Goal: Task Accomplishment & Management: Manage account settings

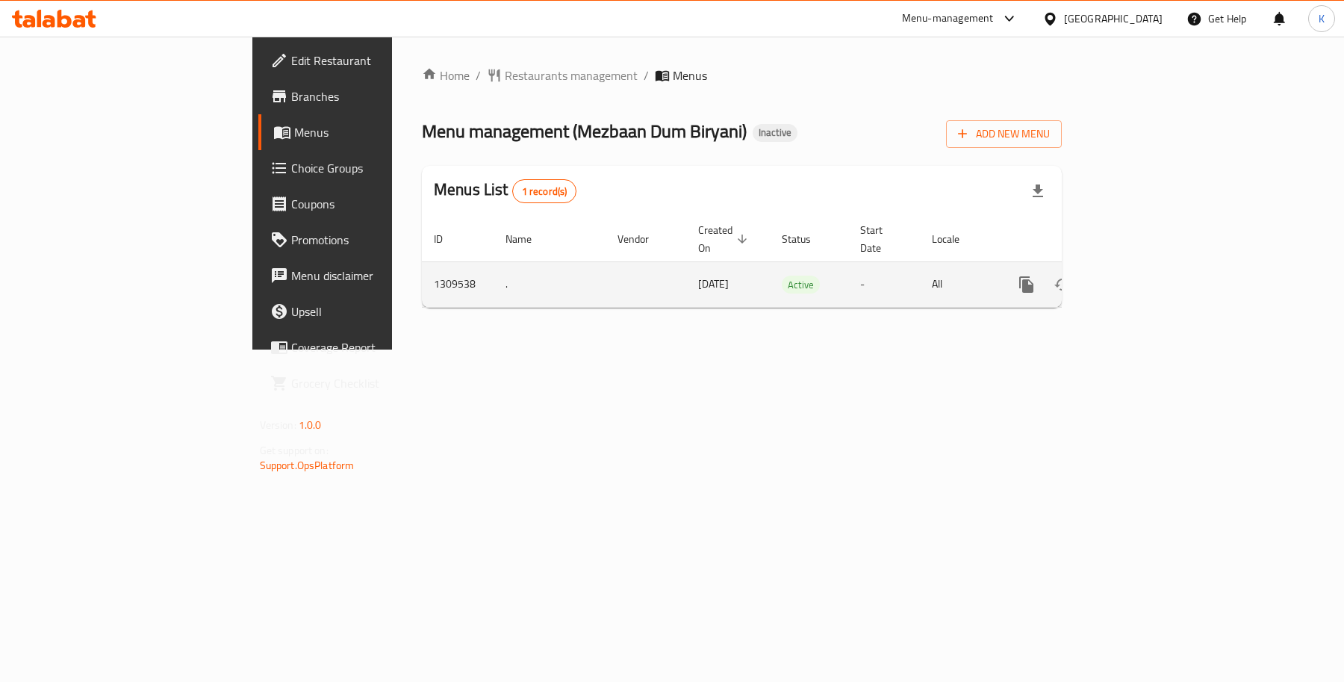
click at [1152, 282] on link "enhanced table" at bounding box center [1134, 285] width 36 height 36
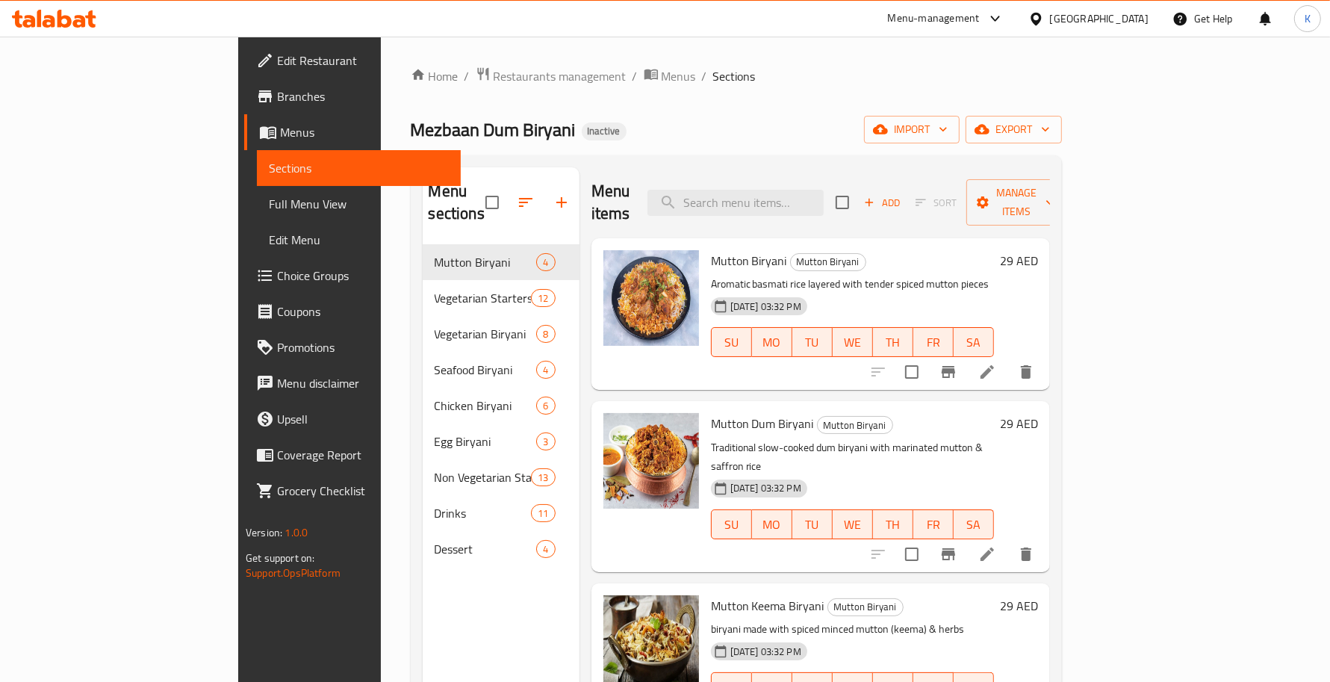
click at [269, 206] on span "Full Menu View" at bounding box center [358, 204] width 179 height 18
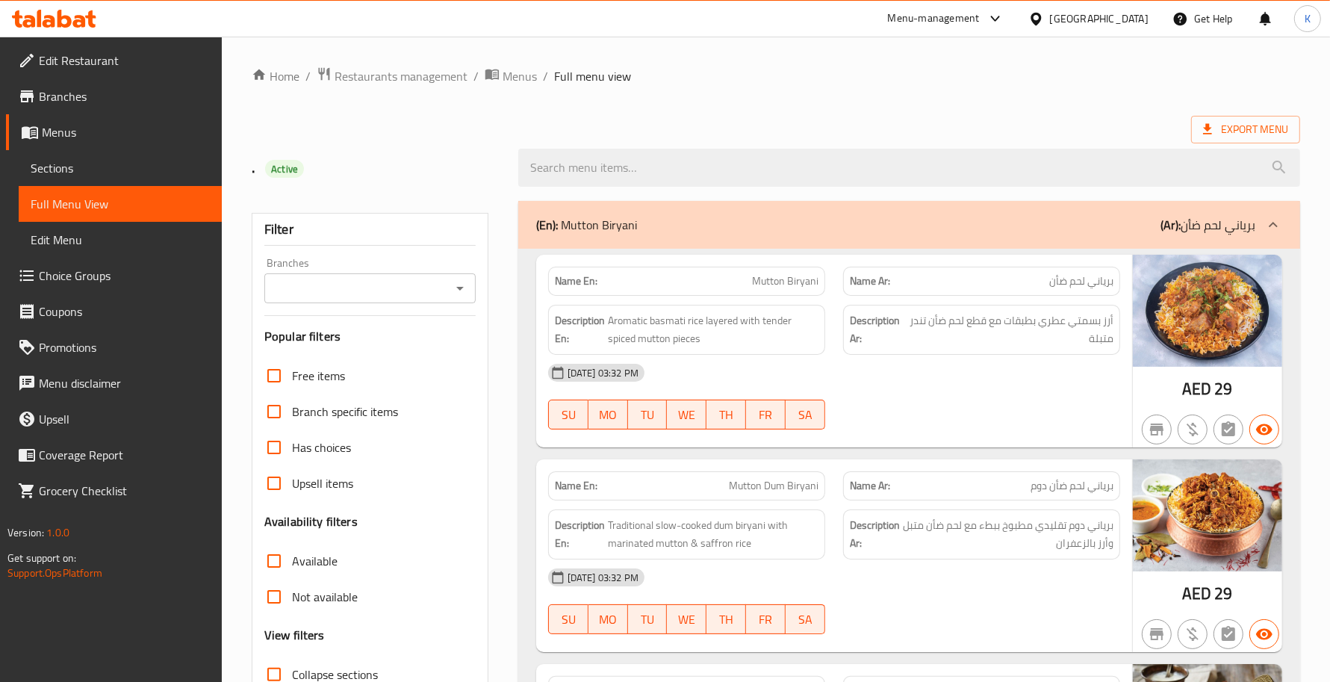
scroll to position [435, 0]
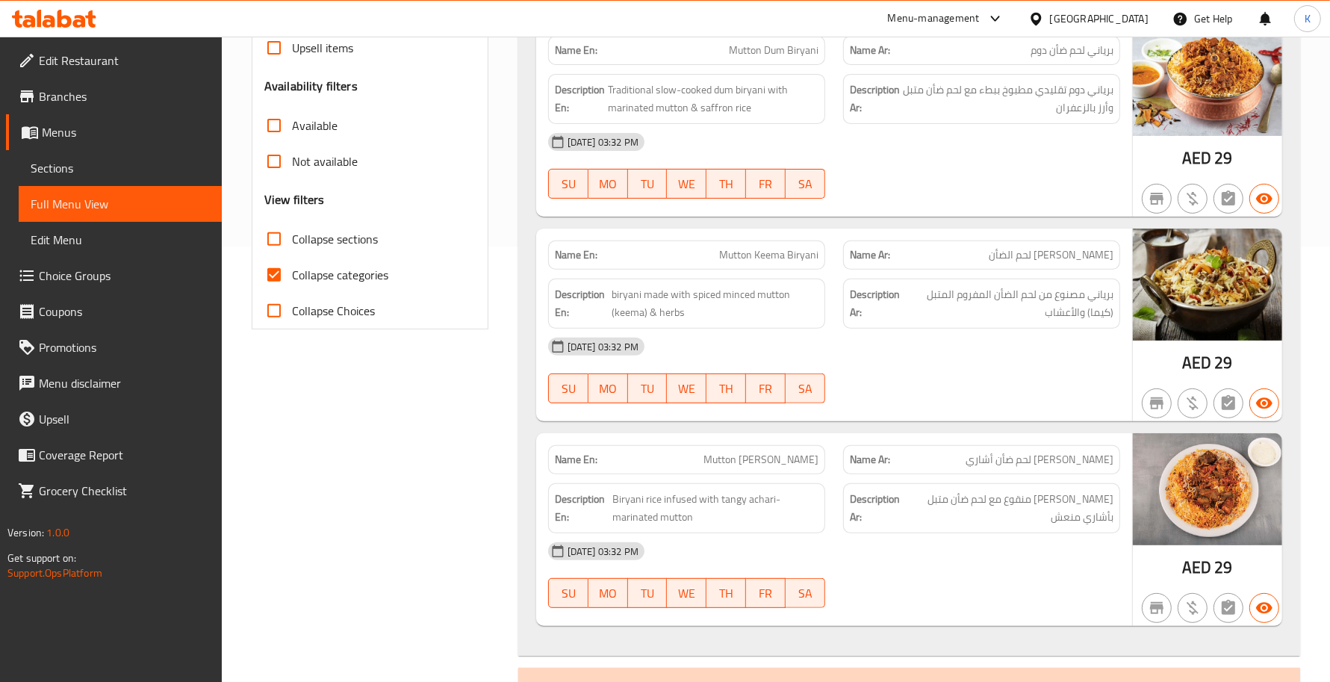
click at [273, 279] on input "Collapse categories" at bounding box center [274, 275] width 36 height 36
checkbox input "false"
click at [553, 506] on div "Description En: Biryani rice infused with tangy achari-marinated mutton" at bounding box center [686, 508] width 277 height 50
click at [553, 500] on div "Description En: Biryani rice infused with tangy achari-marinated mutton" at bounding box center [686, 508] width 277 height 50
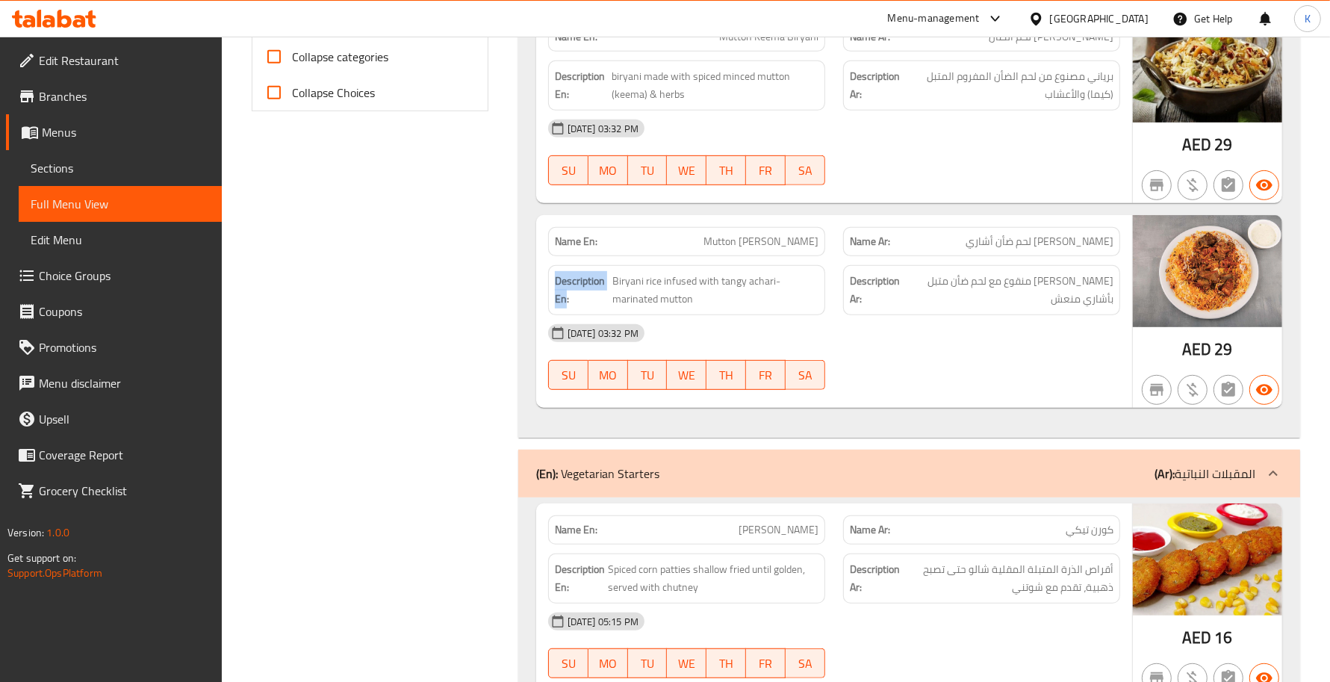
drag, startPoint x: 565, startPoint y: 303, endPoint x: 549, endPoint y: 289, distance: 21.1
click at [549, 289] on div "Description En: Biryani rice infused with tangy achari-marinated mutton" at bounding box center [686, 290] width 277 height 50
copy strong "Description En"
click at [652, 307] on span "Biryani rice infused with tangy achari-marinated mutton" at bounding box center [714, 290] width 205 height 37
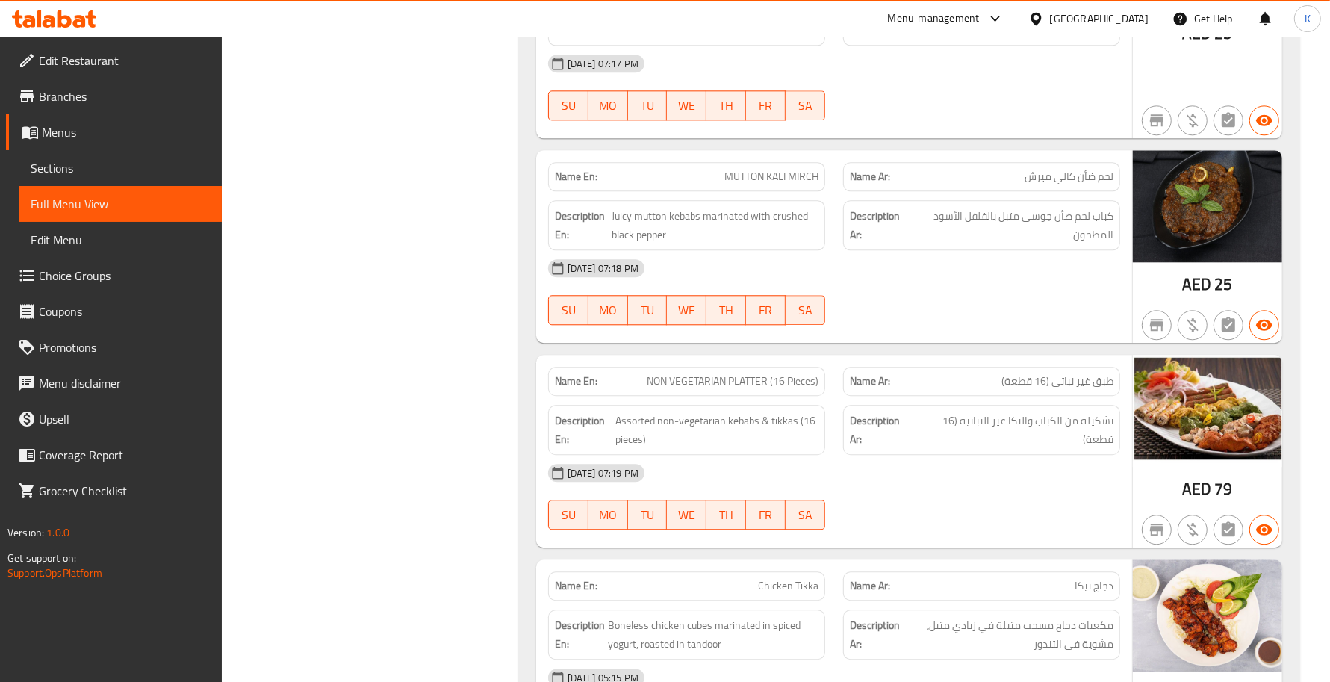
scroll to position [8003, 0]
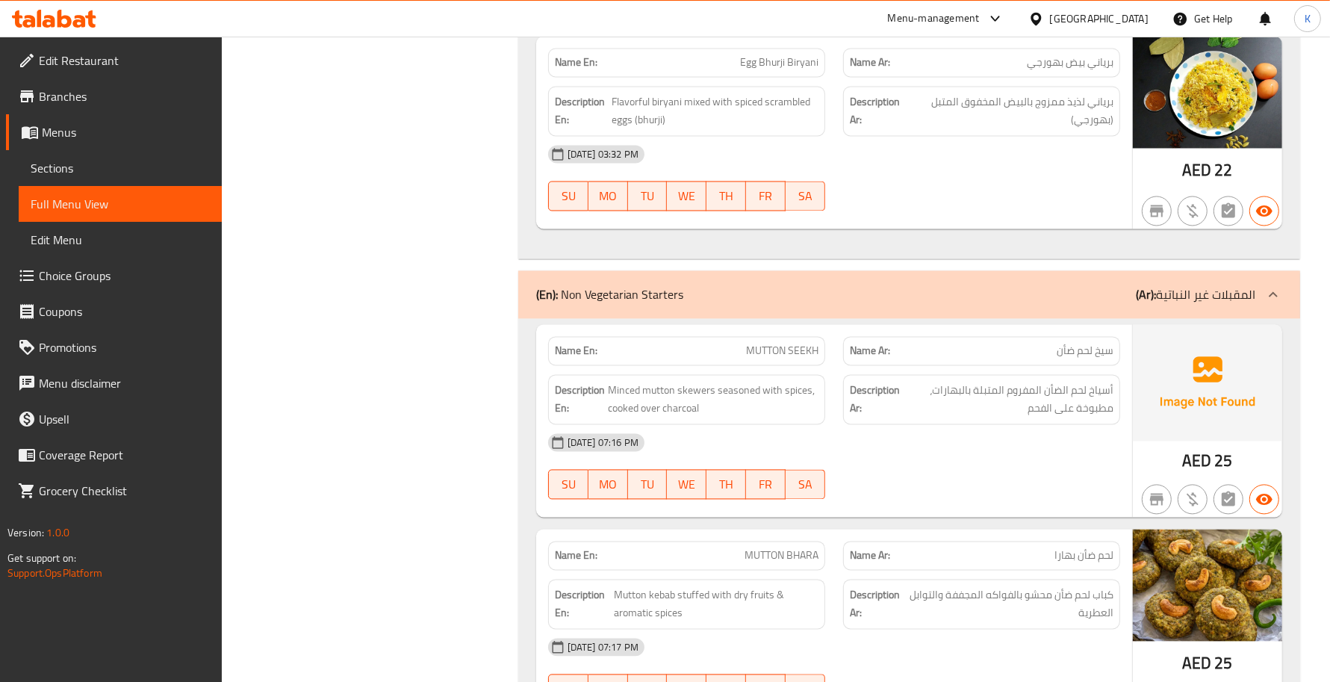
type button "6"
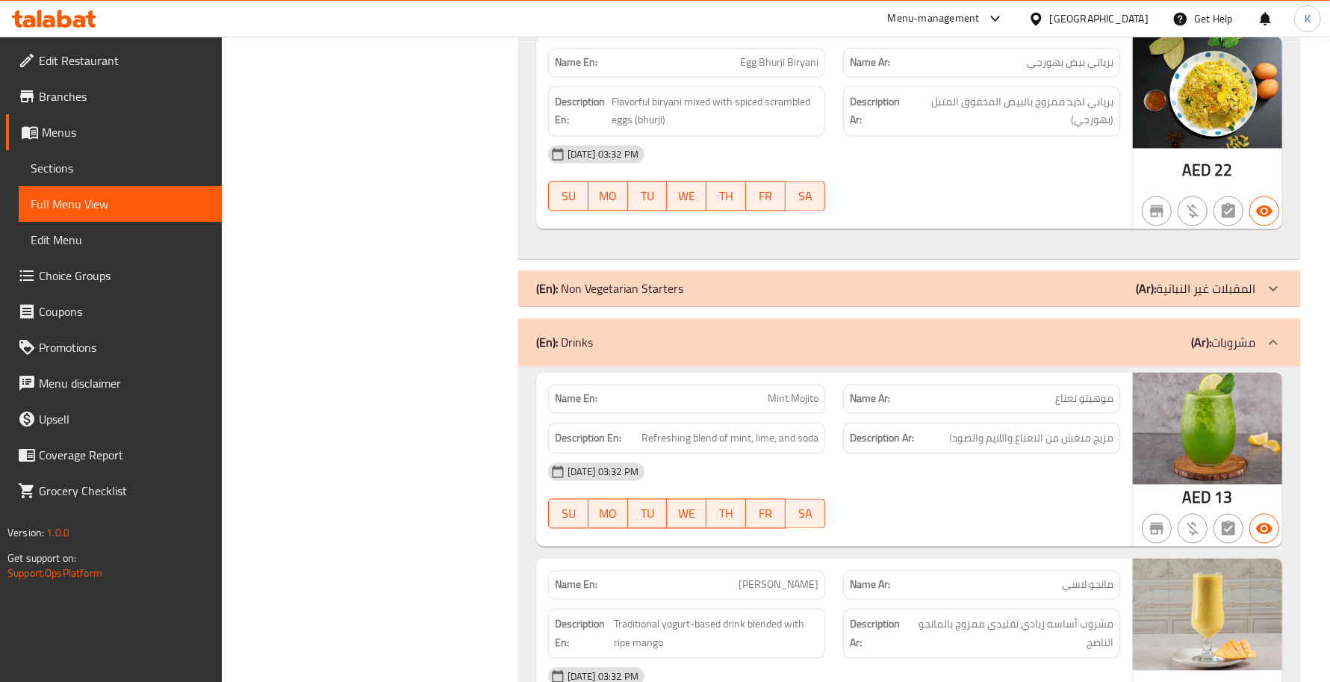
scroll to position [6696, 0]
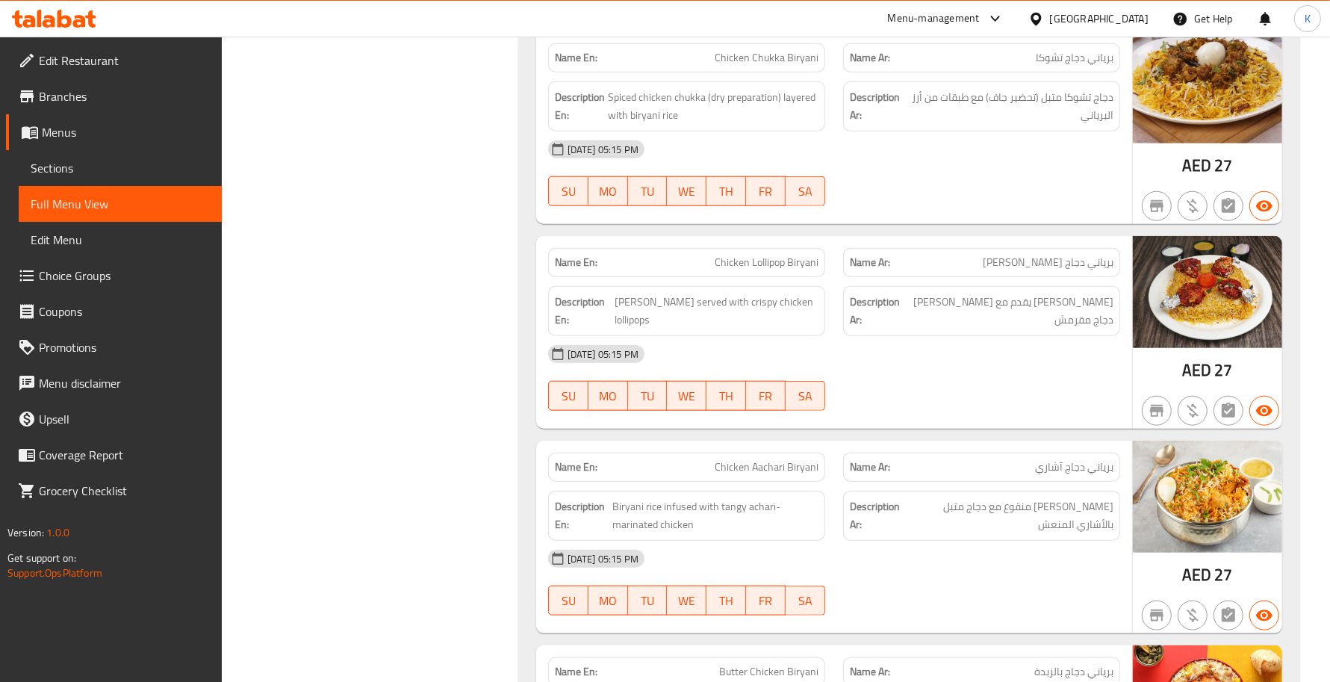
click at [677, 123] on span "Spiced chicken chukka (dry preparation) layered with biryani rice" at bounding box center [713, 106] width 211 height 37
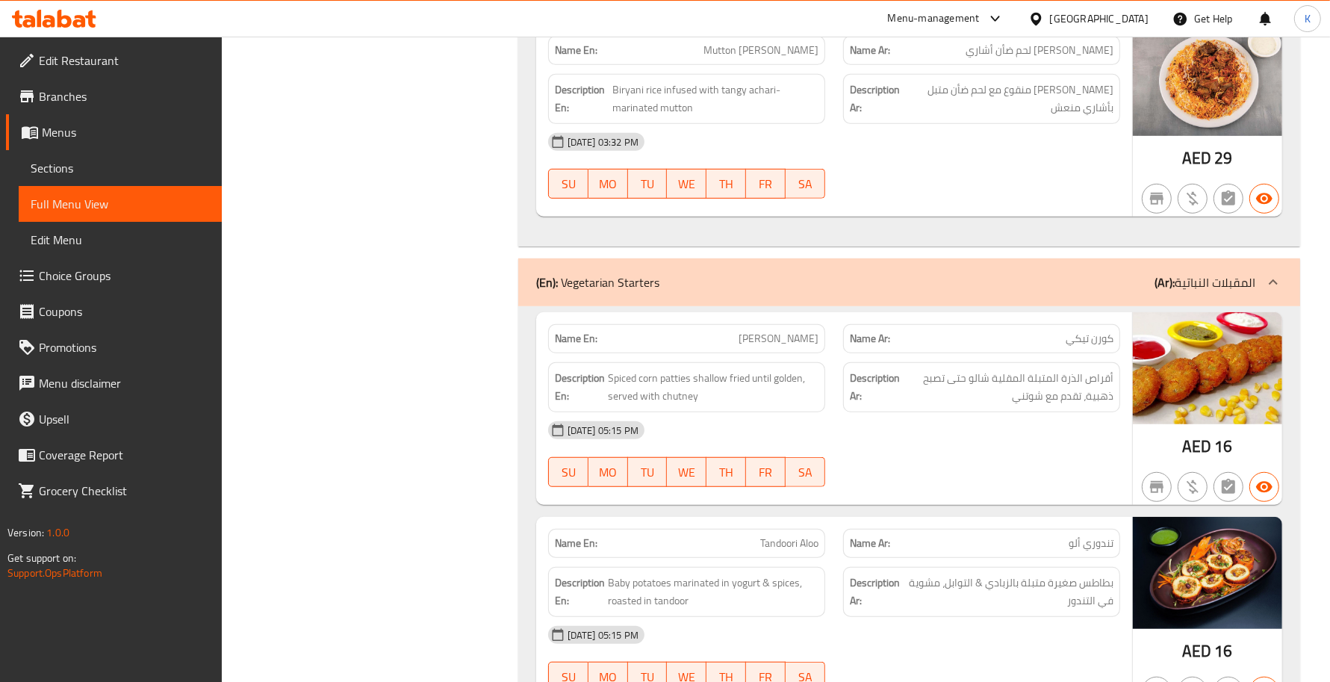
drag, startPoint x: 506, startPoint y: 52, endPoint x: 519, endPoint y: 143, distance: 91.3
click at [730, 394] on span "Spiced corn patties shallow fried until golden, served with chutney" at bounding box center [713, 387] width 211 height 37
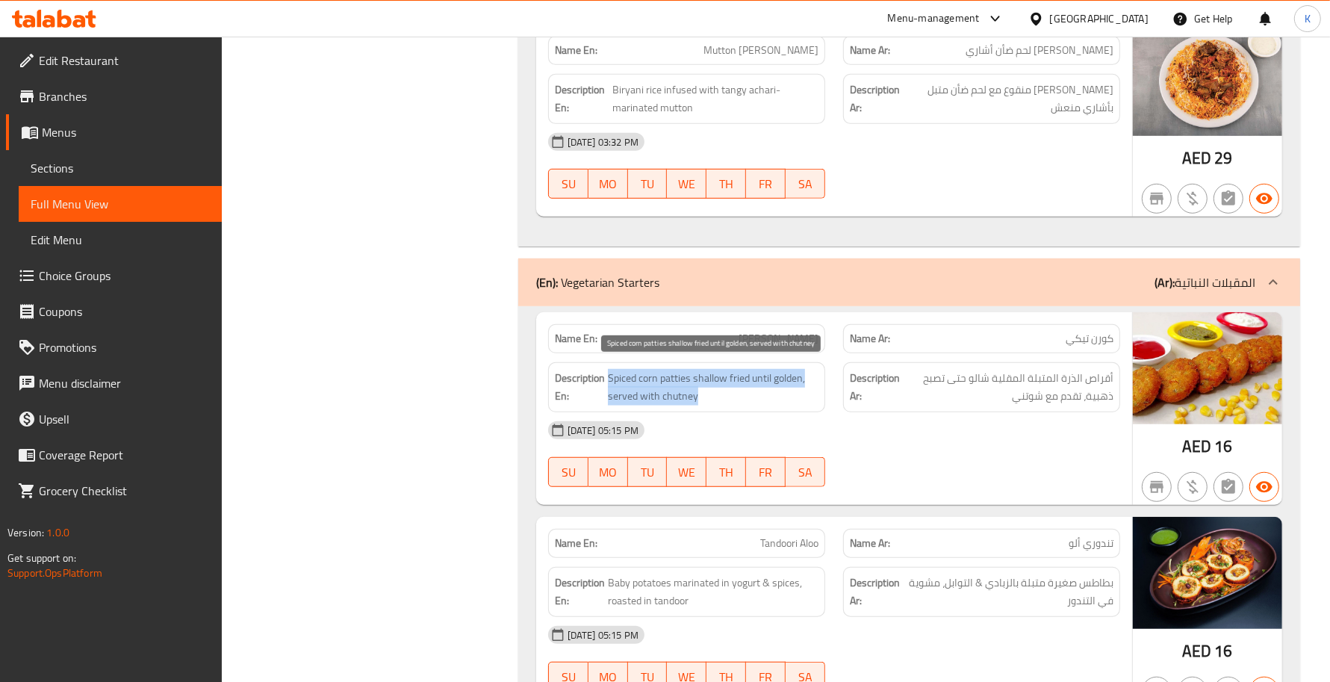
click at [730, 394] on span "Spiced corn patties shallow fried until golden, served with chutney" at bounding box center [713, 387] width 211 height 37
copy span "Spiced corn patties shallow fried until golden, served with chutney"
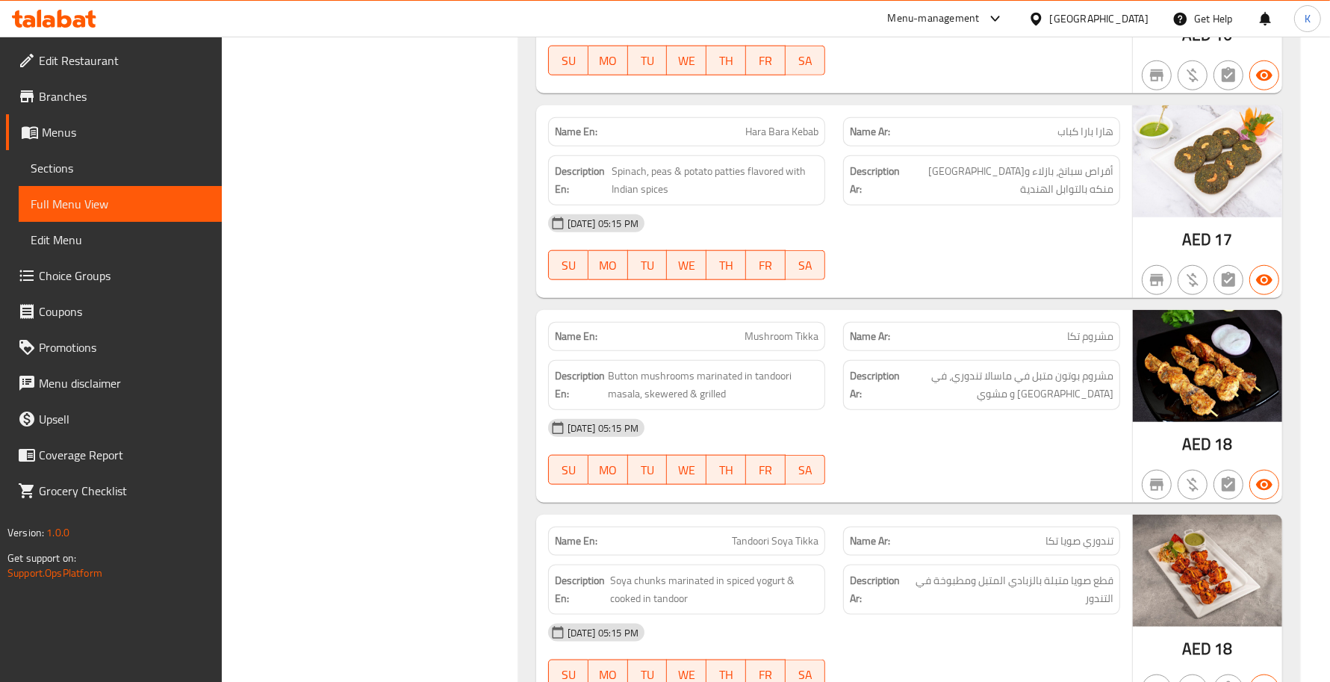
scroll to position [1498, 0]
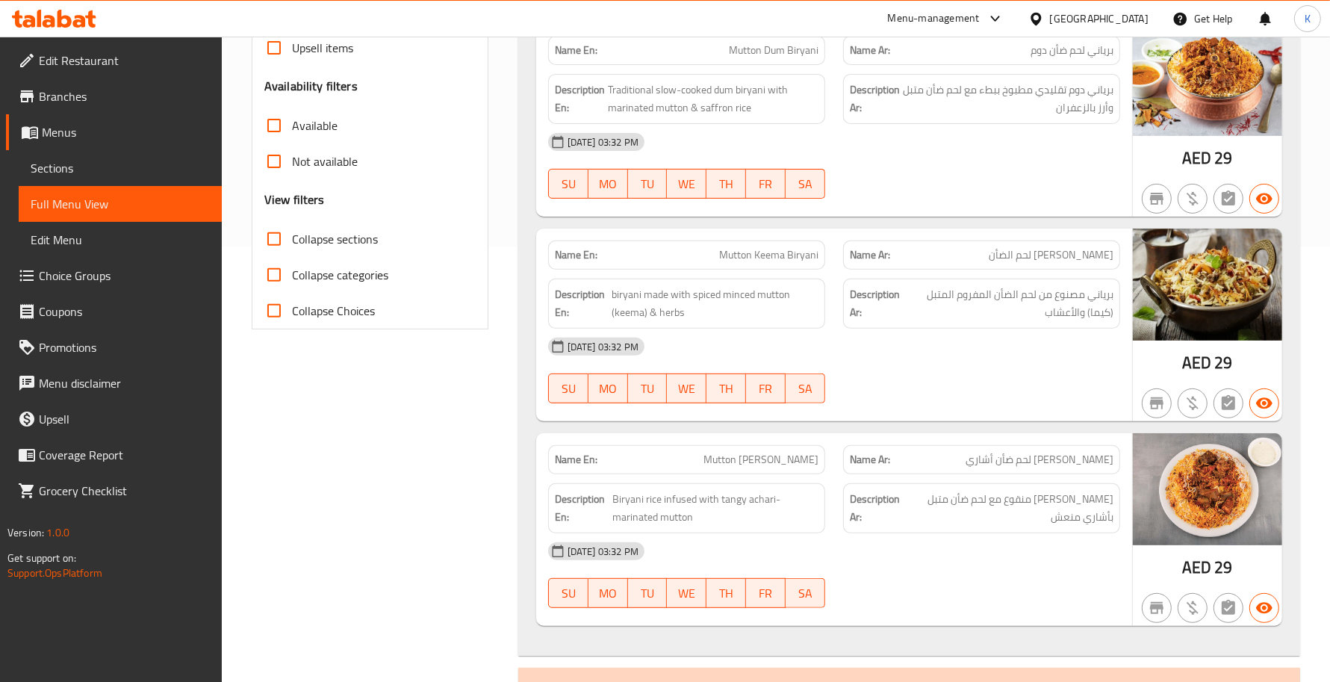
scroll to position [653, 0]
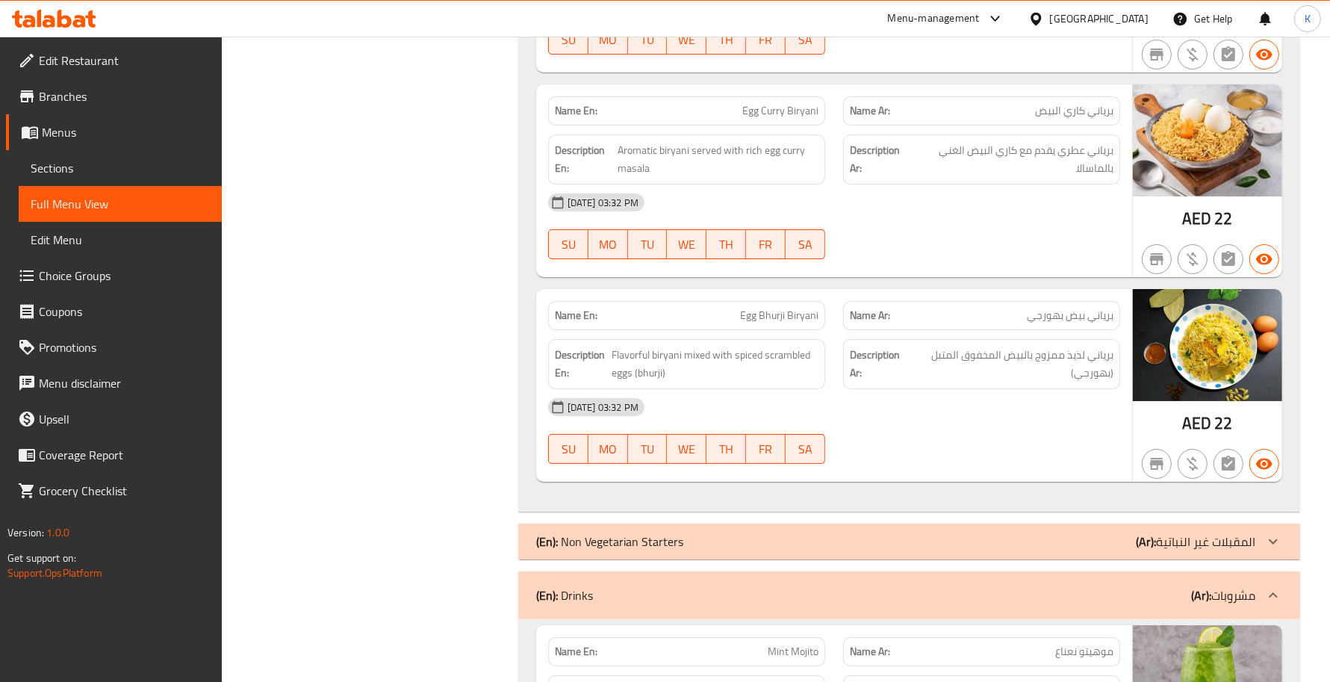
scroll to position [5444, 0]
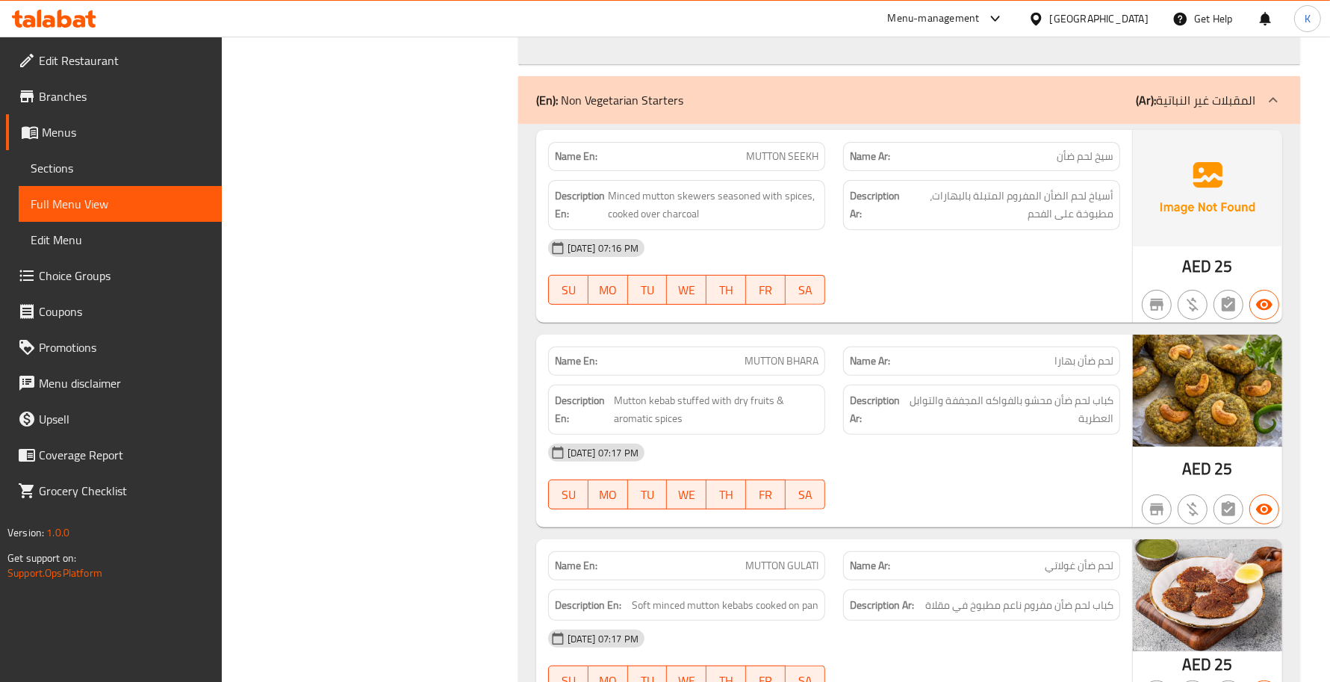
scroll to position [5662, 0]
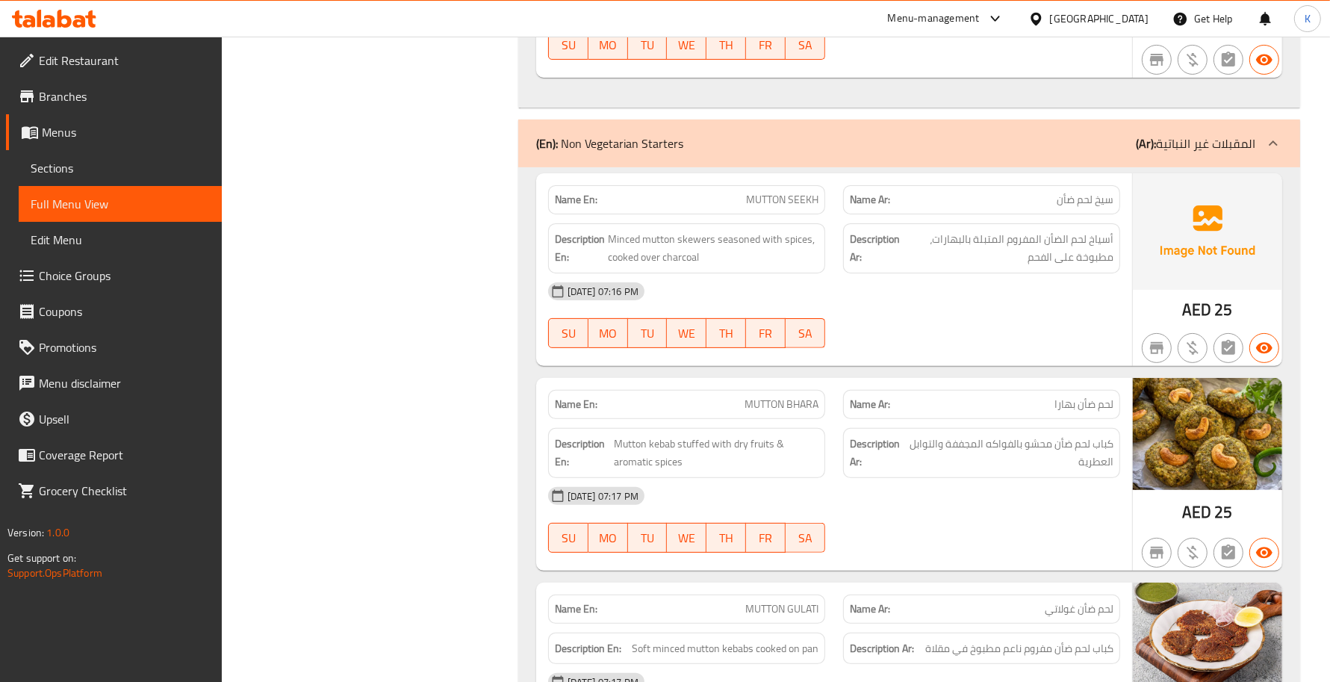
drag, startPoint x: 435, startPoint y: 382, endPoint x: 438, endPoint y: 370, distance: 12.3
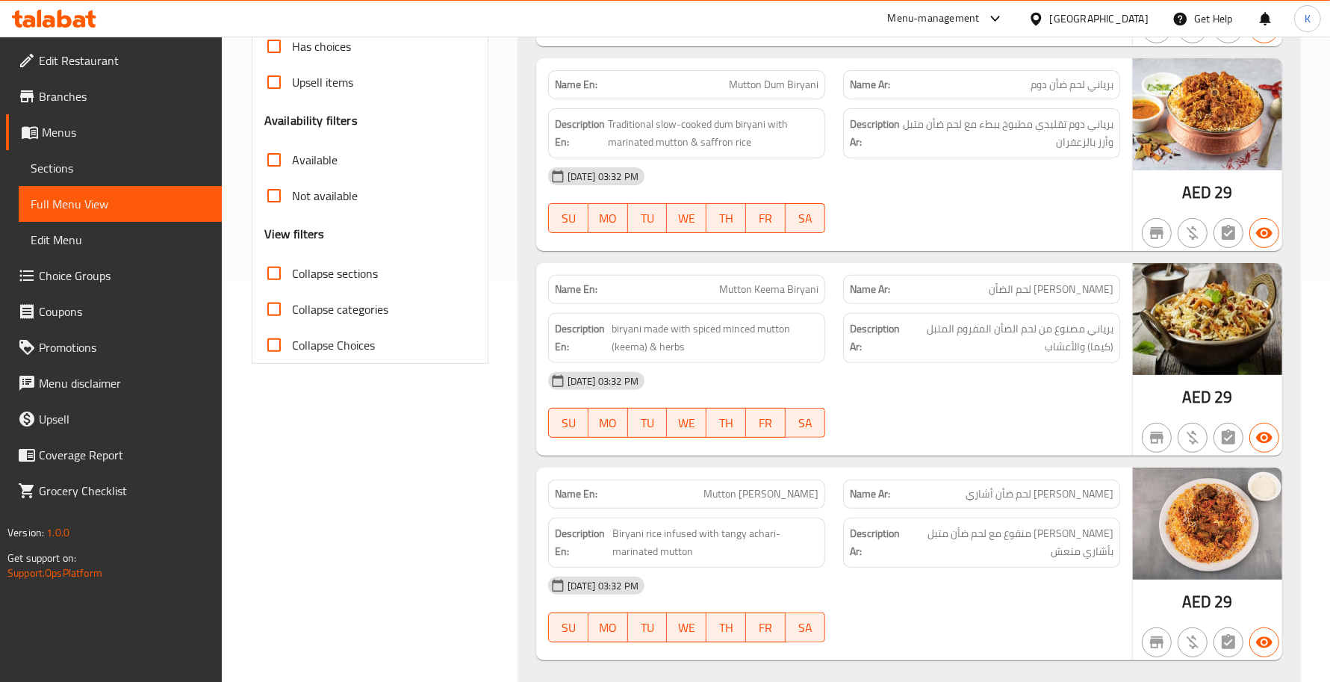
scroll to position [435, 0]
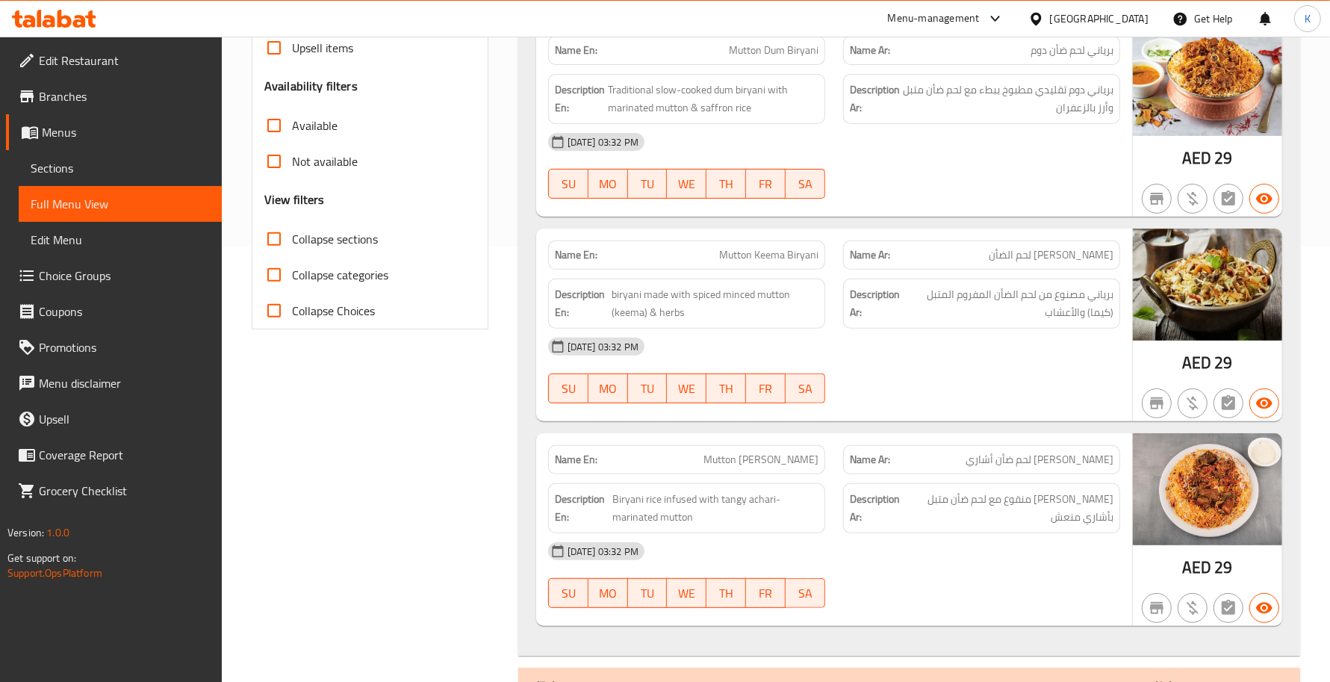
click at [338, 232] on span "Collapse sections" at bounding box center [335, 239] width 86 height 18
click at [292, 232] on input "Collapse sections" at bounding box center [274, 239] width 36 height 36
checkbox input "true"
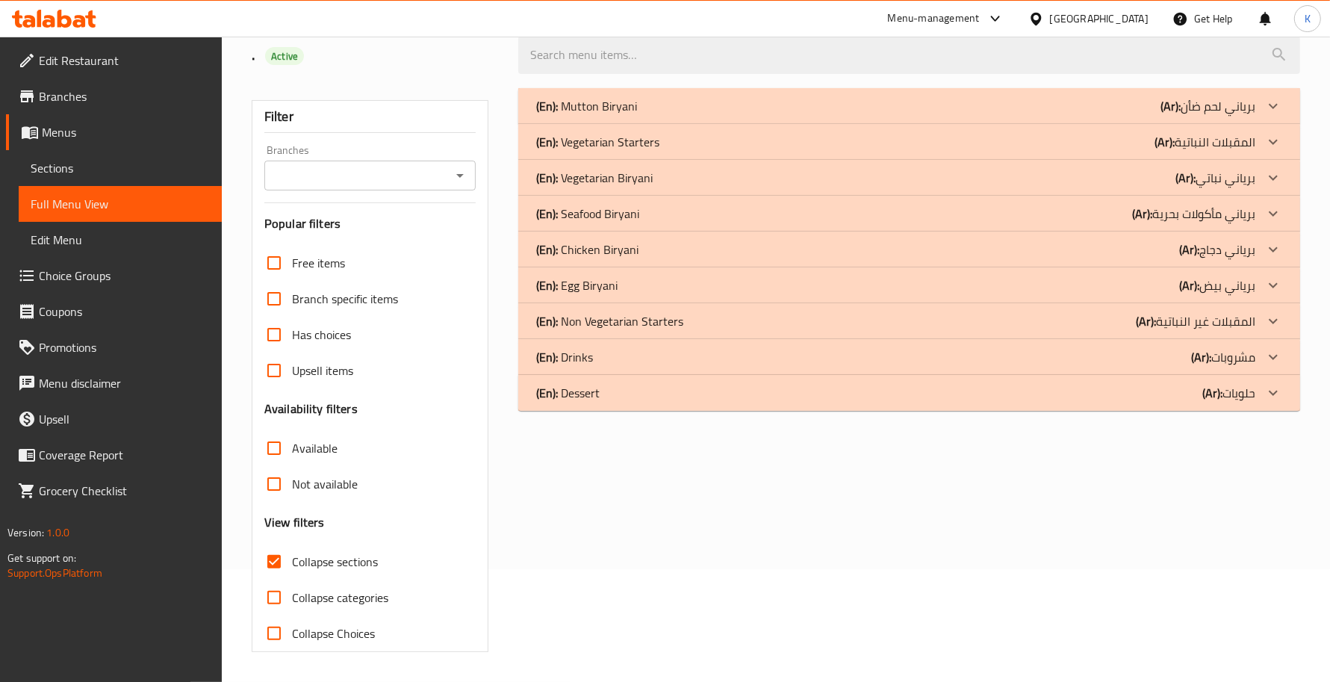
scroll to position [113, 0]
click at [706, 115] on div "(En): Non Vegetarian Starters (Ar): المقبلات غير النباتية" at bounding box center [895, 106] width 719 height 18
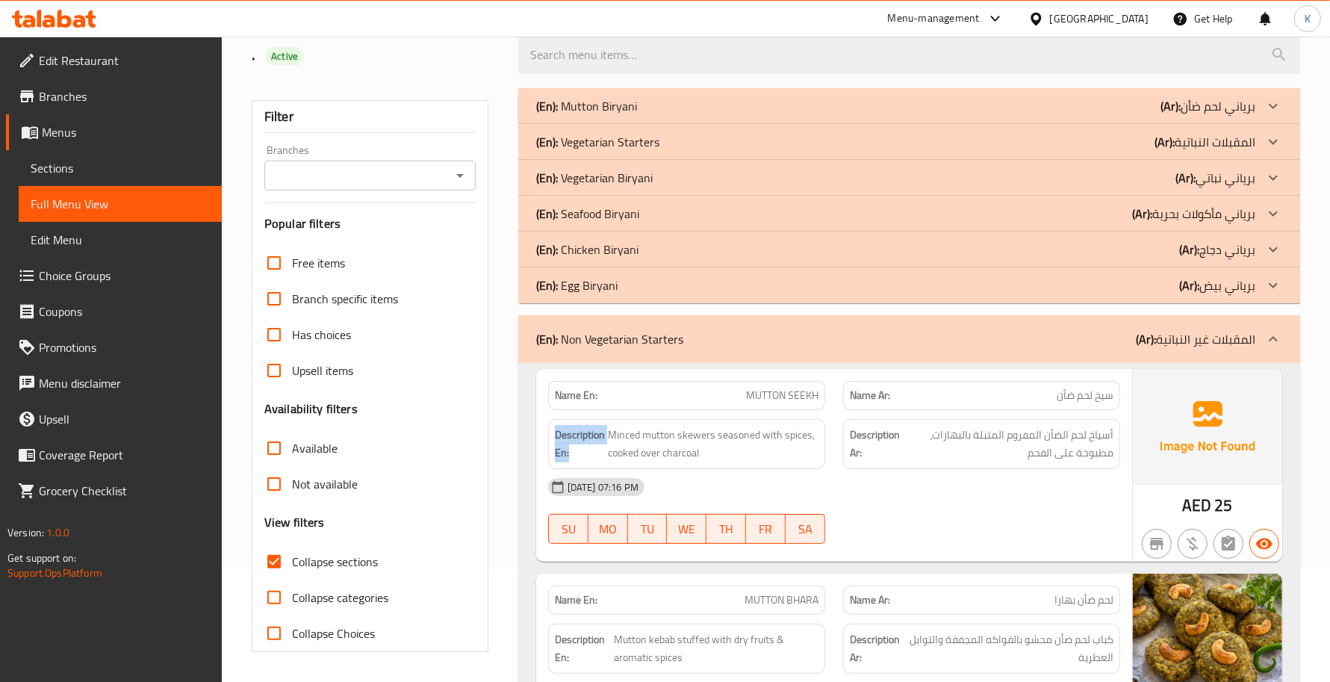
drag, startPoint x: 596, startPoint y: 450, endPoint x: 557, endPoint y: 438, distance: 40.9
click at [557, 437] on strong "Description En:" at bounding box center [580, 444] width 50 height 37
copy strong "Description En:"
click at [670, 470] on div "03-09-2025 07:16 PM" at bounding box center [834, 487] width 590 height 36
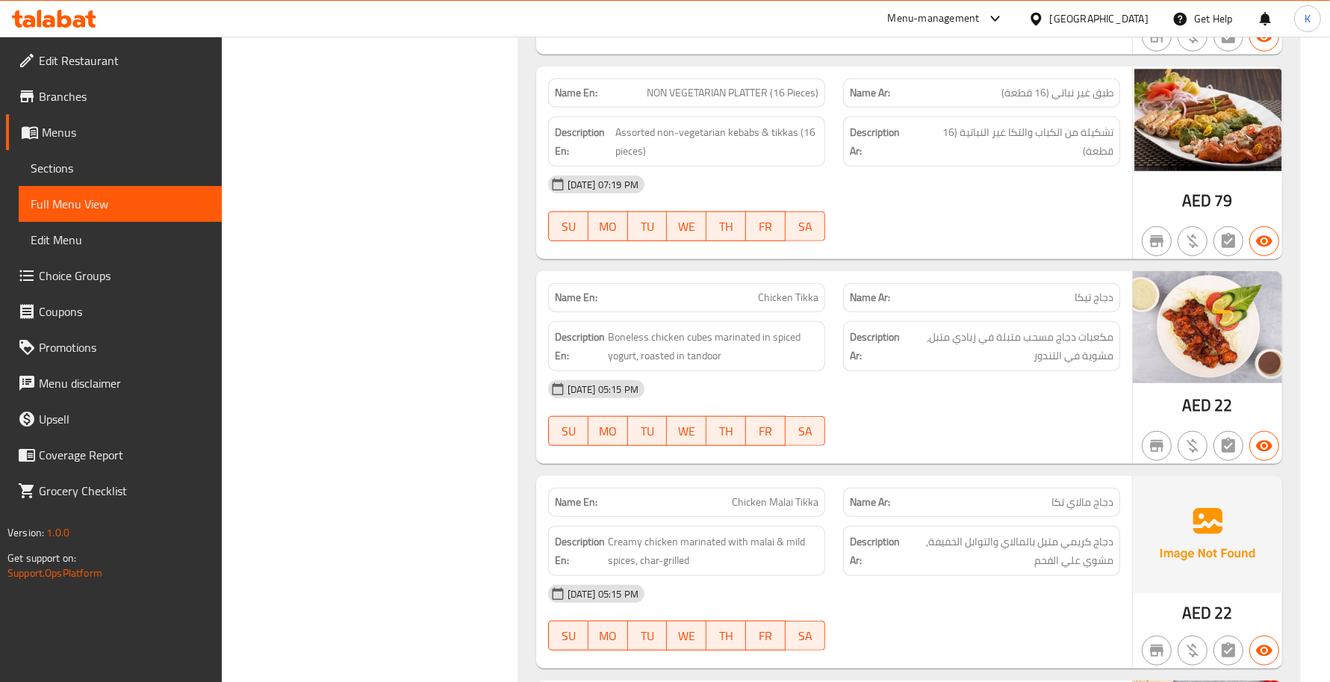
click at [635, 279] on div "Name En: Chicken Tikka" at bounding box center [686, 297] width 295 height 47
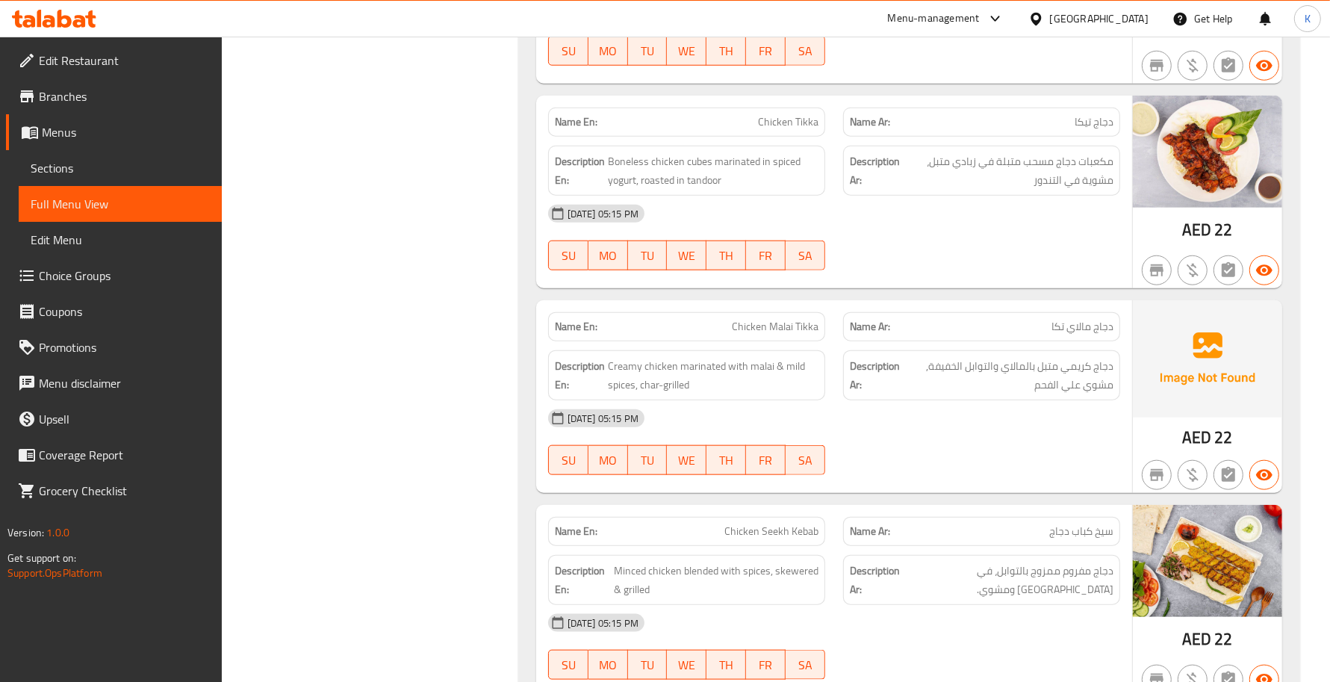
scroll to position [1432, 0]
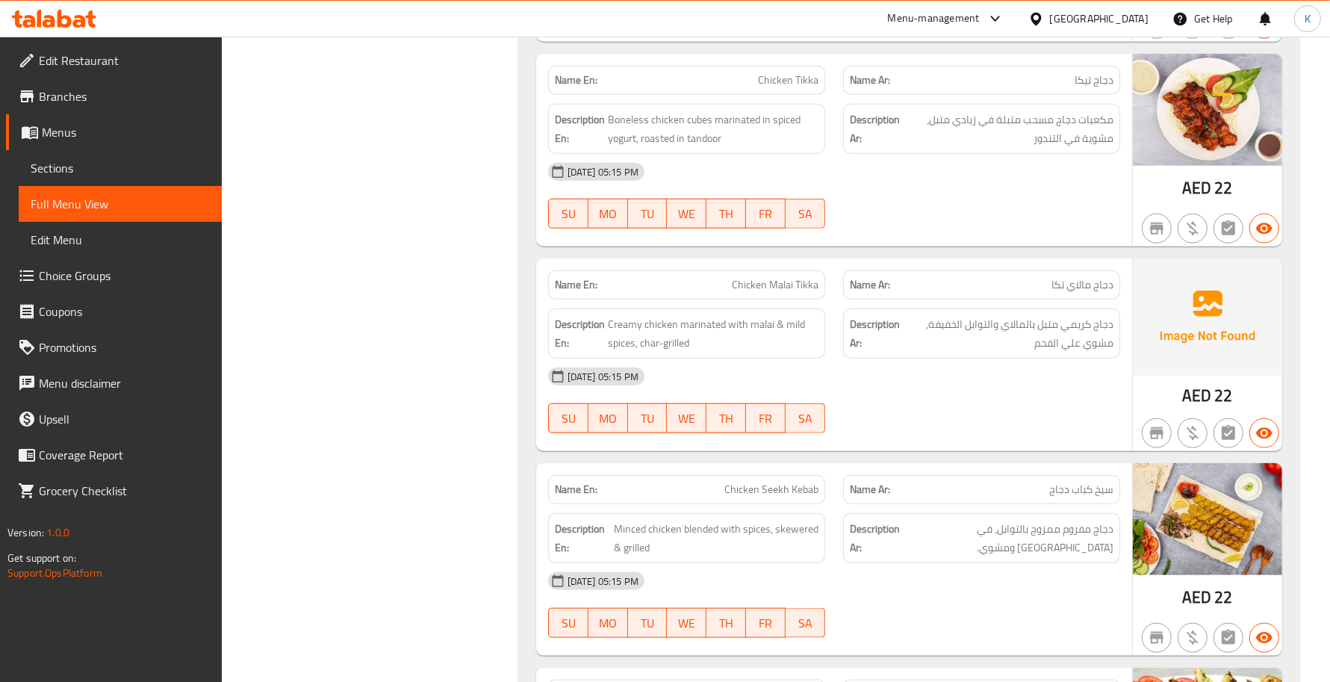
click at [441, 280] on div "Filter Branches Branches Popular filters Free items Branch specific items Has c…" at bounding box center [376, 281] width 267 height 3042
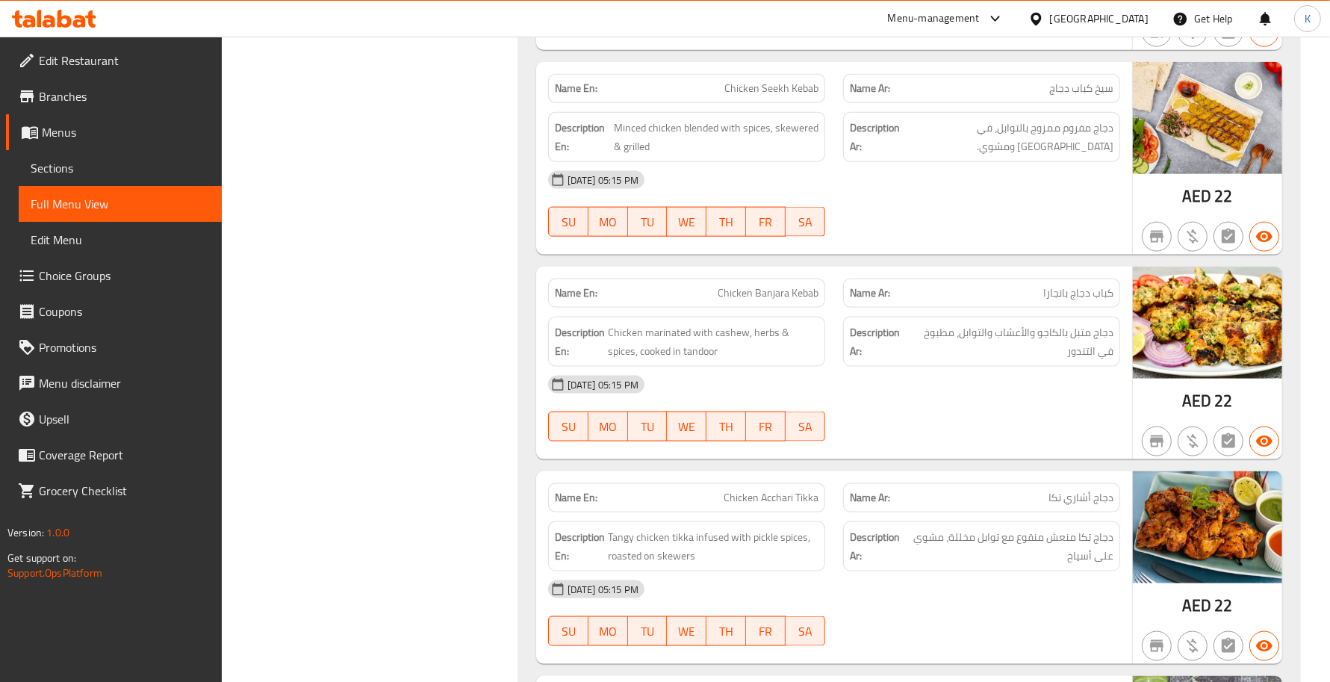
scroll to position [1868, 0]
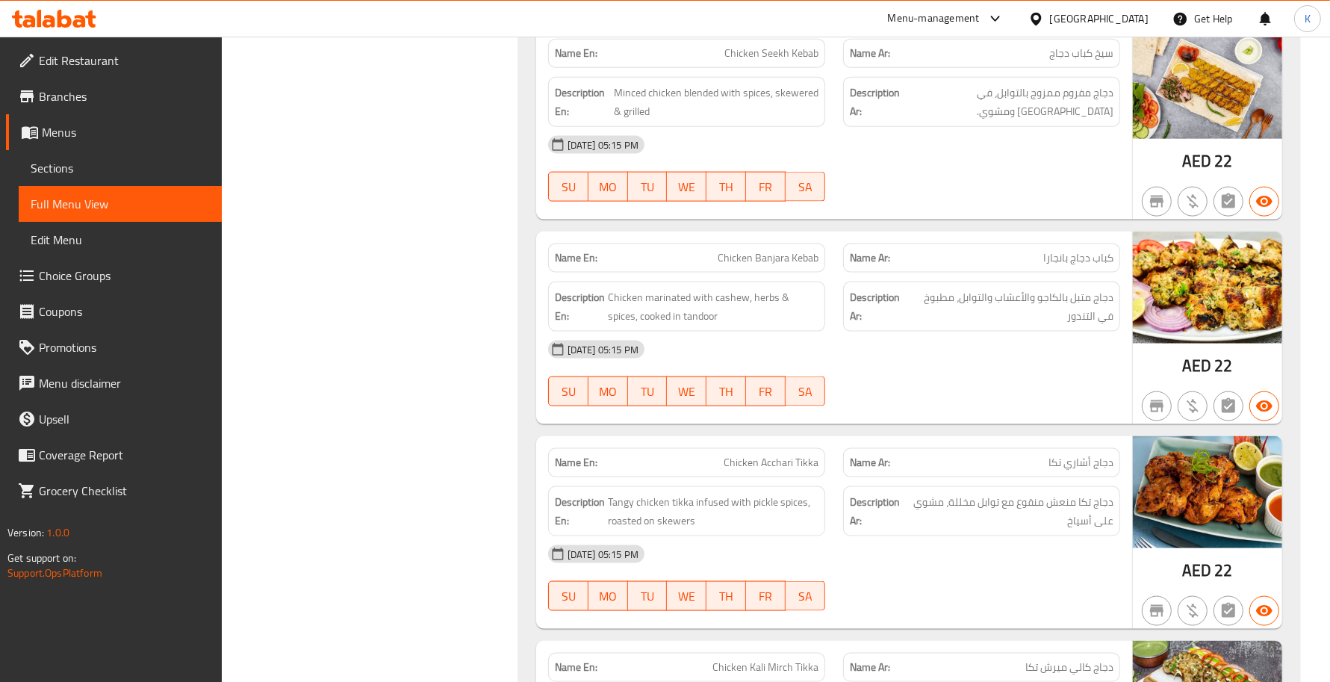
drag, startPoint x: 651, startPoint y: 376, endPoint x: 655, endPoint y: 398, distance: 22.7
click at [651, 377] on div "SU MO TU WE TH FR SA" at bounding box center [686, 391] width 295 height 48
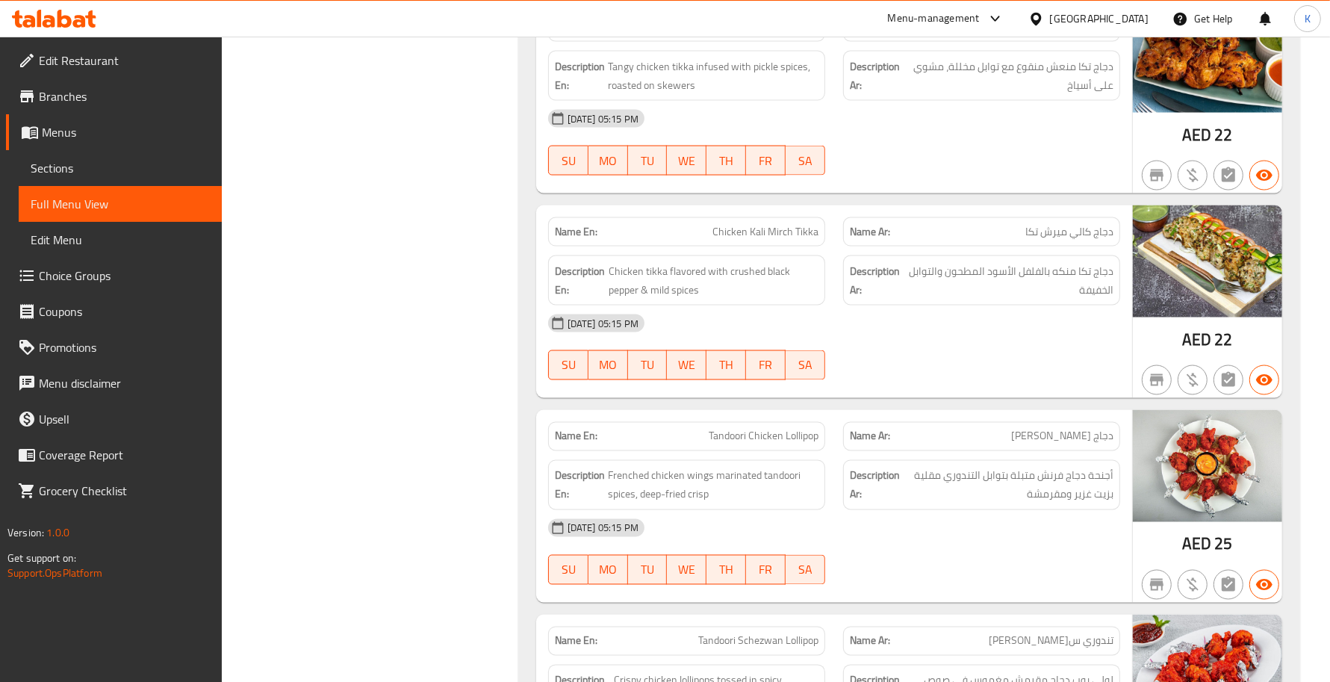
drag, startPoint x: 606, startPoint y: 483, endPoint x: 631, endPoint y: 489, distance: 25.4
click at [631, 489] on h6 "Description En: Frenched chicken wings marinated tandoori spices, deep-fried cr…" at bounding box center [687, 485] width 264 height 37
click at [629, 489] on span "Frenched chicken wings marinated tandoori spices, deep-fried crisp" at bounding box center [713, 485] width 211 height 37
drag, startPoint x: 609, startPoint y: 482, endPoint x: 710, endPoint y: 480, distance: 100.8
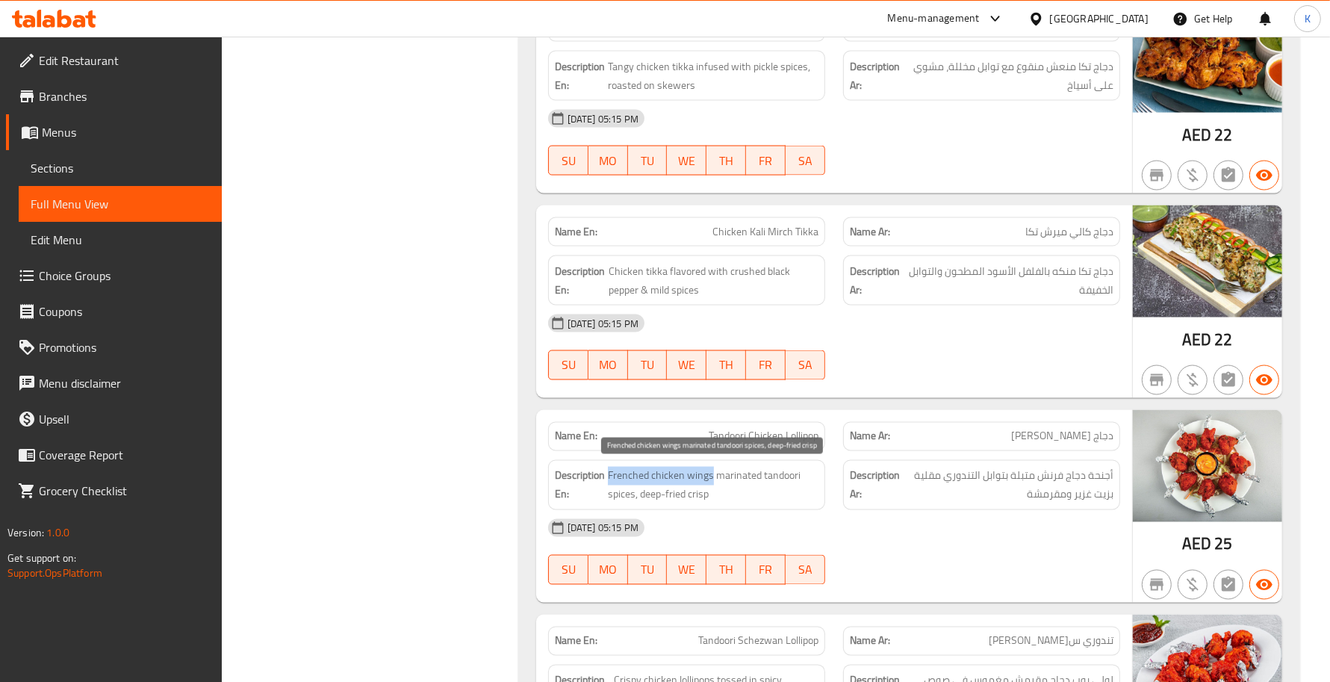
click at [710, 480] on span "Frenched chicken wings marinated tandoori spices, deep-fried crisp" at bounding box center [713, 485] width 211 height 37
copy span "Frenched chicken wings"
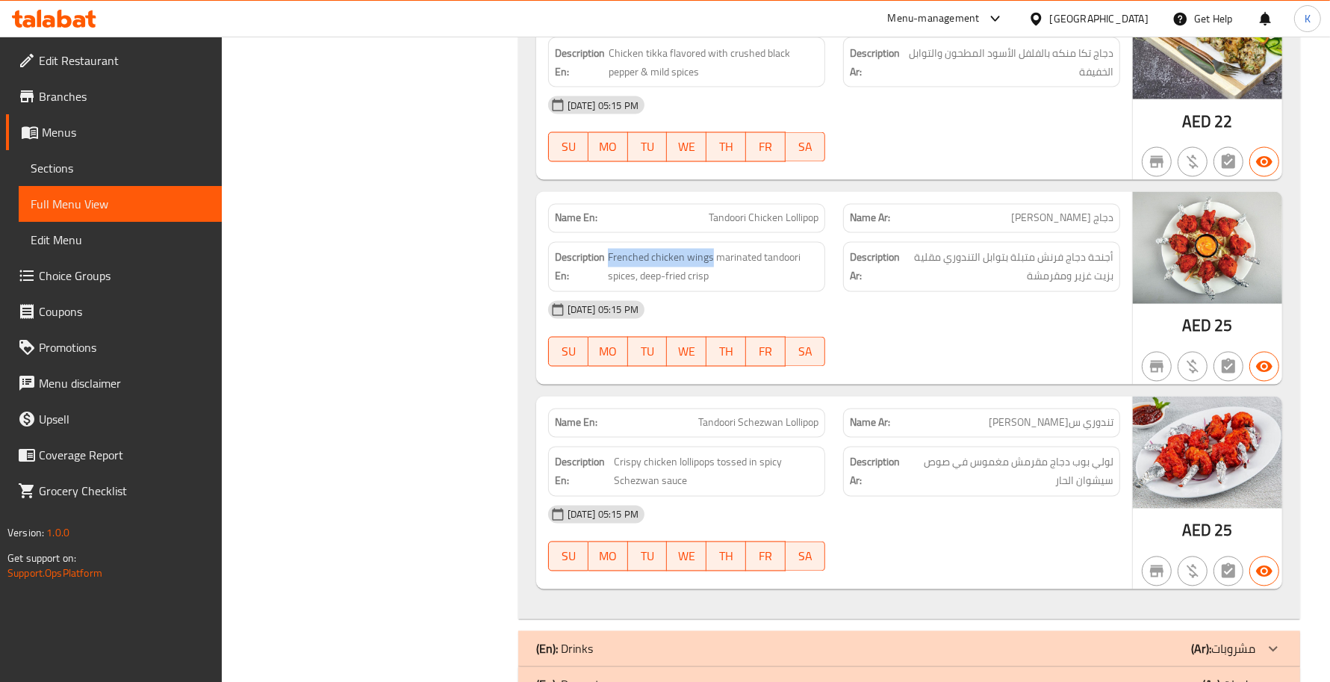
click at [566, 431] on strong "Name En:" at bounding box center [576, 423] width 43 height 16
click at [618, 411] on div "Name En: Tandoori Schezwan Lollipop" at bounding box center [686, 423] width 295 height 47
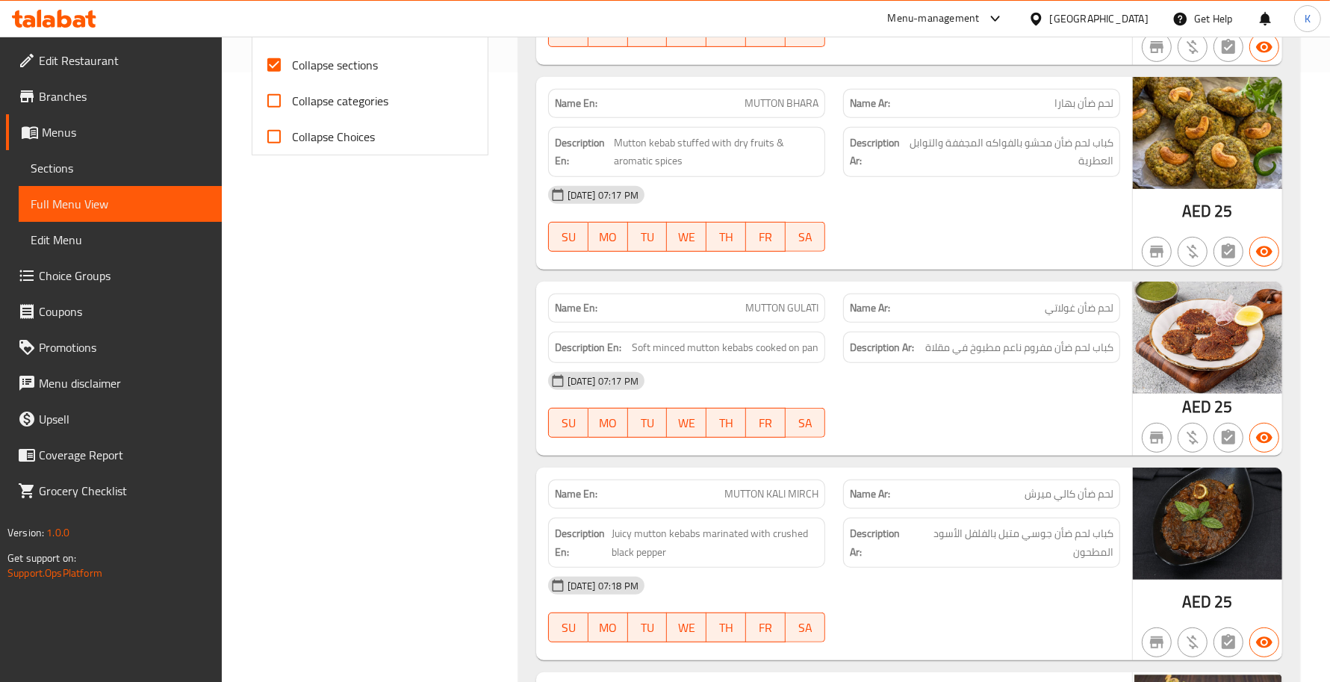
scroll to position [651, 0]
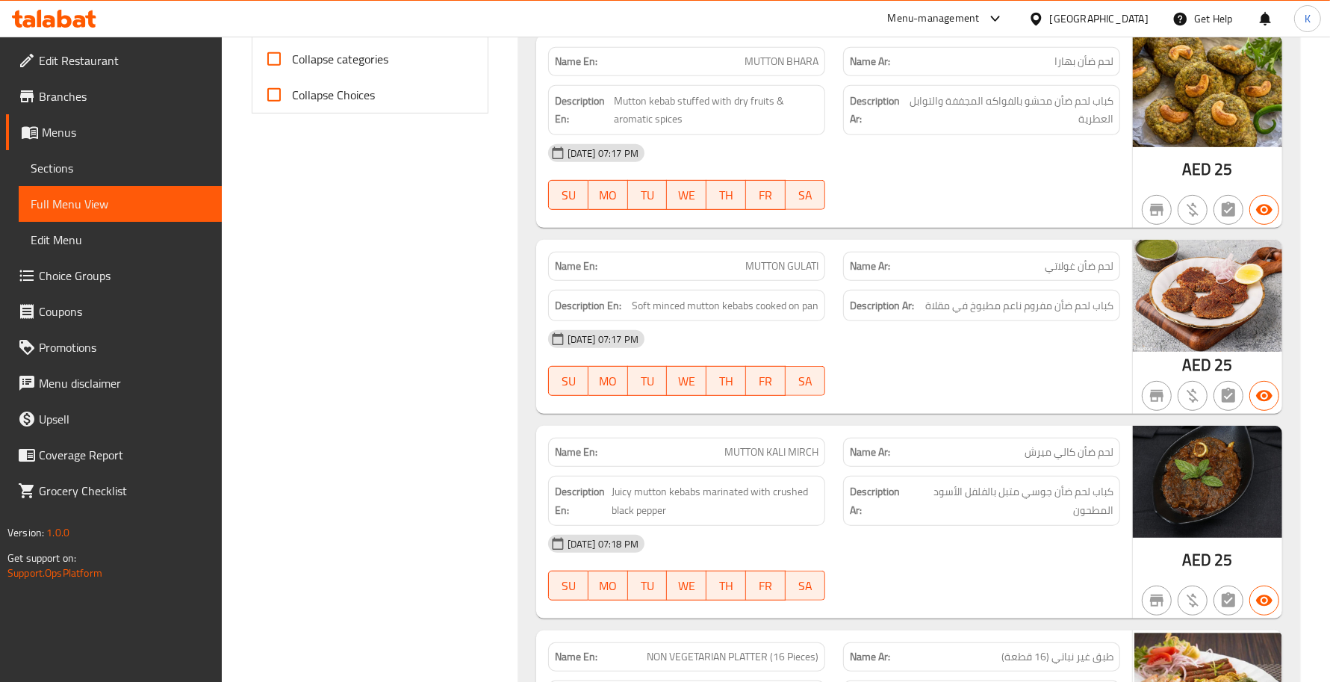
click at [758, 273] on span "MUTTON GULATI" at bounding box center [781, 266] width 73 height 16
click at [759, 273] on span "MUTTON GULATI" at bounding box center [781, 266] width 73 height 16
copy span "MUTTON GULATI"
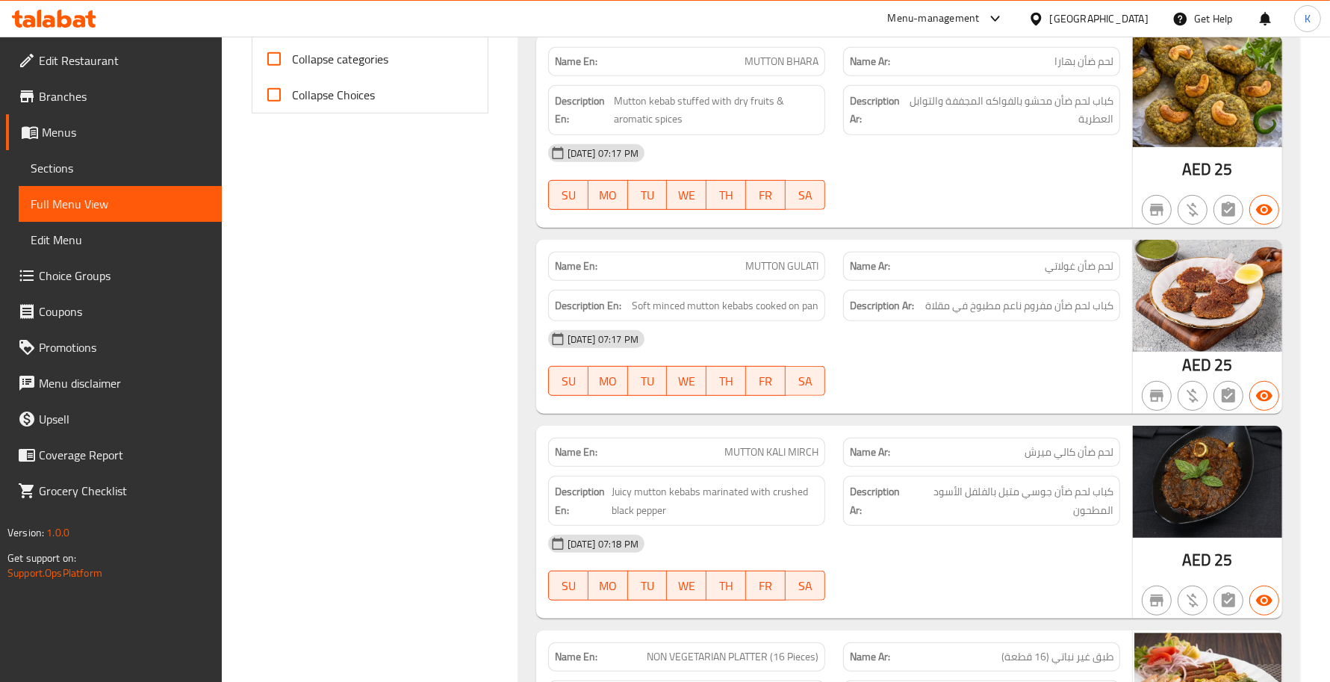
click at [550, 382] on div "SU MO TU WE TH FR SA" at bounding box center [686, 381] width 295 height 48
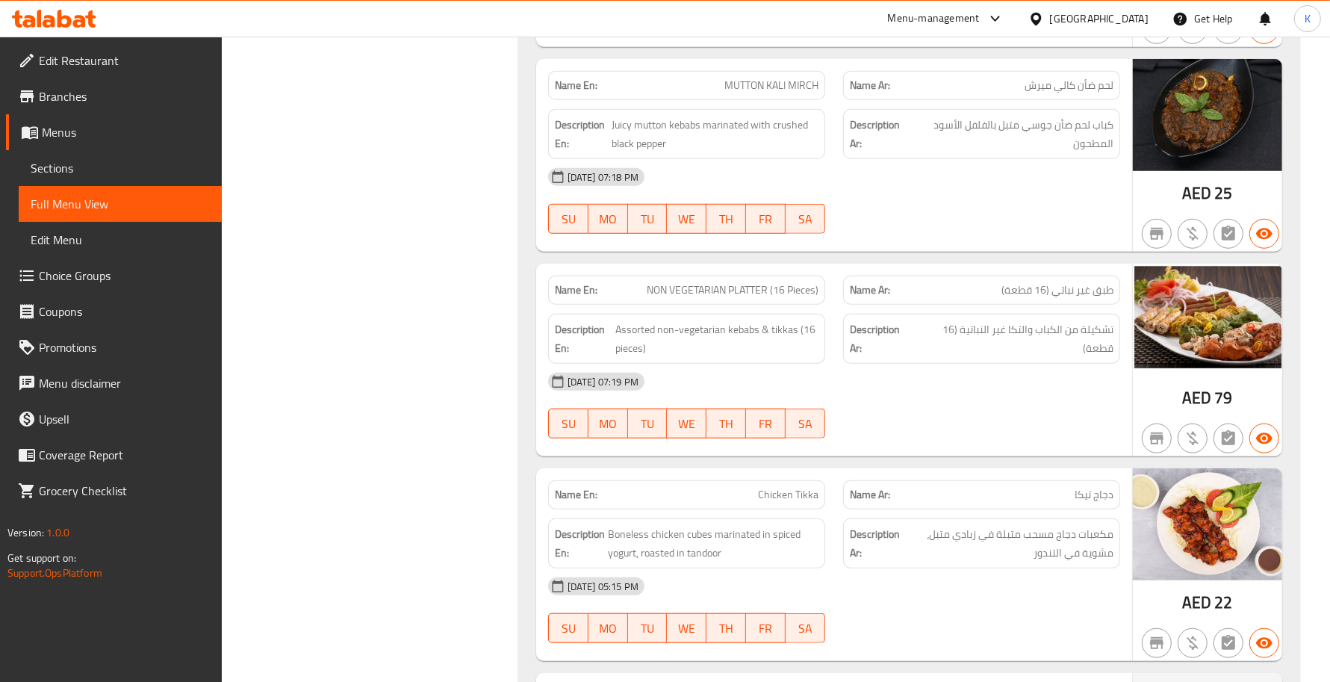
scroll to position [1087, 0]
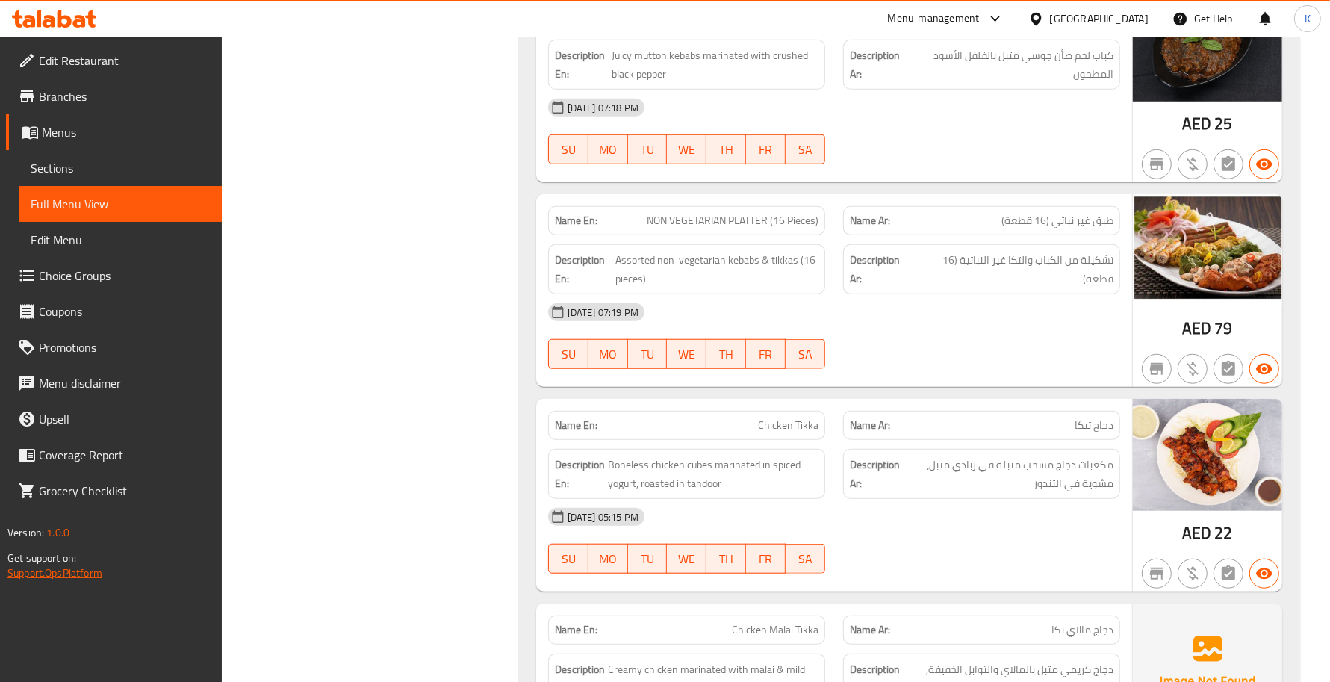
click at [38, 558] on link "Support.OpsPlatform" at bounding box center [54, 572] width 95 height 19
click at [411, 479] on div "Filter Branches Branches Popular filters Free items Branch specific items Has c…" at bounding box center [376, 626] width 267 height 3042
drag, startPoint x: 584, startPoint y: 485, endPoint x: 556, endPoint y: 468, distance: 32.5
click at [556, 468] on strong "Description En:" at bounding box center [580, 474] width 50 height 37
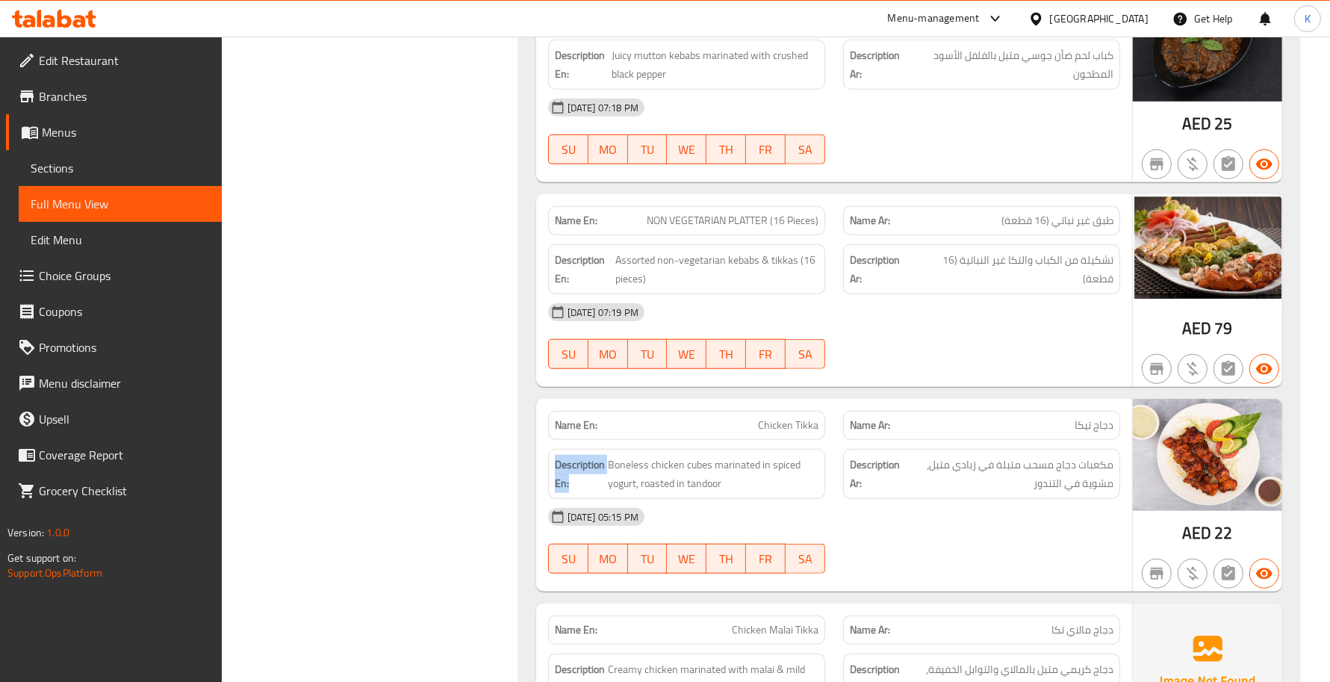
copy strong "Description En:"
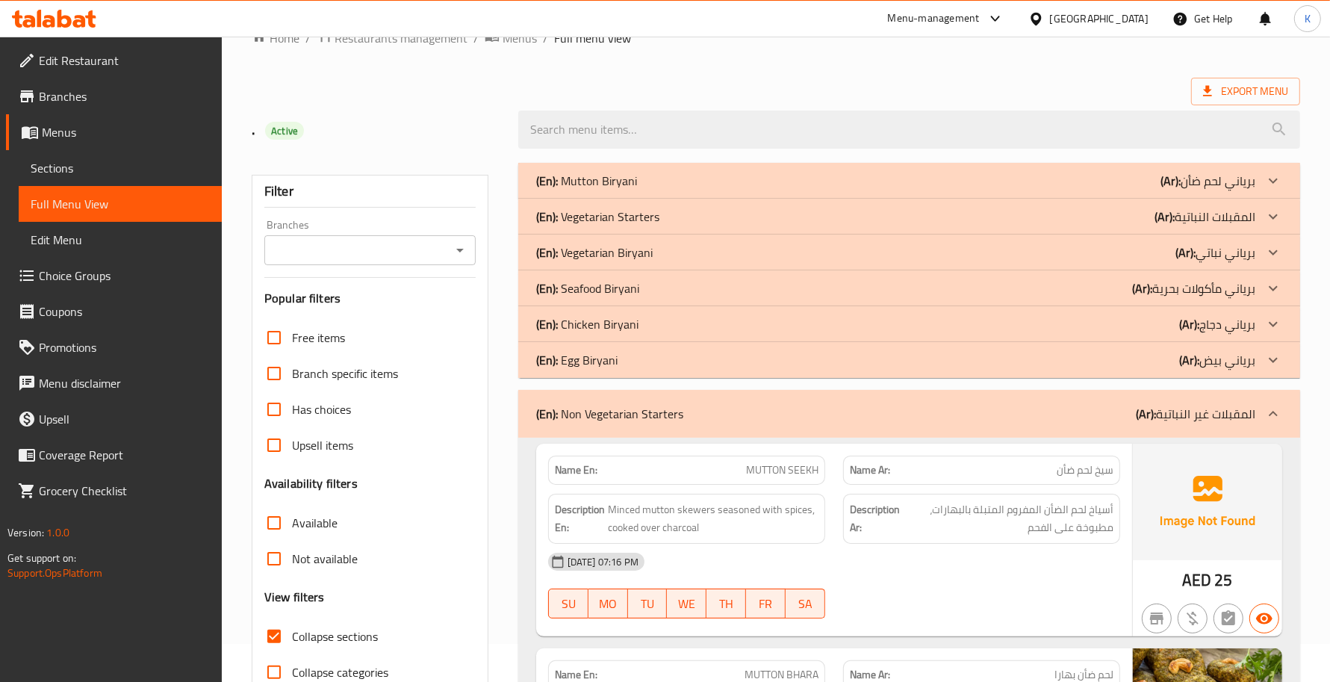
scroll to position [0, 0]
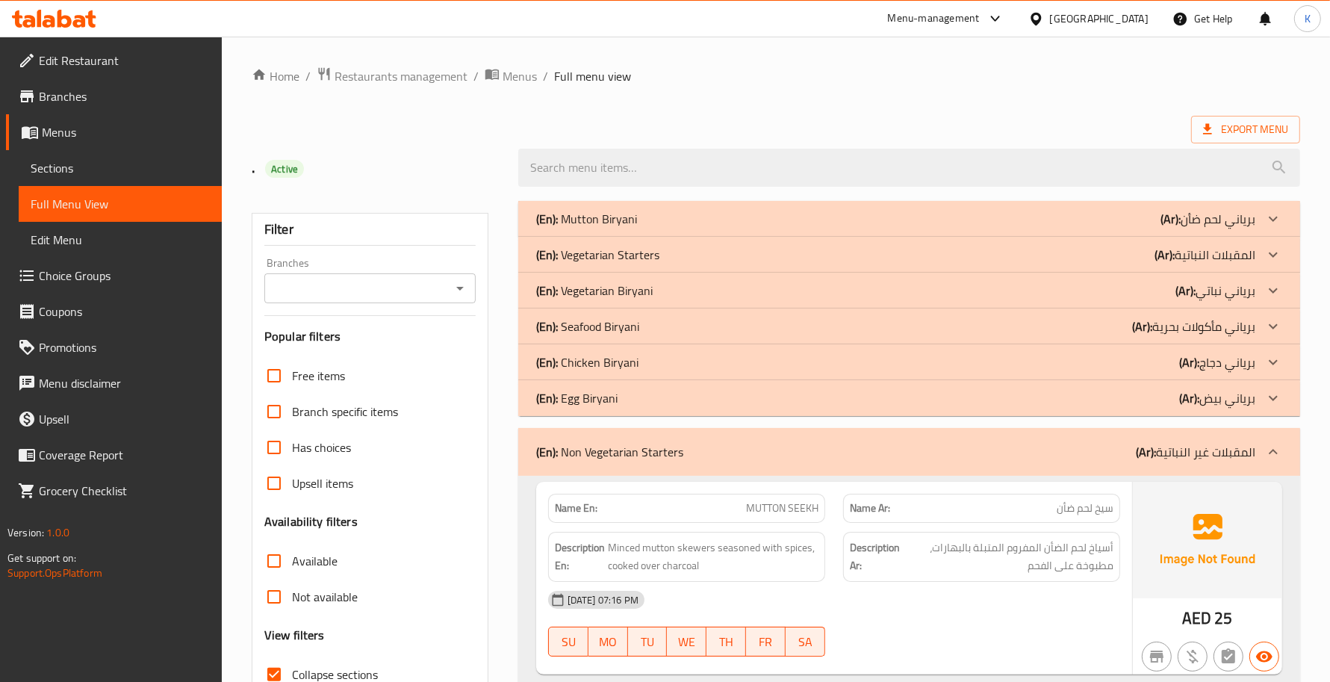
click at [684, 474] on div "(En): Non Vegetarian Starters (Ar): المقبلات غير النباتية" at bounding box center [909, 452] width 782 height 48
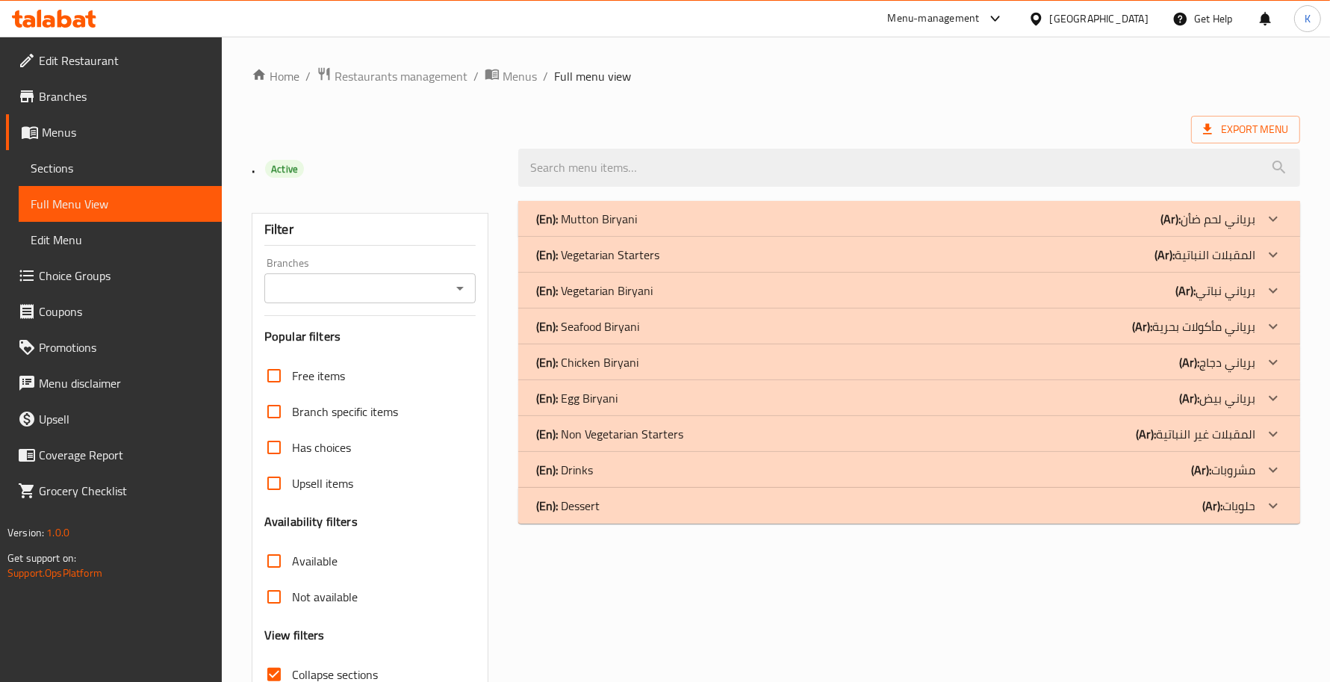
click at [1010, 38] on div "​ Menu-management United Arab Emirates Get Help K Edit Restaurant Branches Menu…" at bounding box center [665, 359] width 1330 height 645
click at [909, 77] on ol "Home / Restaurants management / Menus / Full menu view" at bounding box center [776, 75] width 1048 height 19
drag, startPoint x: 657, startPoint y: 296, endPoint x: 659, endPoint y: 312, distance: 15.8
click at [657, 228] on div "(En): Vegetarian Biryani (Ar): برياني نباتي" at bounding box center [895, 219] width 719 height 18
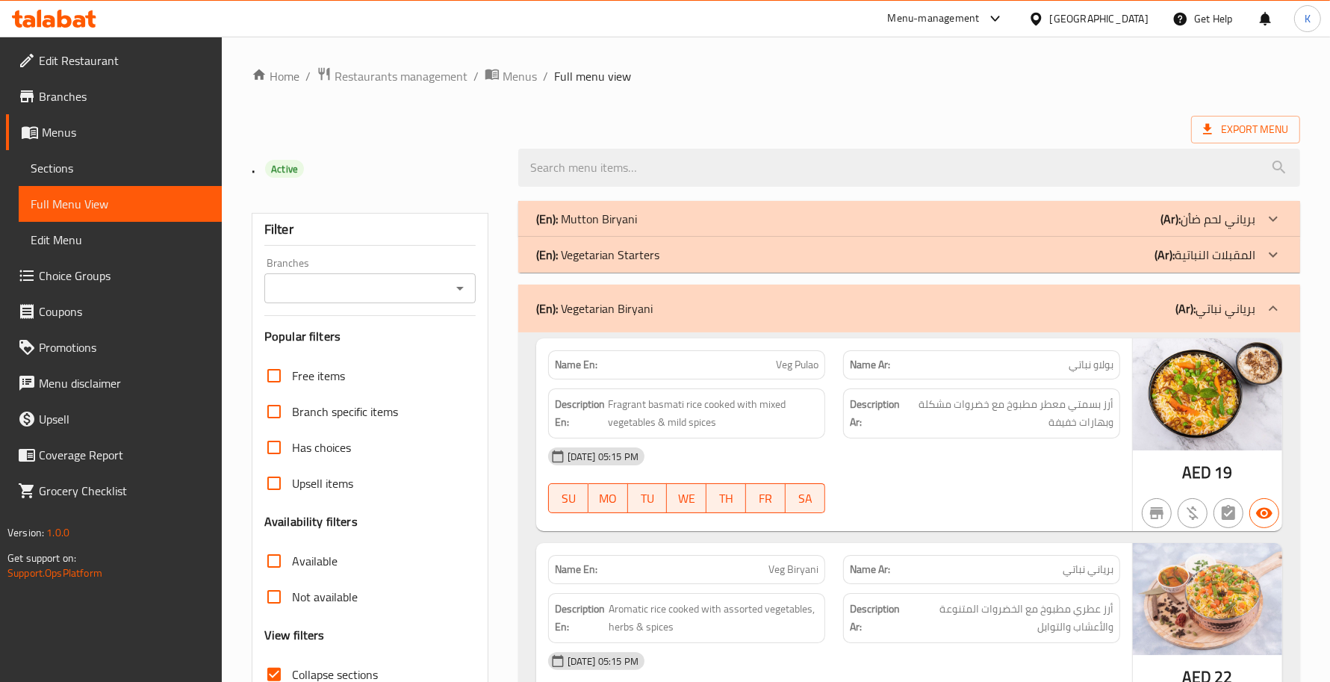
click at [913, 307] on div "(En): Vegetarian Biryani (Ar): برياني نباتي" at bounding box center [895, 308] width 719 height 18
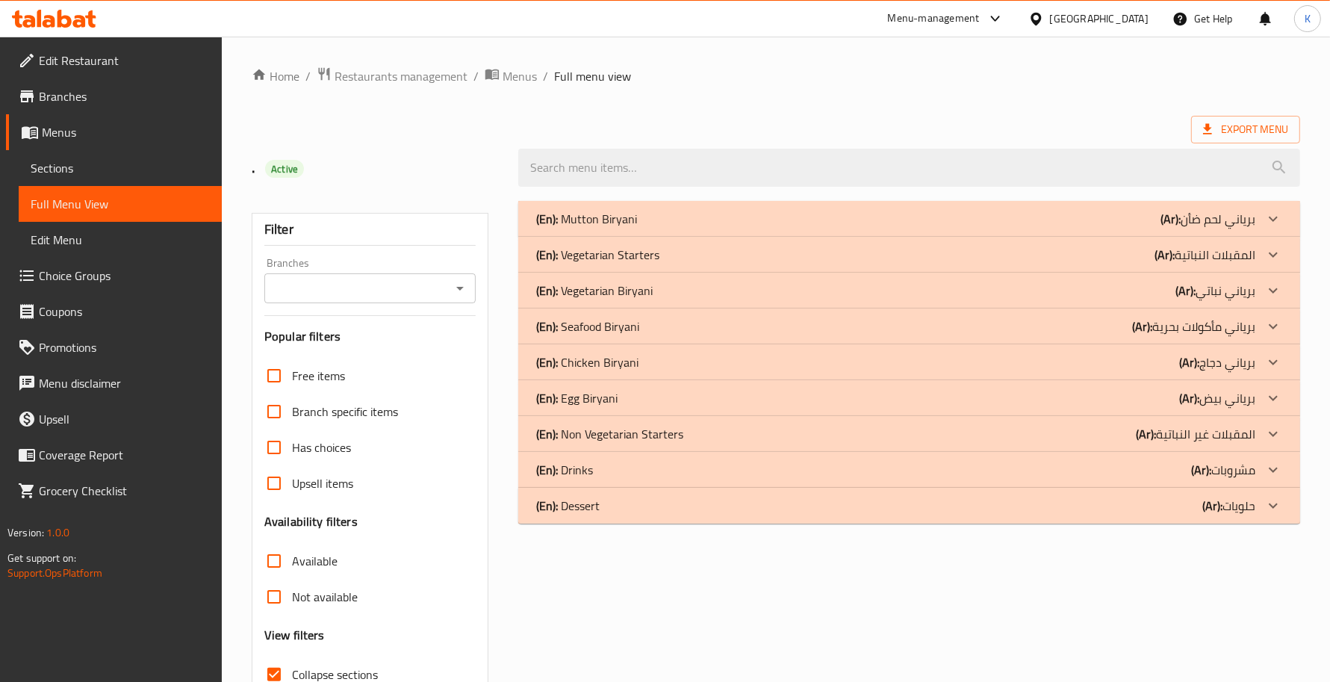
click at [710, 228] on div "(En): Vegetarian Biryani (Ar): برياني نباتي" at bounding box center [895, 219] width 719 height 18
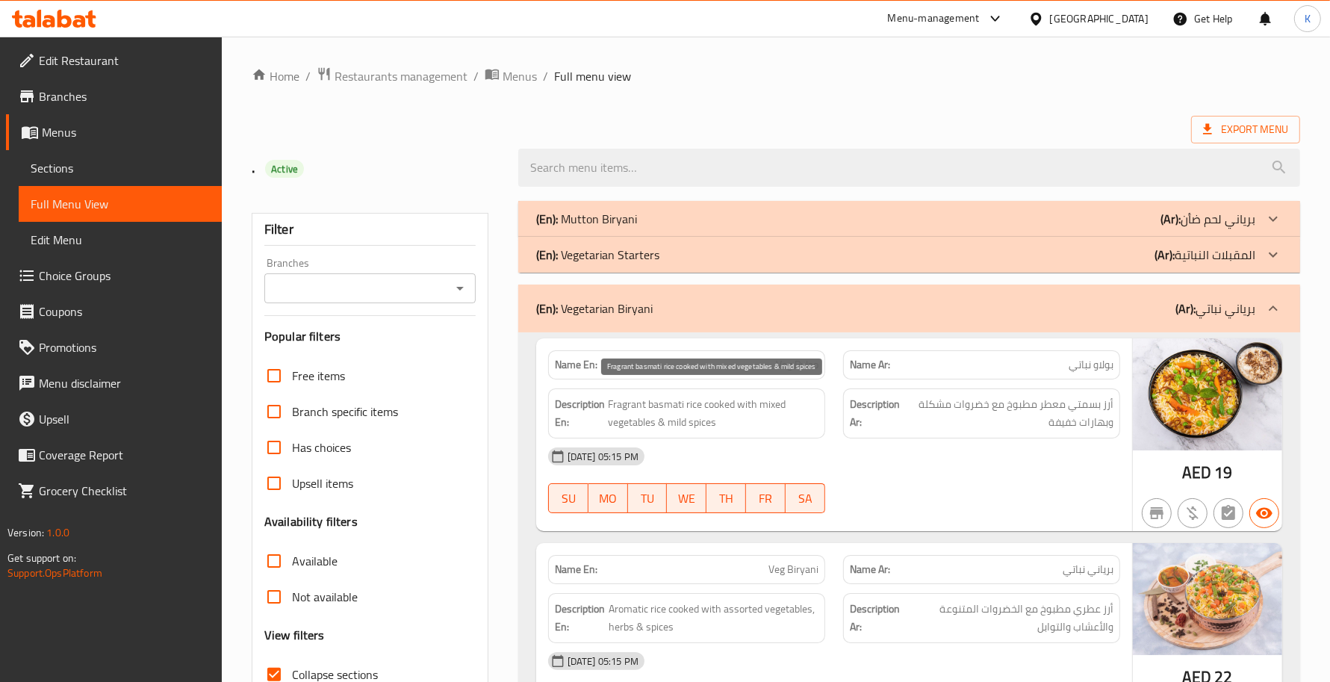
click at [803, 431] on span "Fragrant basmati rice cooked with mixed vegetables & mild spices" at bounding box center [713, 413] width 211 height 37
click at [826, 470] on div "03-09-2025 05:15 PM" at bounding box center [834, 456] width 590 height 36
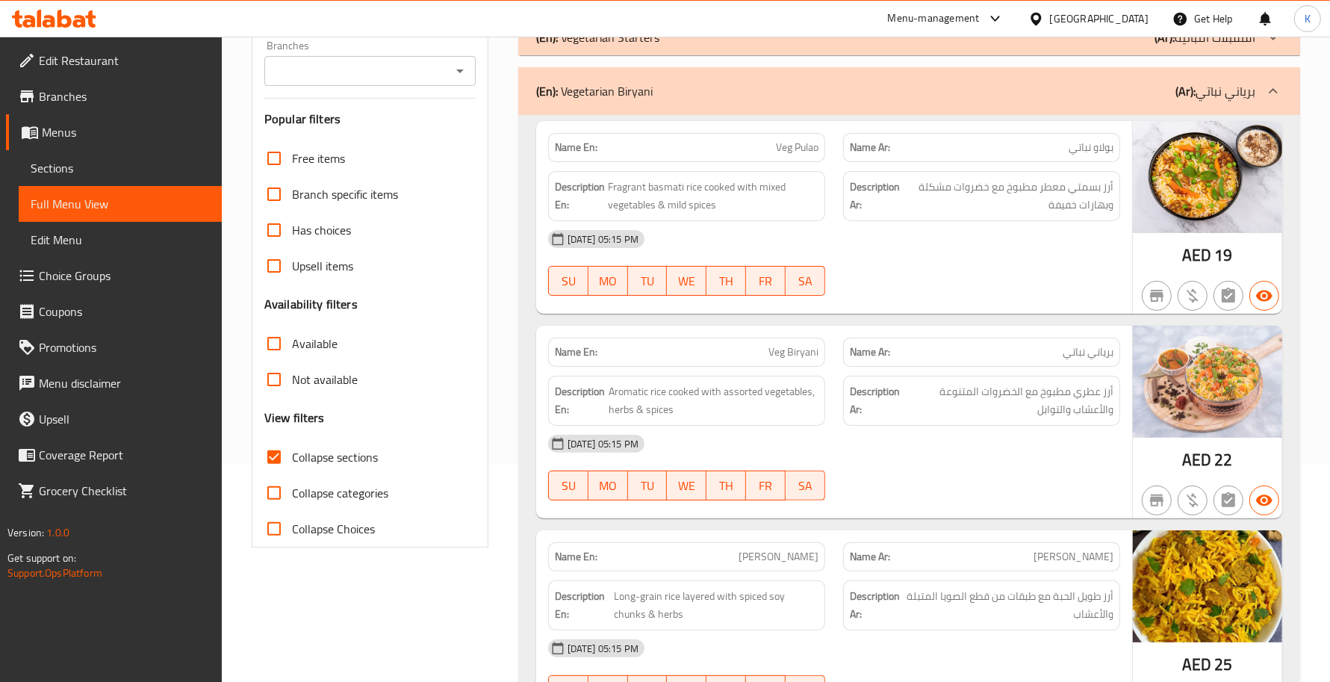
click at [438, 185] on div "Branch specific items" at bounding box center [369, 194] width 211 height 36
click at [714, 389] on span "Aromatic rice cooked with assorted vegetables, herbs & spices" at bounding box center [714, 400] width 210 height 37
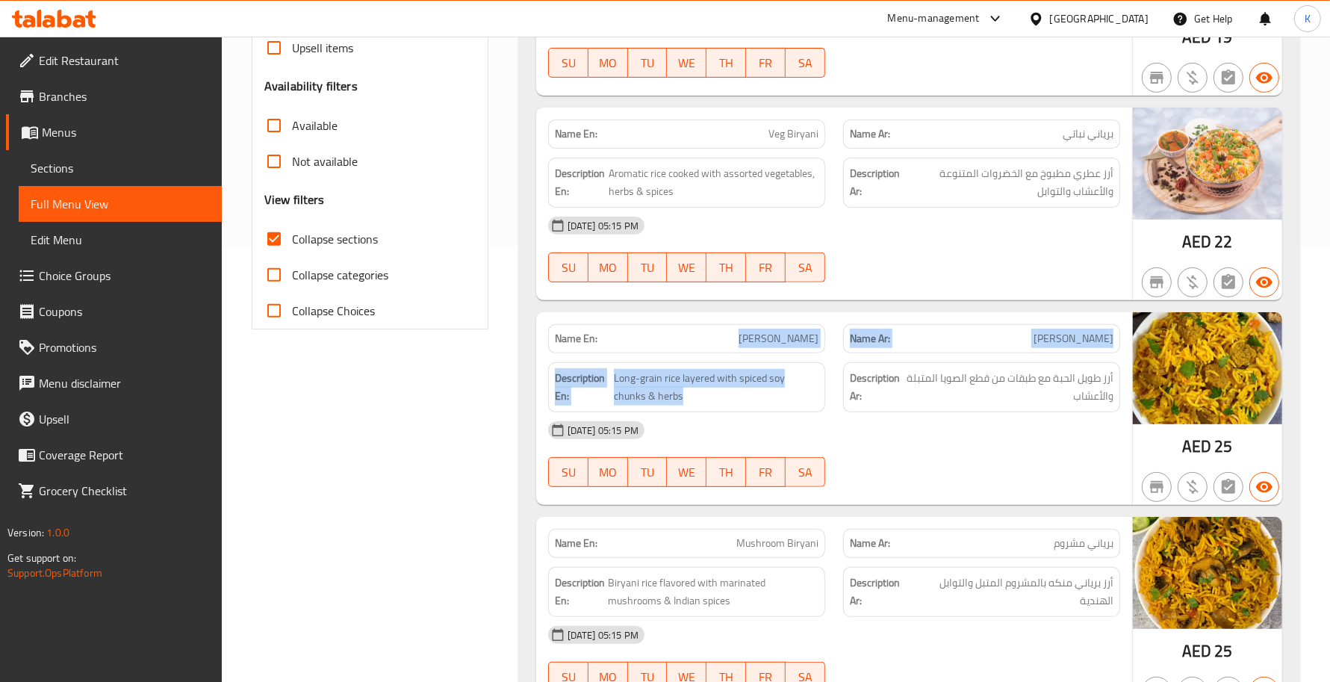
click at [830, 414] on div "Name En: Soya Biryani Name Ar: برياني صويا Description En: Long-grain rice laye…" at bounding box center [834, 408] width 596 height 193
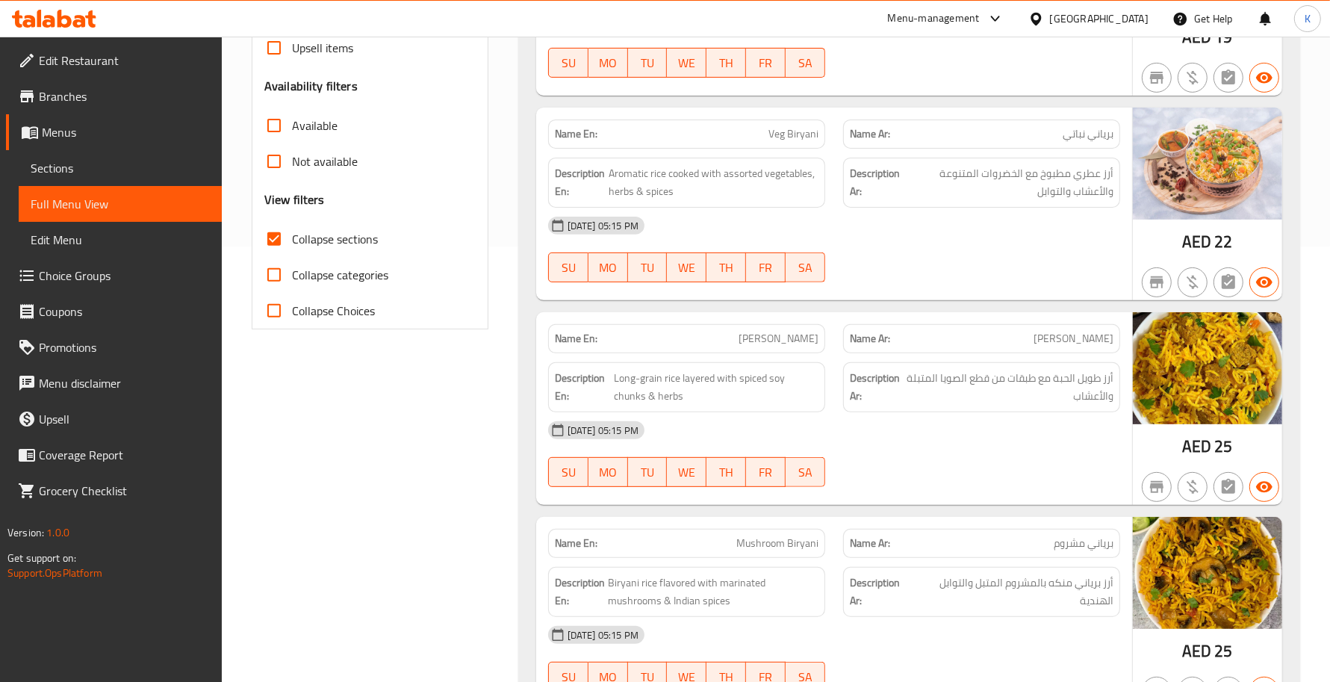
click at [886, 448] on div "03-09-2025 05:15 PM" at bounding box center [834, 430] width 590 height 36
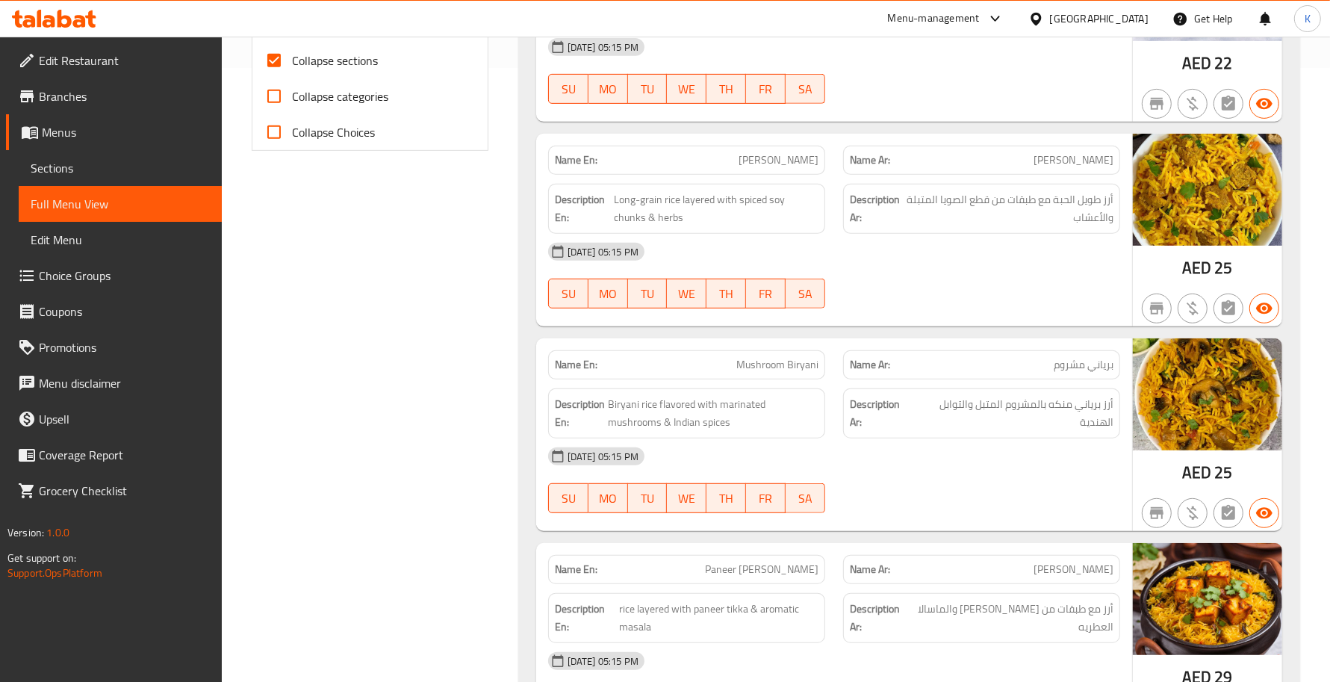
scroll to position [653, 0]
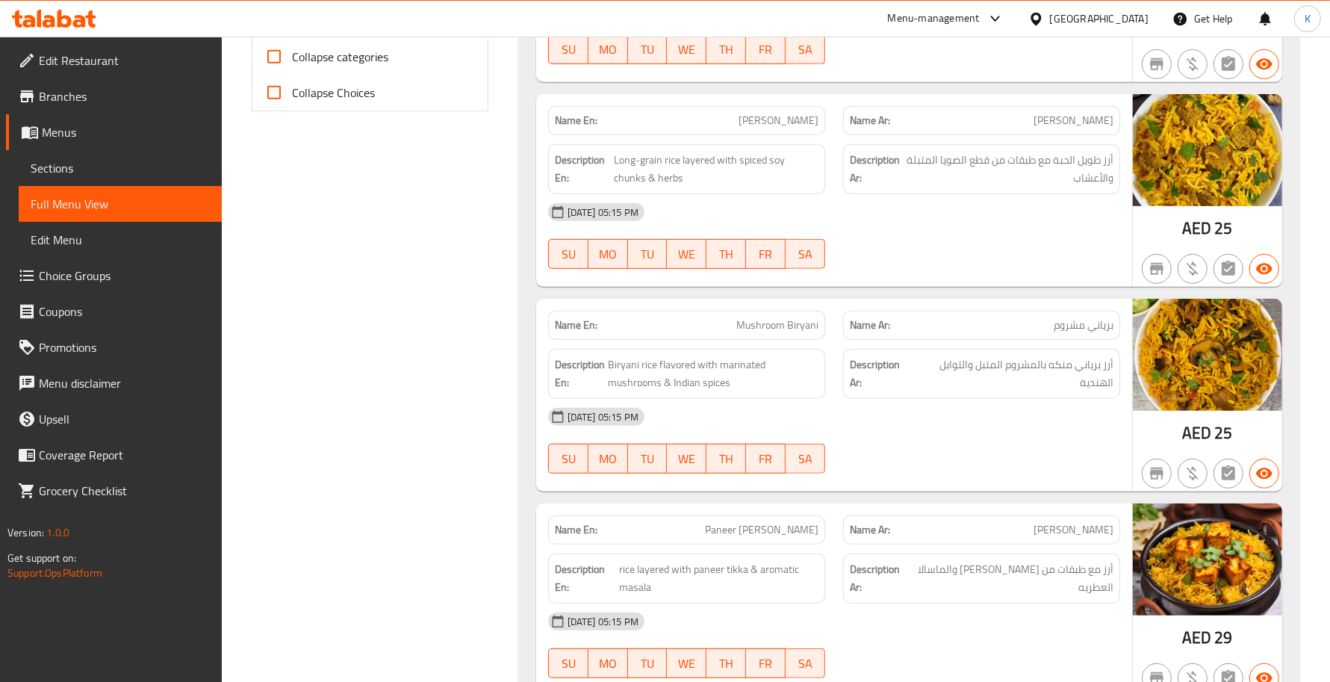
drag, startPoint x: 995, startPoint y: 509, endPoint x: 945, endPoint y: 528, distance: 53.4
click at [991, 509] on div "Name Ar: بانير تكا برياني" at bounding box center [981, 529] width 295 height 47
click at [845, 464] on div "03-09-2025 05:15 PM SU MO TU WE TH FR SA" at bounding box center [834, 441] width 590 height 84
click at [881, 399] on div "Description Ar: أرز برياني منكه بالمشروم المتبل والتوابل الهندية" at bounding box center [981, 374] width 277 height 50
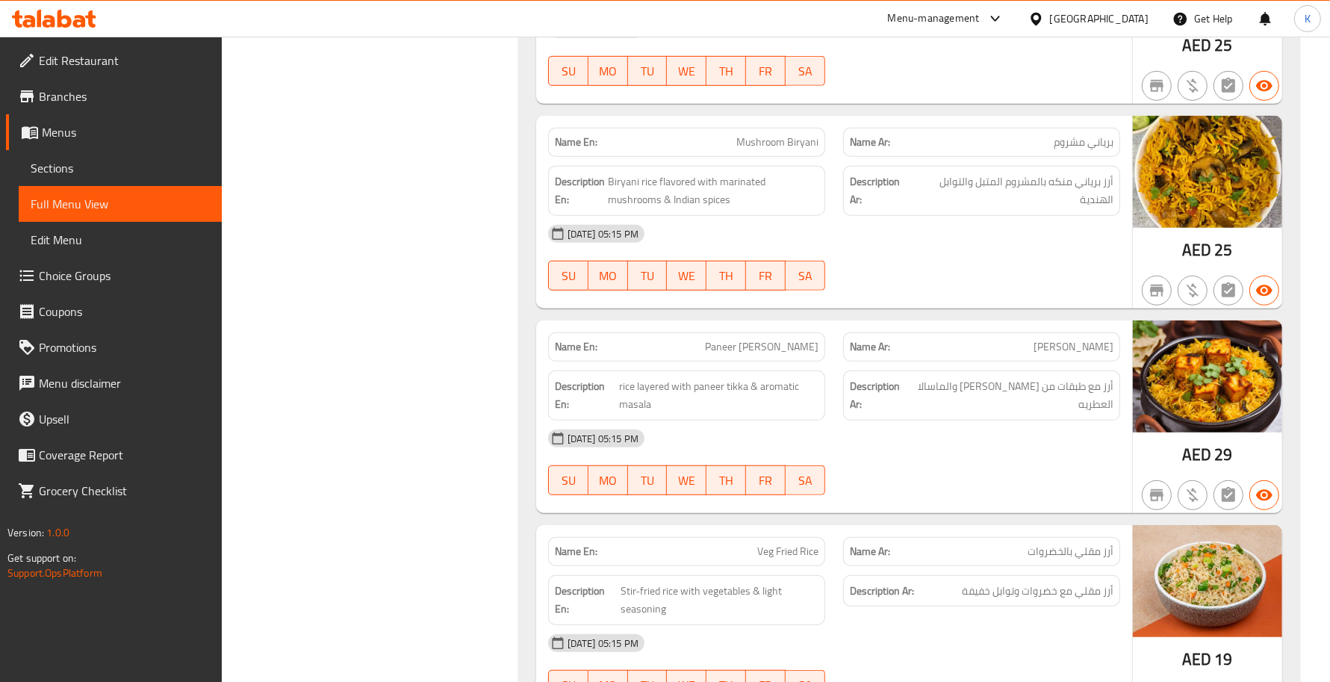
scroll to position [871, 0]
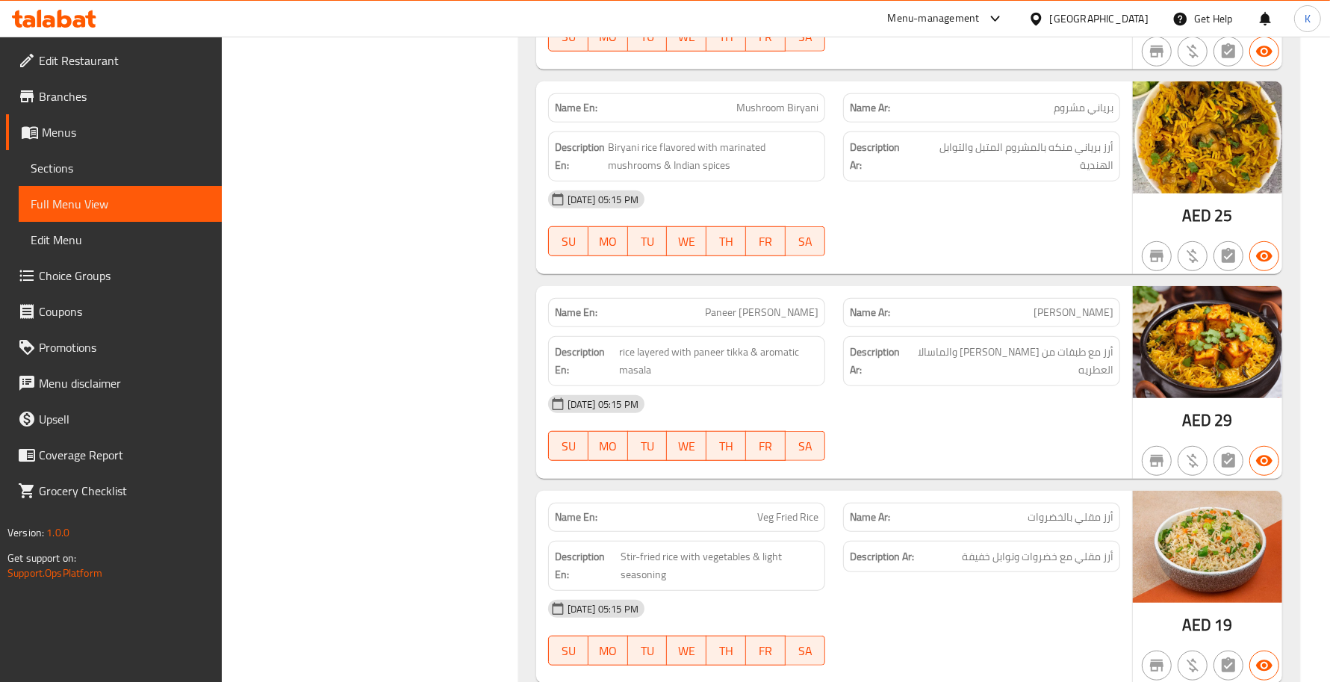
click at [946, 392] on div "03-09-2025 05:15 PM" at bounding box center [834, 404] width 590 height 36
click at [868, 554] on strong "Description Ar:" at bounding box center [882, 556] width 64 height 19
click at [722, 394] on div "03-09-2025 05:15 PM" at bounding box center [834, 404] width 590 height 36
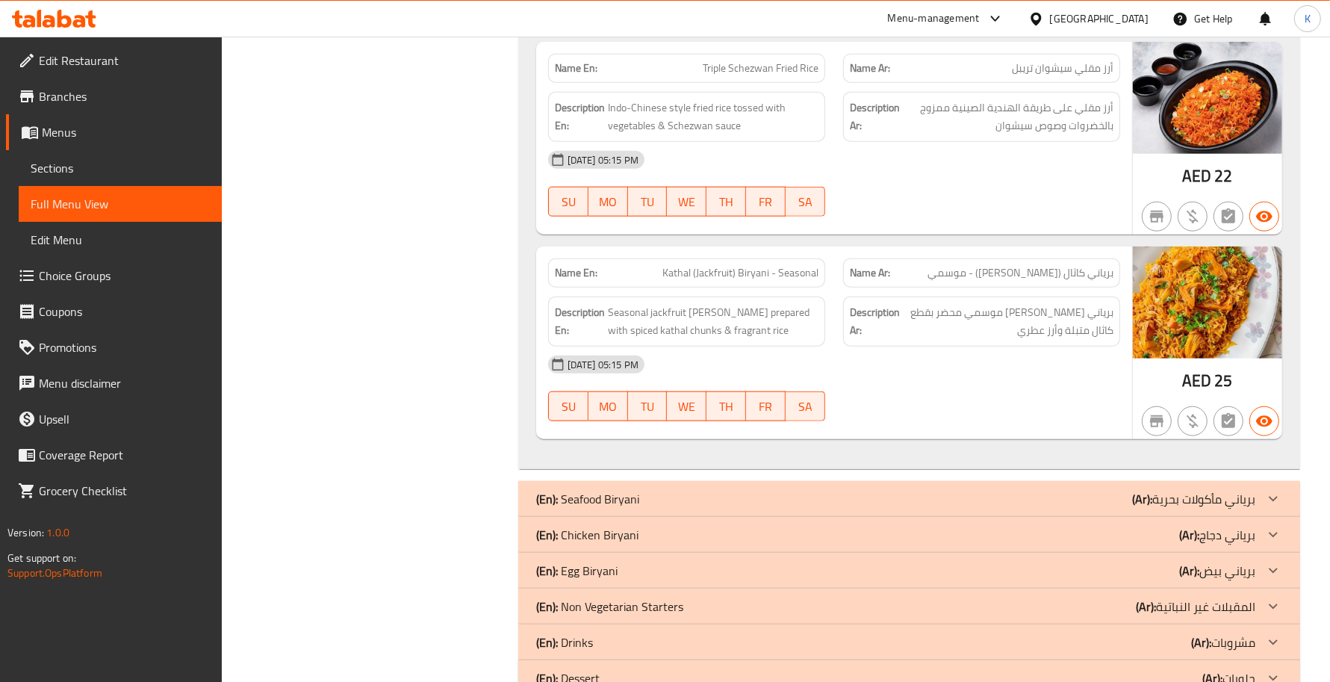
scroll to position [0, 0]
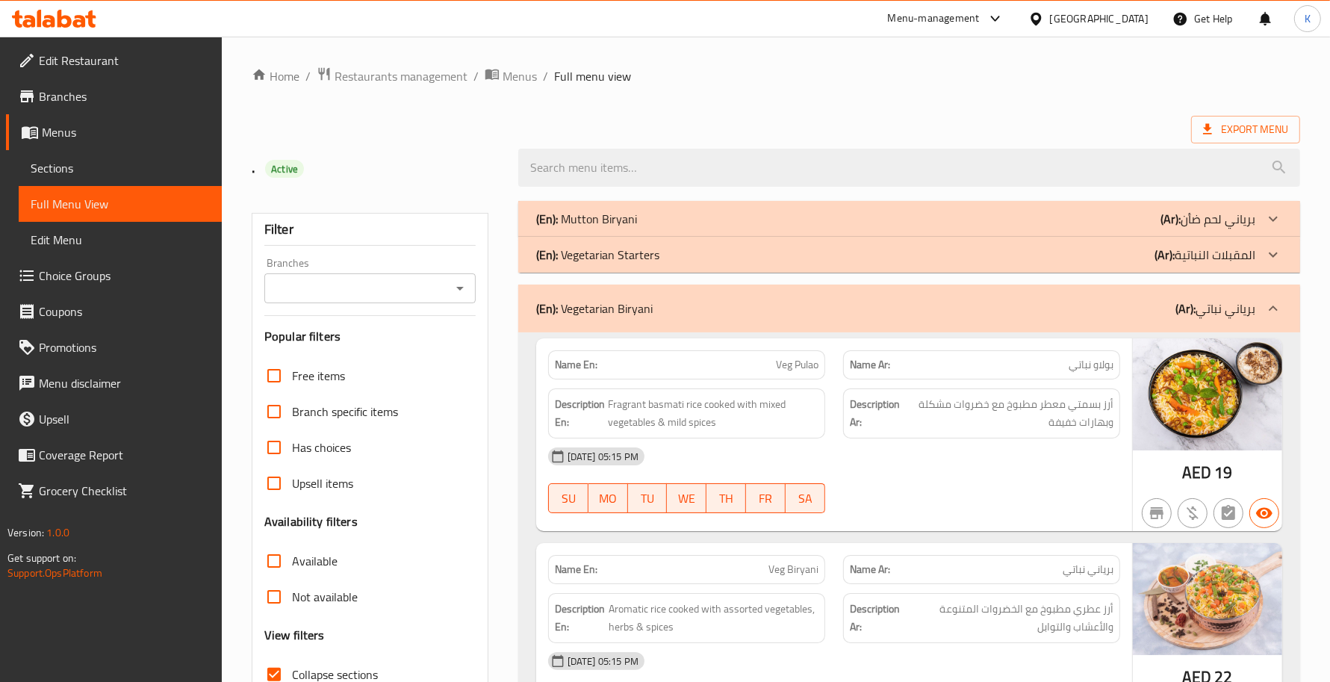
drag, startPoint x: 1061, startPoint y: 323, endPoint x: 1085, endPoint y: 333, distance: 26.1
click at [1061, 323] on div "(En): Vegetarian Biryani (Ar): برياني نباتي" at bounding box center [909, 309] width 782 height 48
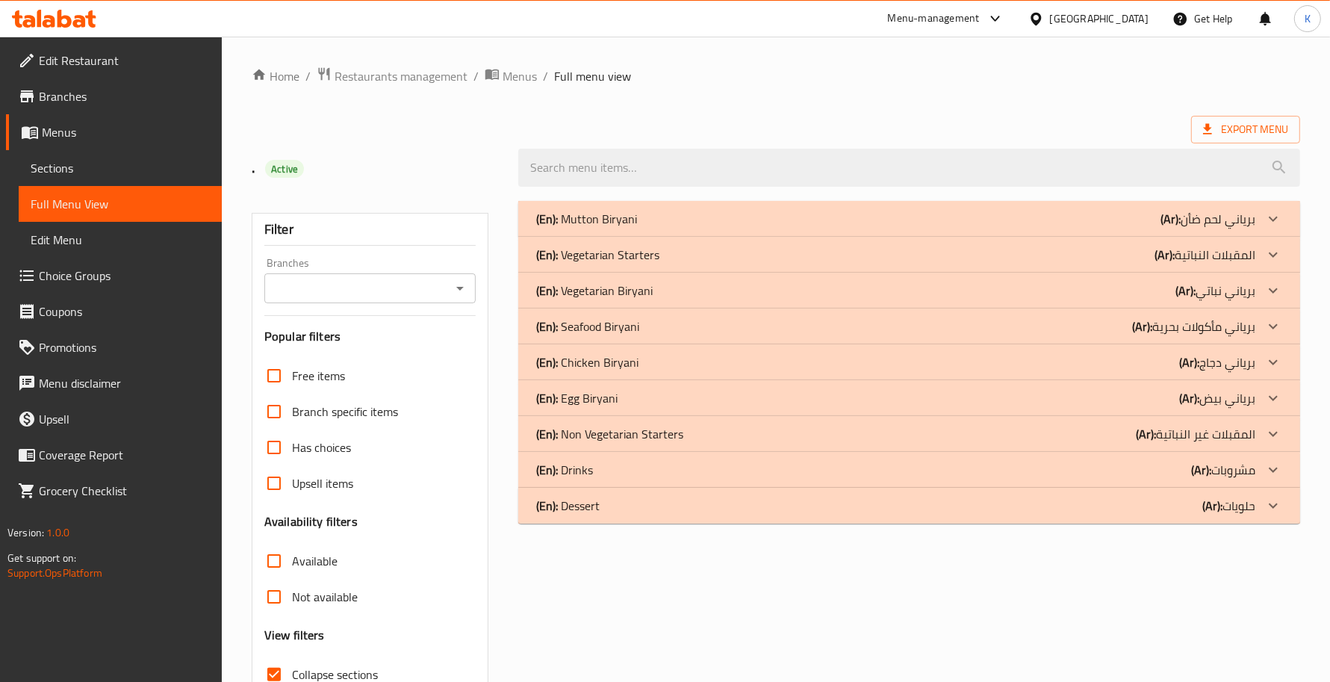
click at [871, 558] on div "(En): Mutton Biryani (Ar): برياني لحم ضأن Name En: Mutton Biryani Name Ar: بريا…" at bounding box center [909, 483] width 800 height 582
click at [588, 228] on p "(En): Chicken Biryani" at bounding box center [586, 219] width 101 height 18
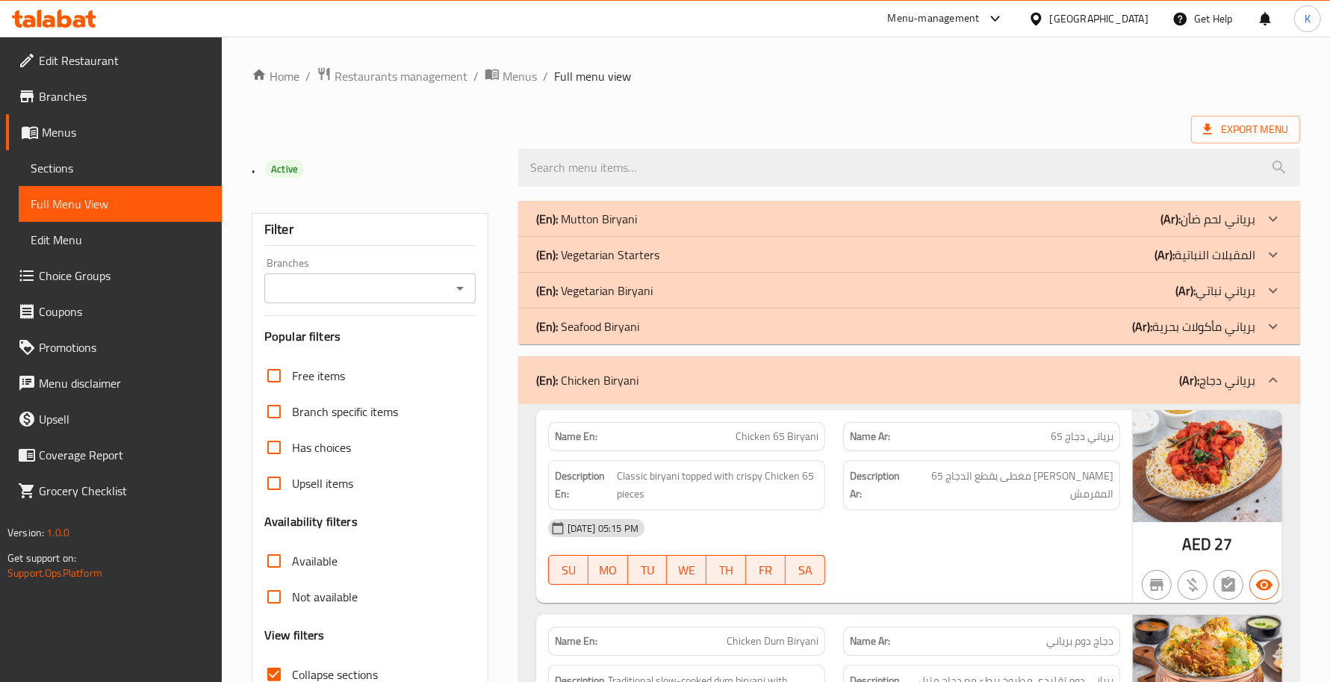
scroll to position [217, 0]
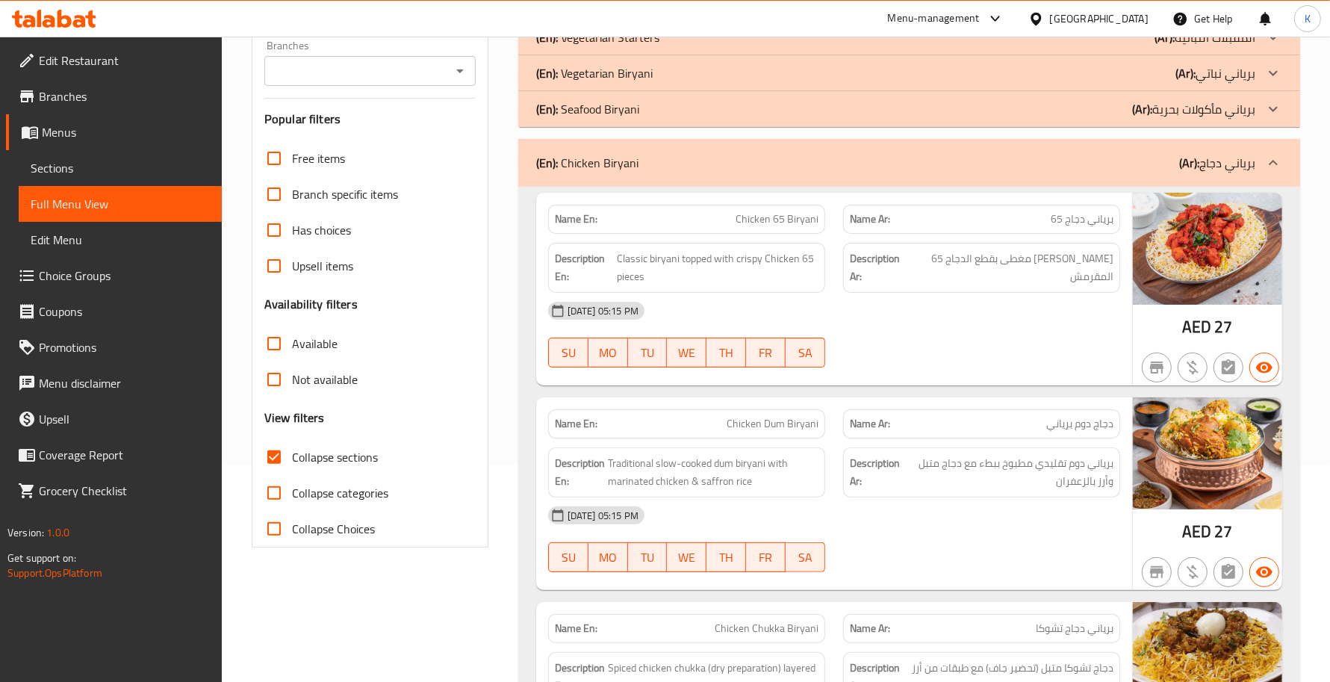
click at [849, 441] on div "Description Ar: برياني دوم تقليدي مطبوخ ببطء مع دجاج متبل وأرز بالزعفران" at bounding box center [981, 472] width 295 height 68
click at [1116, 558] on div "Name Ar: برياني دجاج تشوكا" at bounding box center [981, 628] width 277 height 29
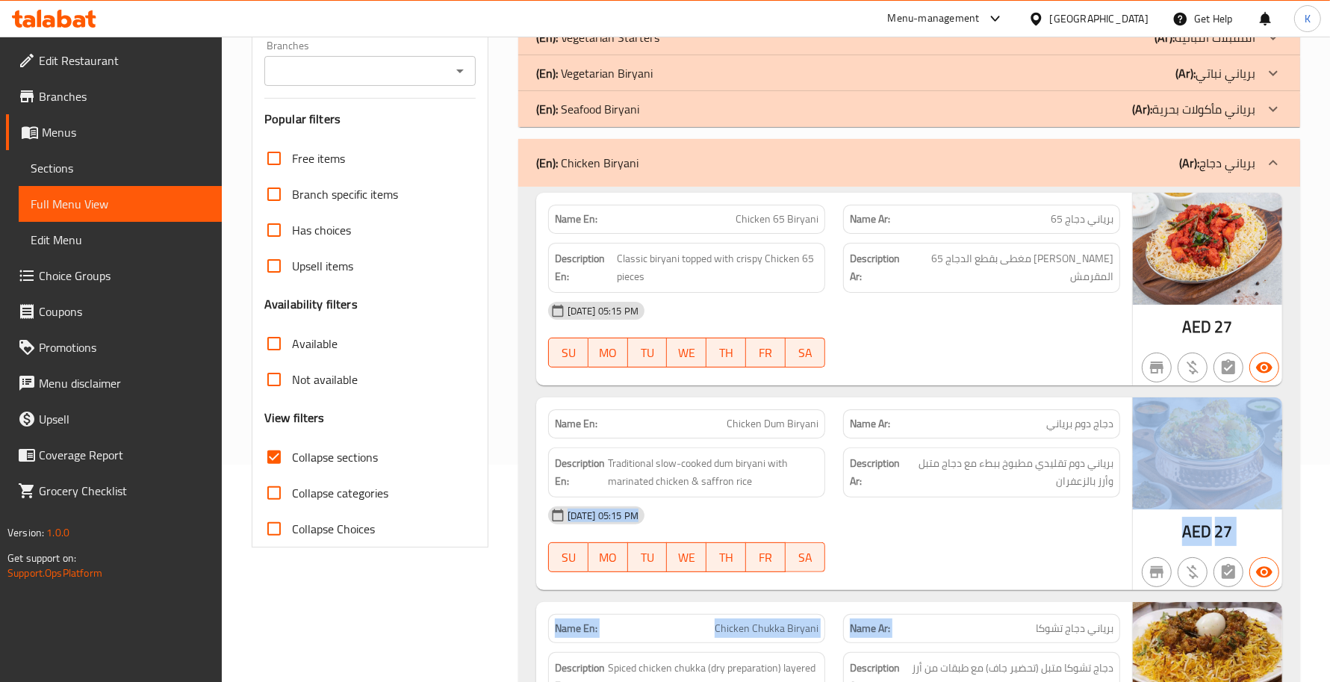
click at [932, 490] on span "برياني دوم تقليدي مطبوخ ببطء مع دجاج متبل وأرز بالزعفران" at bounding box center [1009, 472] width 208 height 37
click at [920, 473] on h6 "Description Ar: برياني دوم تقليدي مطبوخ ببطء مع دجاج متبل وأرز بالزعفران" at bounding box center [982, 472] width 264 height 37
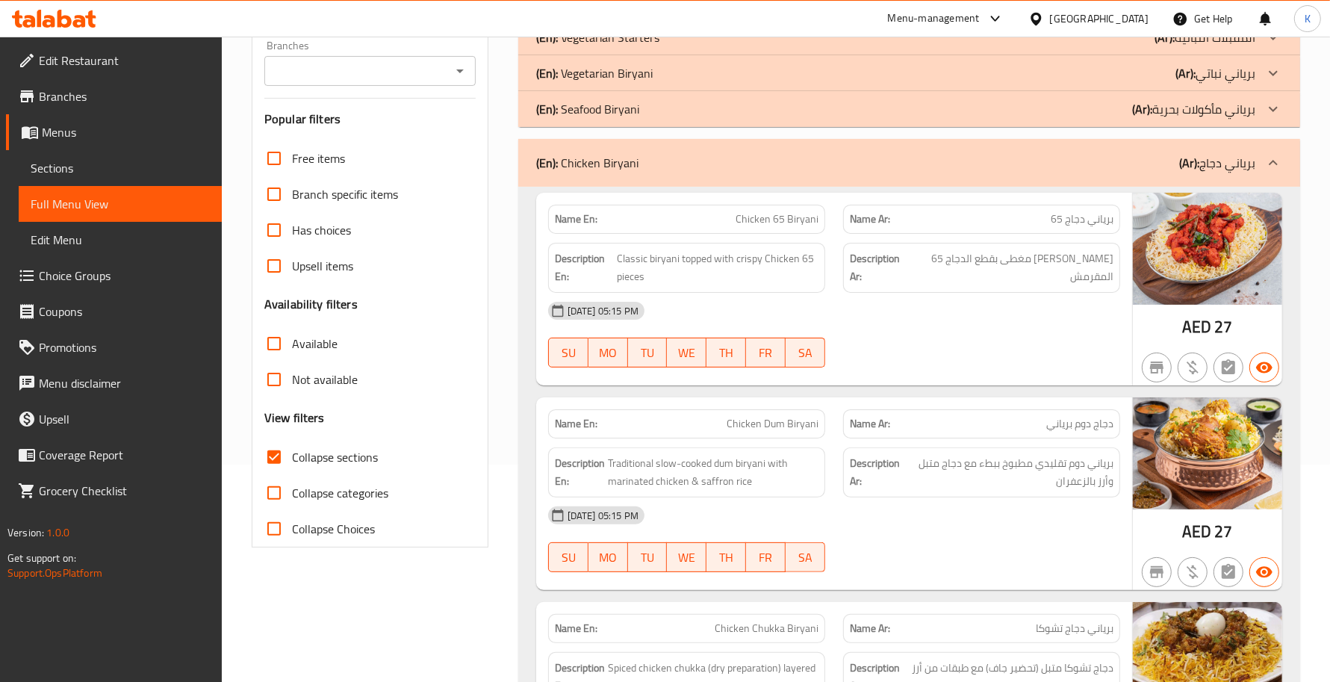
click at [778, 434] on div "Name En: Chicken Dum Biryani" at bounding box center [686, 423] width 277 height 29
click at [784, 555] on div "SU MO TU WE TH FR SA" at bounding box center [686, 557] width 277 height 30
type button "6"
click at [635, 441] on div "Name En: Chicken Dum Biryani Name Ar: دجاج دوم برياني Description En: Tradition…" at bounding box center [834, 493] width 596 height 193
click at [790, 520] on div "03-09-2025 05:15 PM" at bounding box center [834, 515] width 590 height 36
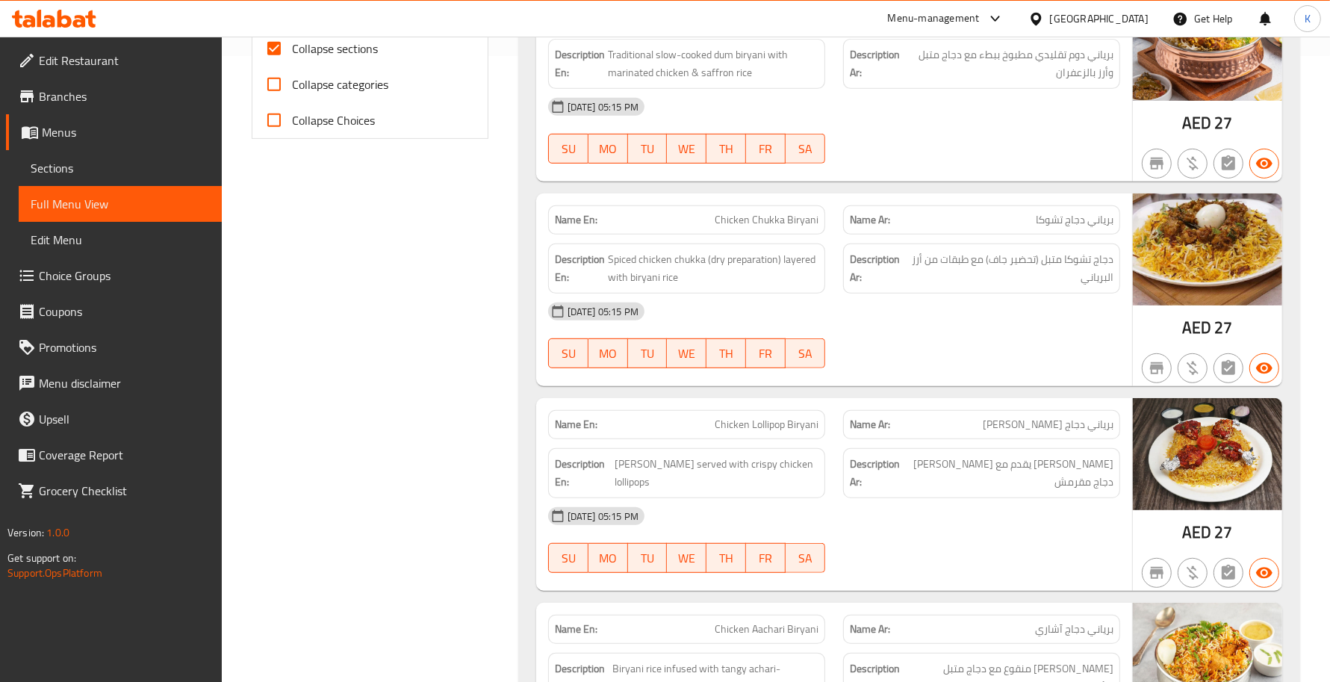
scroll to position [668, 0]
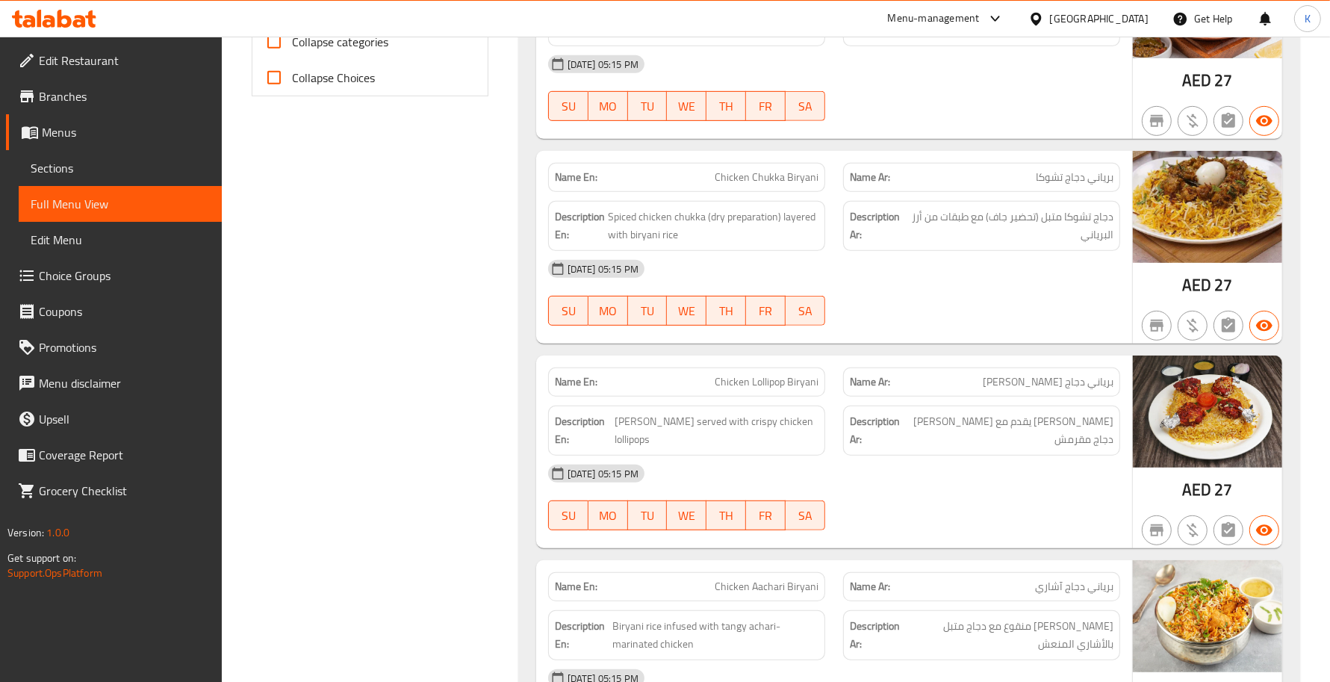
click at [801, 456] on div "03-09-2025 05:15 PM" at bounding box center [834, 474] width 590 height 36
click at [831, 456] on div "03-09-2025 05:15 PM" at bounding box center [834, 474] width 590 height 36
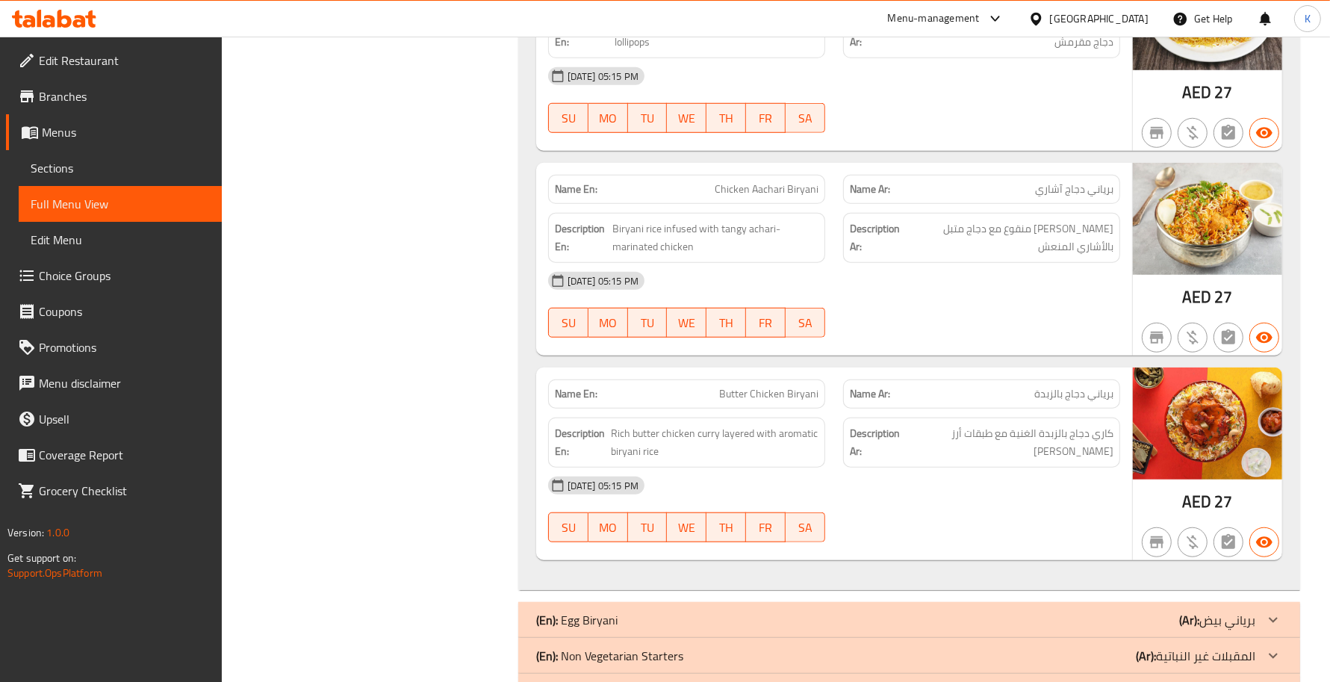
scroll to position [1104, 0]
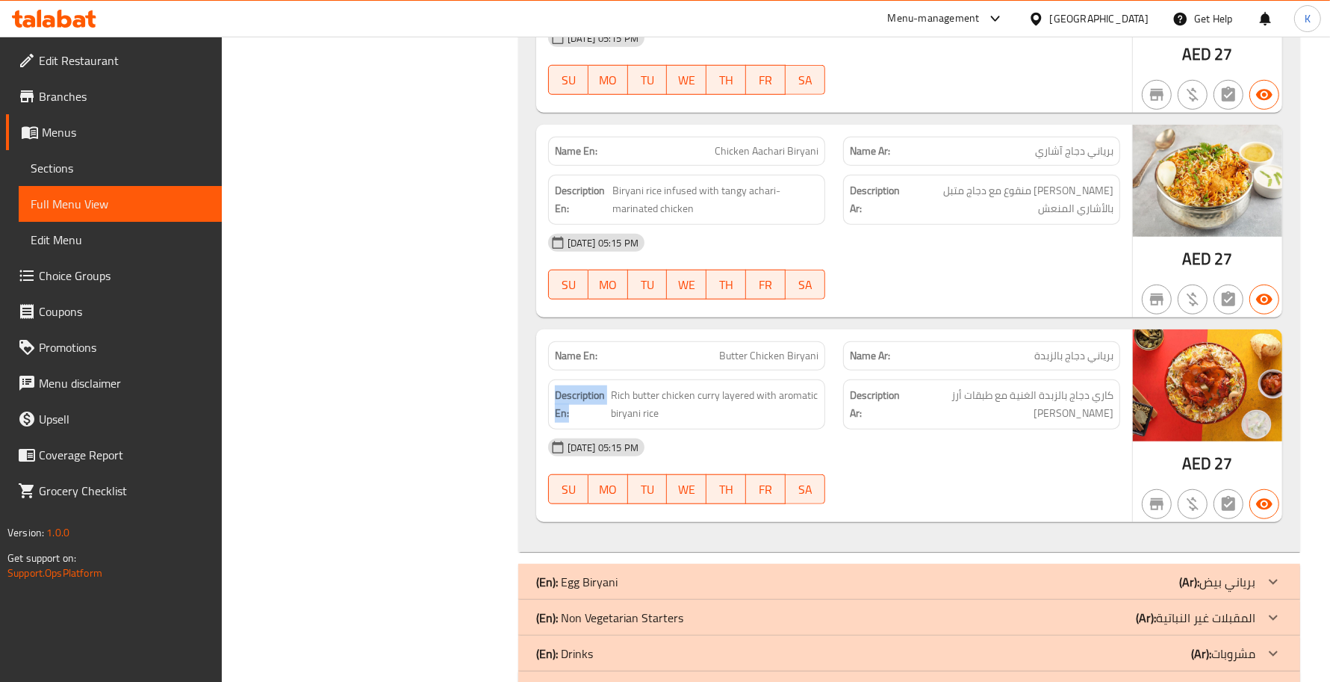
drag, startPoint x: 576, startPoint y: 400, endPoint x: 554, endPoint y: 382, distance: 28.2
click at [555, 386] on strong "Description En:" at bounding box center [582, 404] width 54 height 37
copy strong "Description En:"
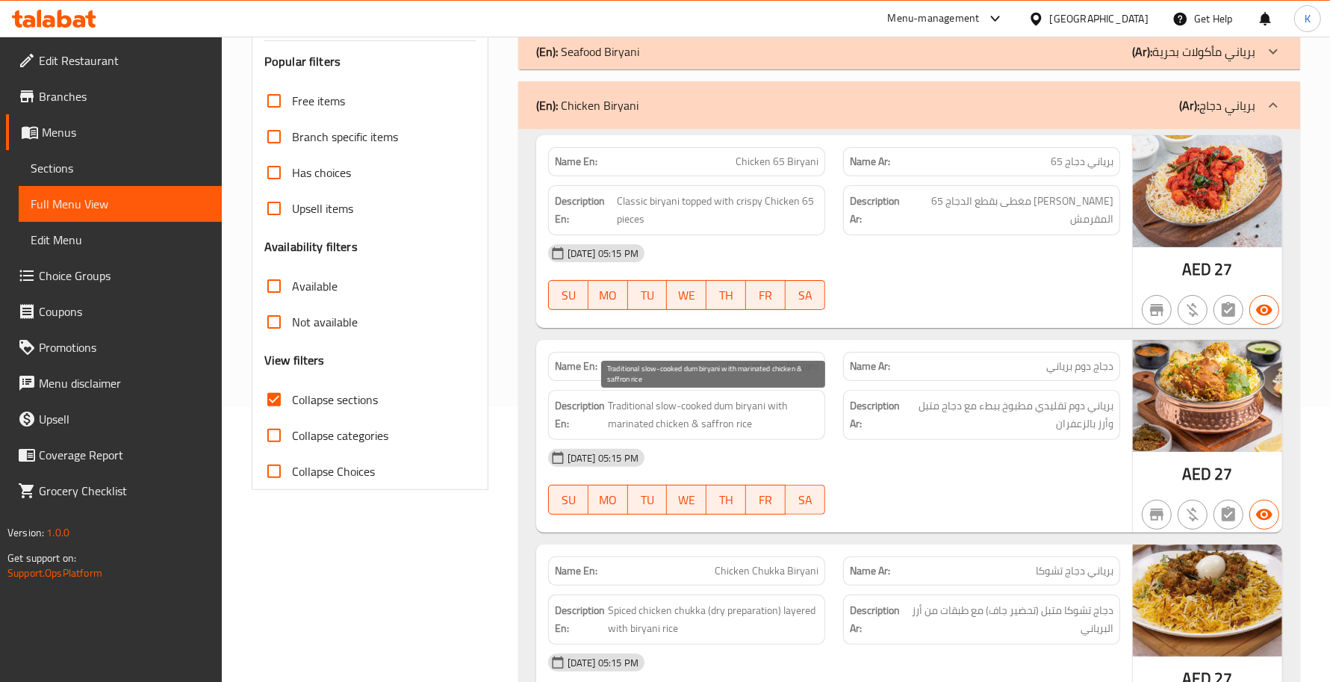
scroll to position [232, 0]
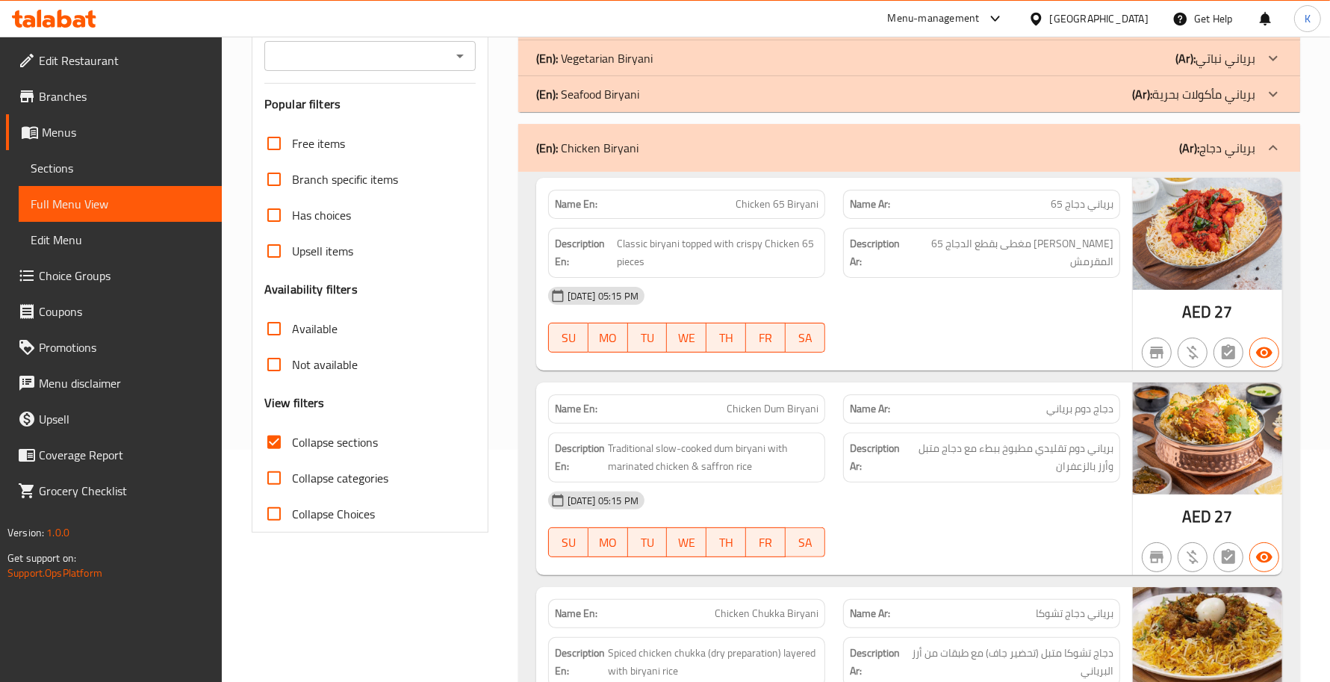
click at [621, 146] on p "(En): Chicken Biryani" at bounding box center [587, 148] width 102 height 18
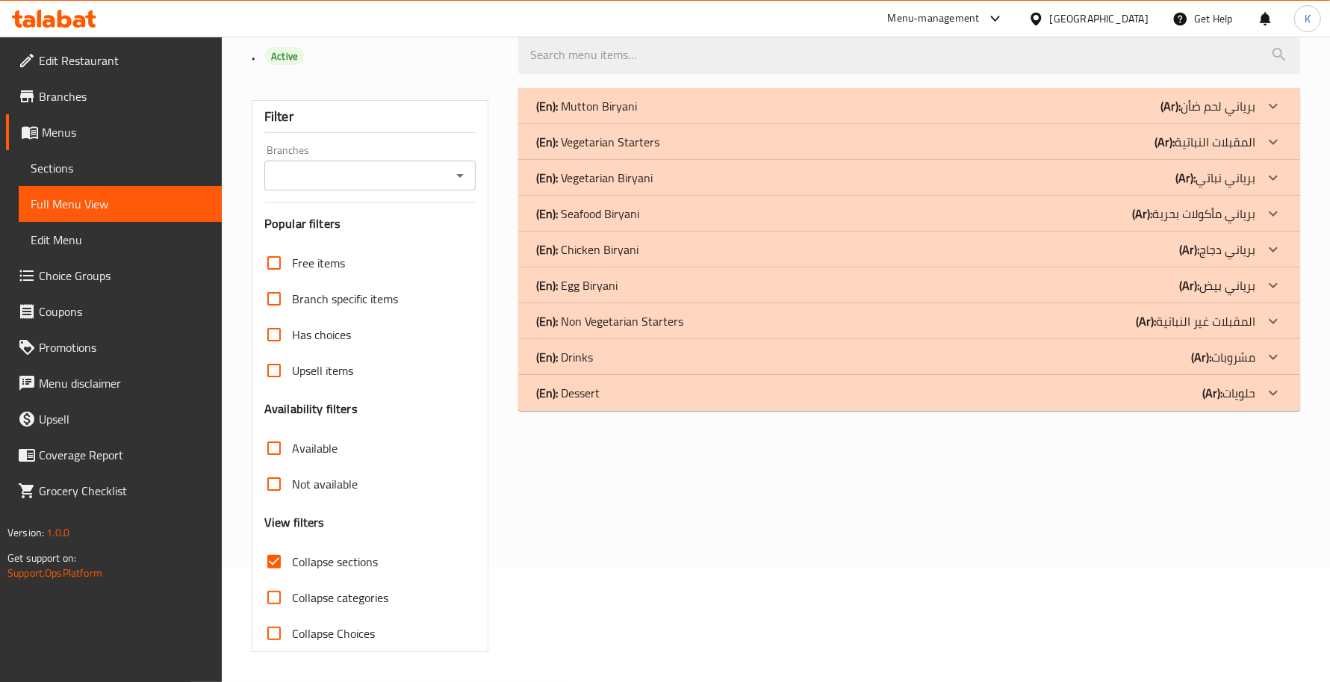
scroll to position [113, 0]
click at [478, 414] on div "Filter Branches Branches Popular filters Free items Branch specific items Has c…" at bounding box center [370, 376] width 237 height 552
click at [730, 107] on div "(En): Mutton Biryani (Ar): برياني لحم ضأن" at bounding box center [895, 106] width 719 height 18
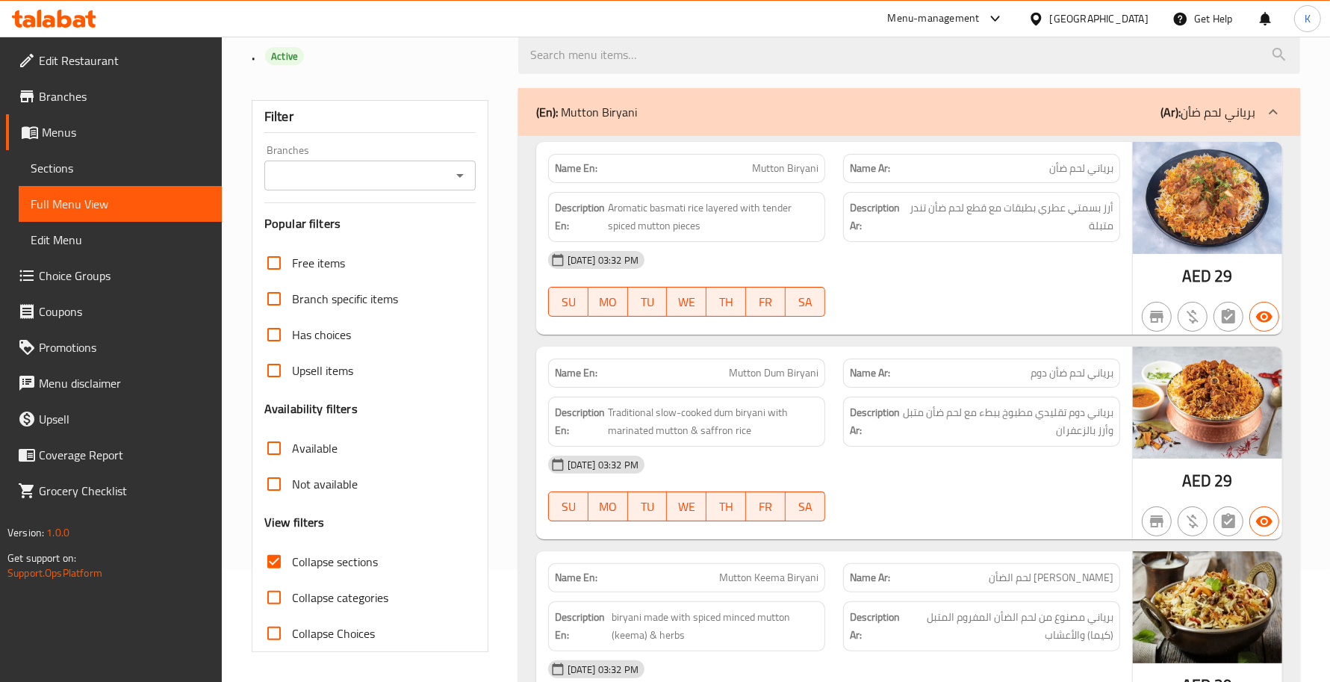
click at [803, 351] on div "Name En: Mutton Dum Biryani" at bounding box center [686, 372] width 295 height 47
click at [804, 397] on div "Description En: Traditional slow-cooked dum biryani with marinated mutton & saf…" at bounding box center [686, 422] width 277 height 50
click at [969, 480] on div "[DATE] 03:32 PM" at bounding box center [834, 465] width 590 height 36
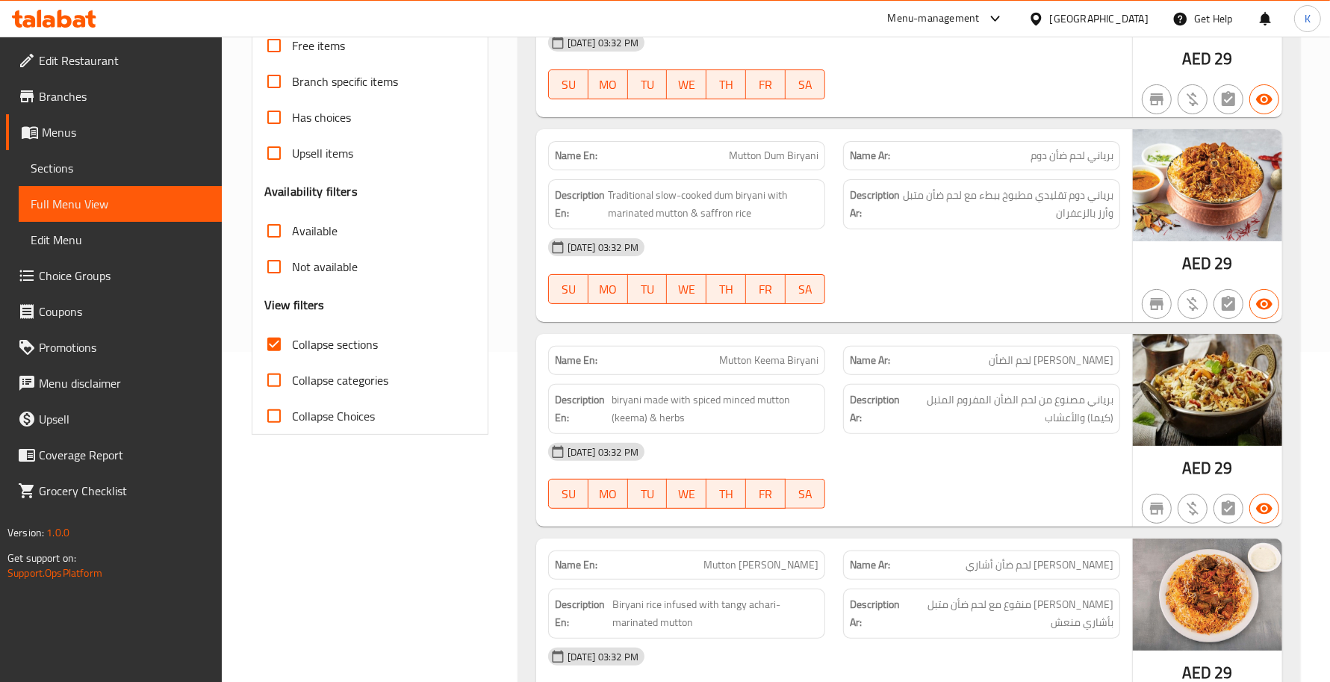
click at [878, 397] on strong "Description Ar:" at bounding box center [876, 409] width 52 height 37
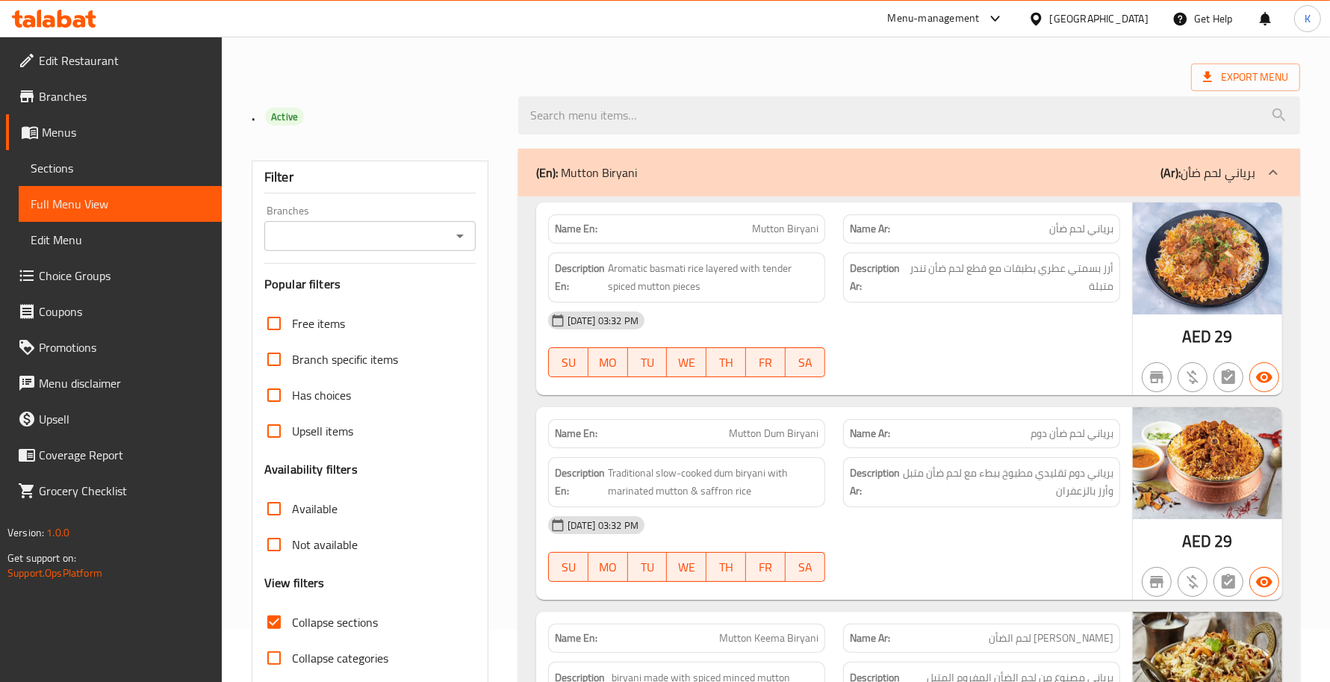
scroll to position [0, 0]
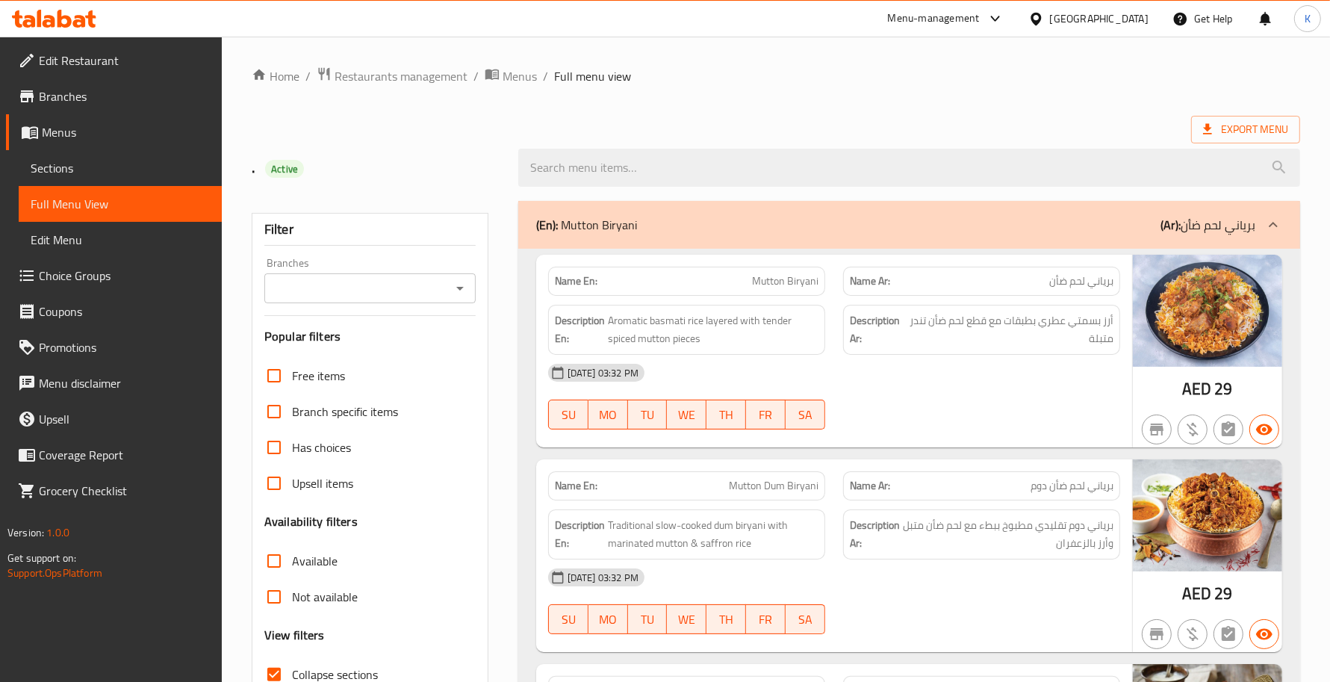
drag, startPoint x: 730, startPoint y: 237, endPoint x: 491, endPoint y: 308, distance: 248.3
click at [730, 237] on div "(En): Mutton Biryani (Ar): برياني لحم ضأن" at bounding box center [909, 225] width 782 height 48
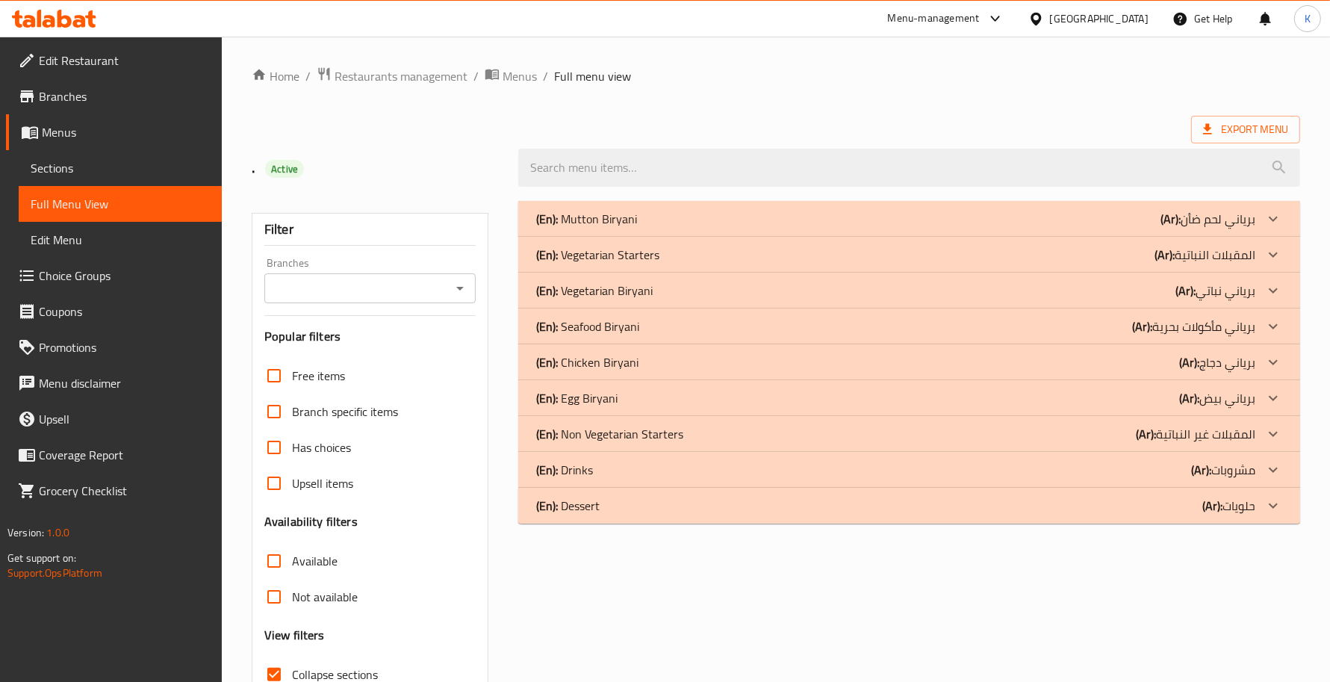
click at [662, 228] on div "(En): Seafood Biryani (Ar): برياني مأكولات بحرية" at bounding box center [895, 219] width 719 height 18
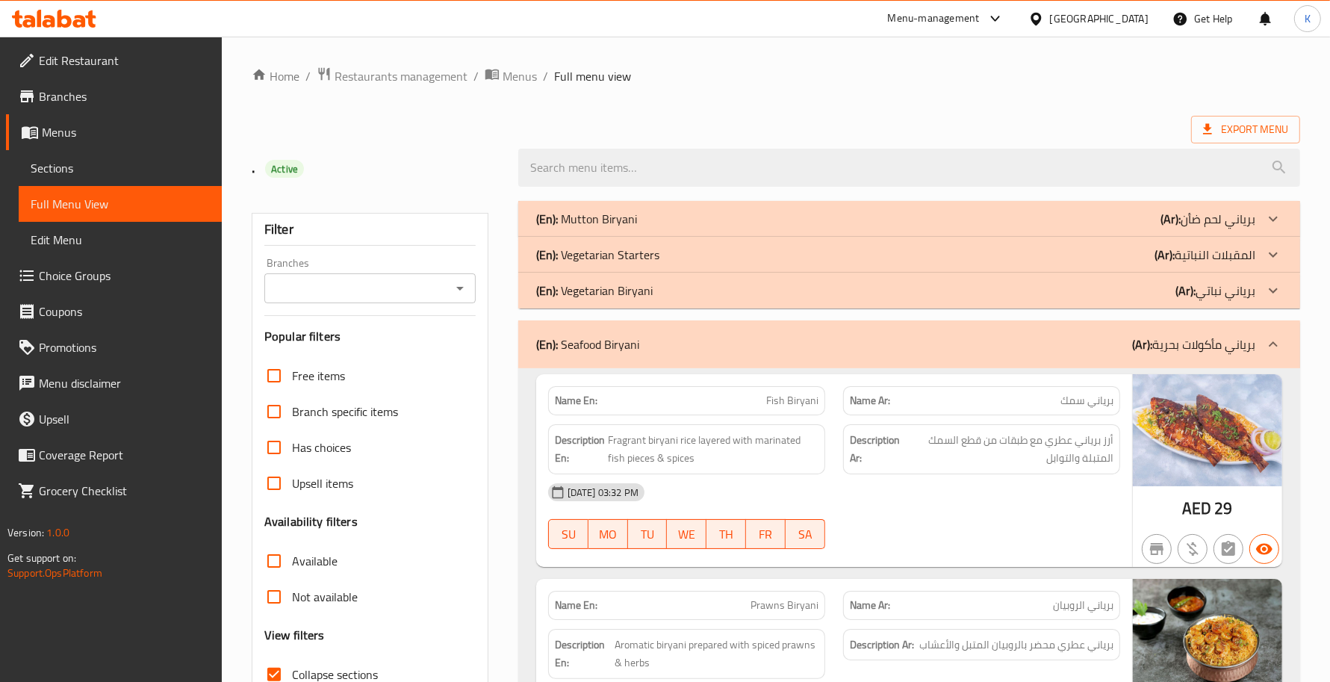
drag, startPoint x: 709, startPoint y: 329, endPoint x: 707, endPoint y: 355, distance: 26.2
click at [707, 329] on div "(En): Seafood Biryani (Ar): برياني مأكولات بحرية" at bounding box center [909, 344] width 782 height 48
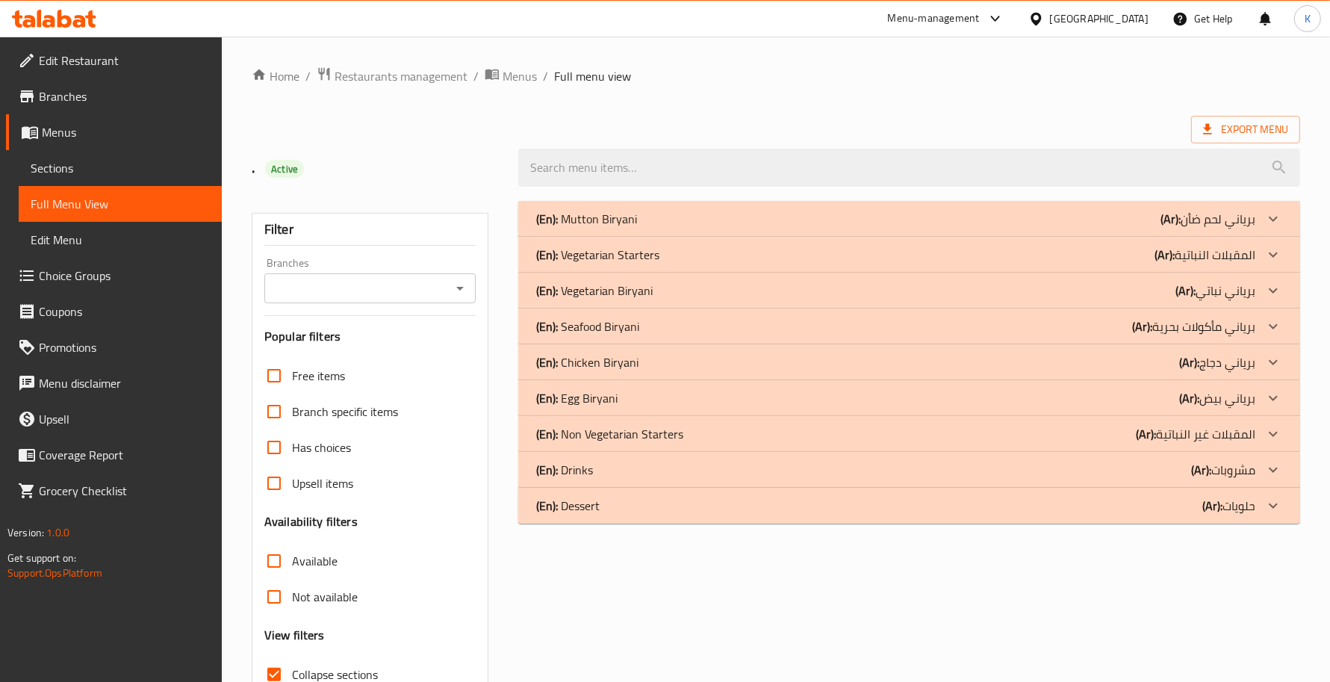
click at [573, 228] on p "(En): Egg Biryani" at bounding box center [586, 219] width 101 height 18
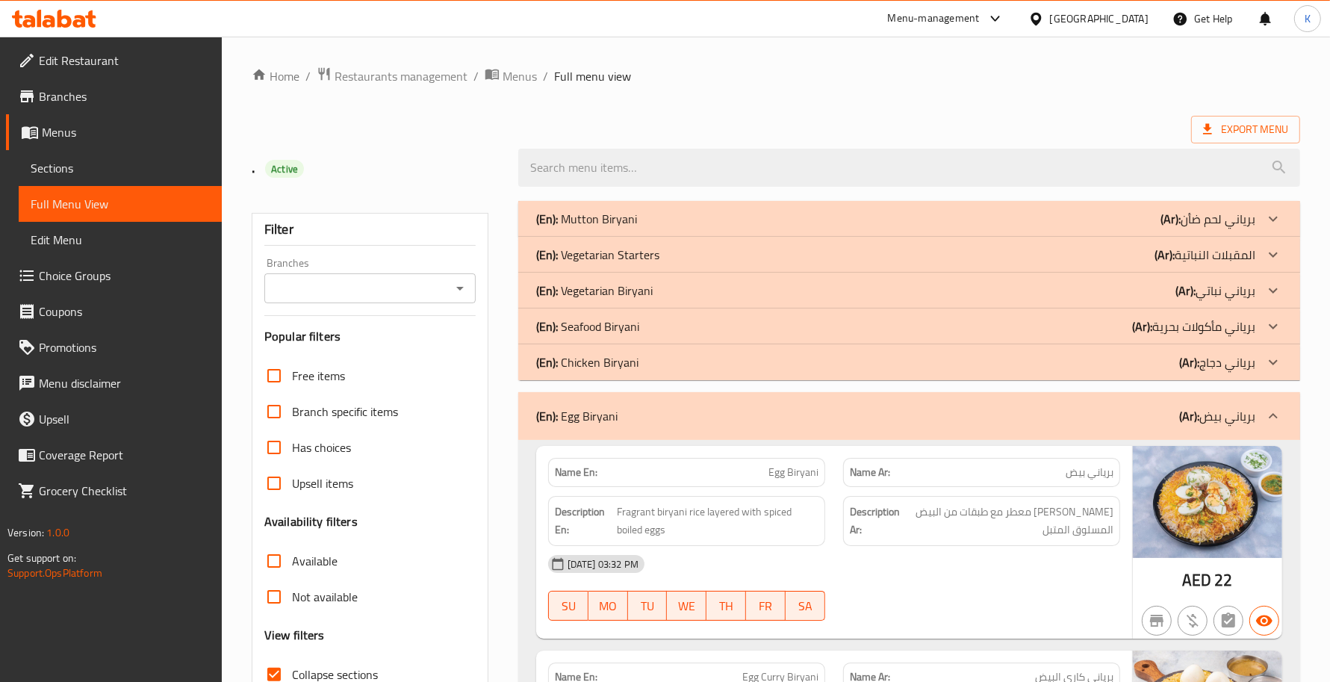
click at [866, 435] on div "(En): Egg Biryani (Ar): برياني بيض" at bounding box center [909, 416] width 782 height 48
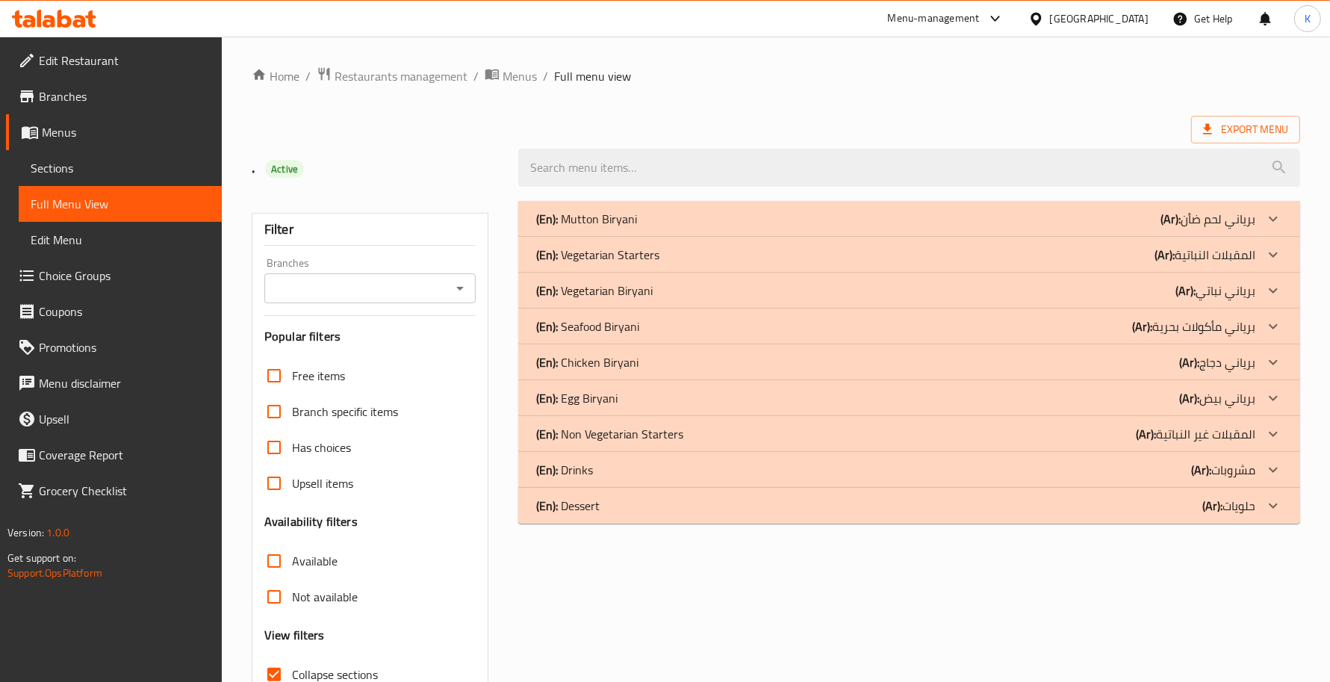
click at [859, 416] on div "(En): Egg Biryani (Ar): برياني بيض Name En: Egg Biryani Name Ar: برياني بيض Des…" at bounding box center [909, 398] width 782 height 36
drag, startPoint x: 650, startPoint y: 465, endPoint x: 644, endPoint y: 459, distance: 8.4
click at [650, 228] on div "(En): Drinks (Ar): مشروبات" at bounding box center [895, 219] width 719 height 18
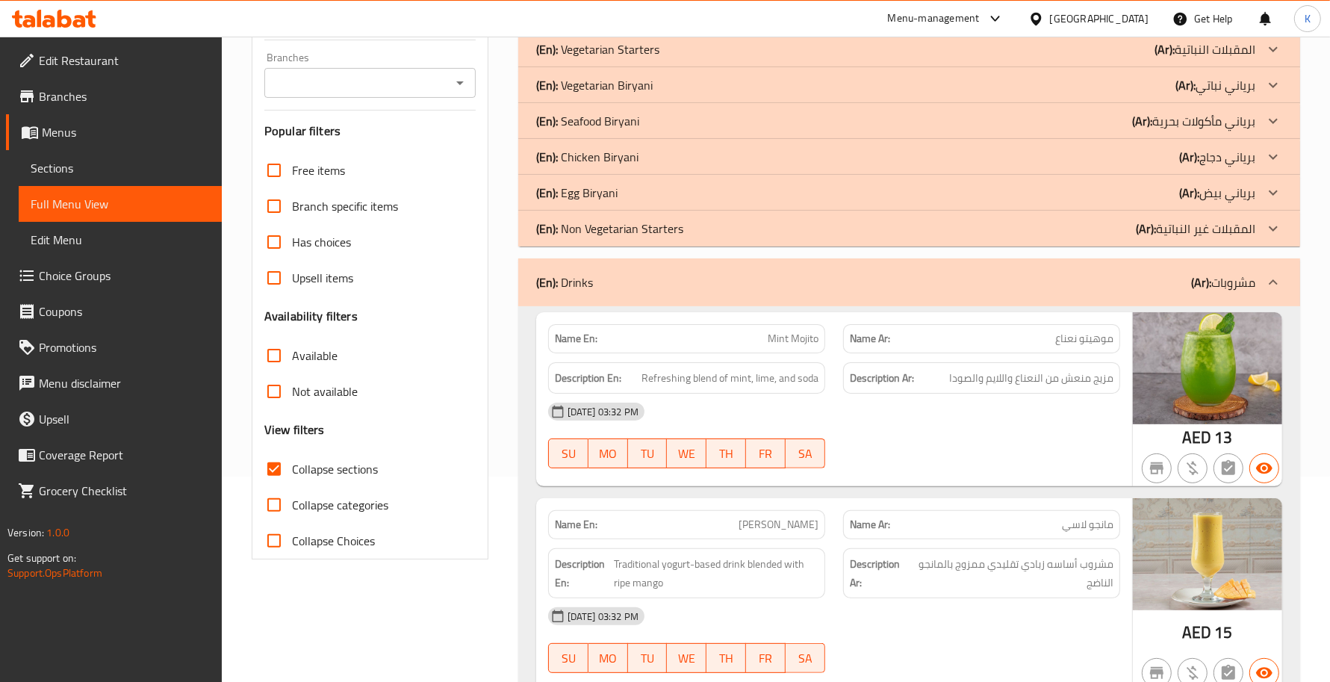
scroll to position [217, 0]
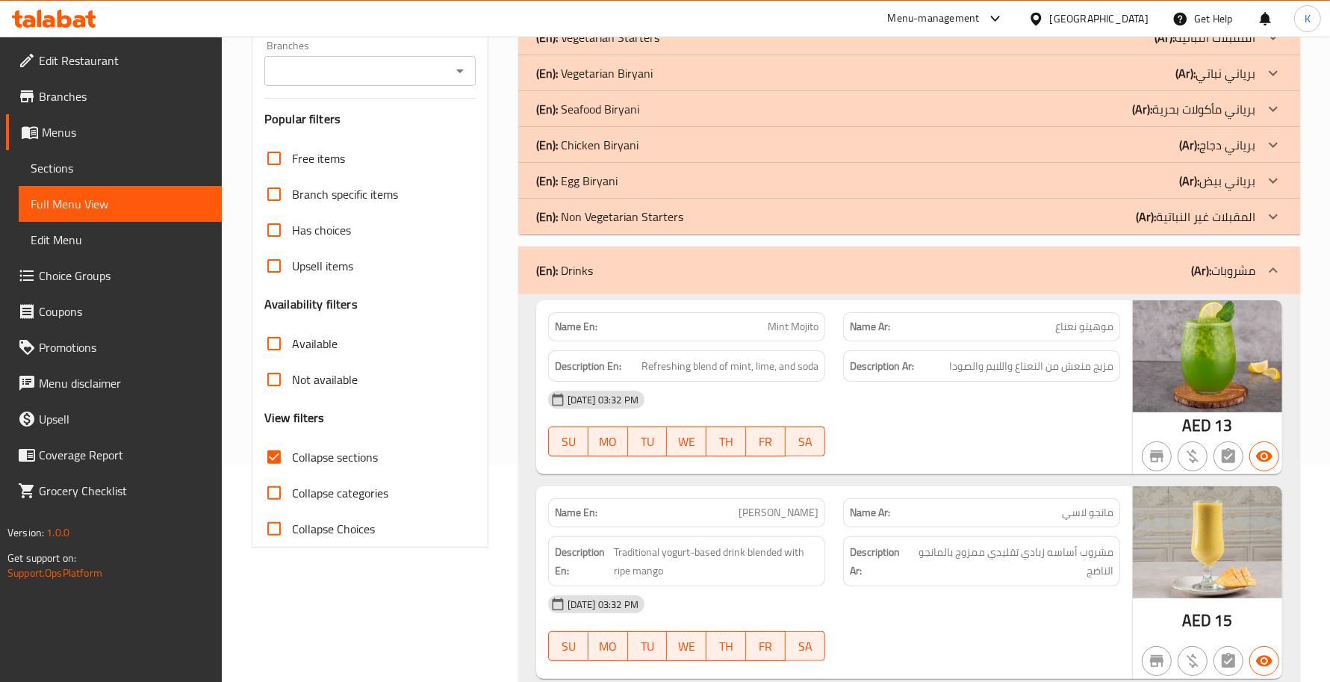
click at [821, 323] on div "Name En: Mint Mojito" at bounding box center [686, 326] width 277 height 29
click at [820, 323] on div "Name En: Mint Mojito" at bounding box center [686, 326] width 277 height 29
copy span "Mint Mojito"
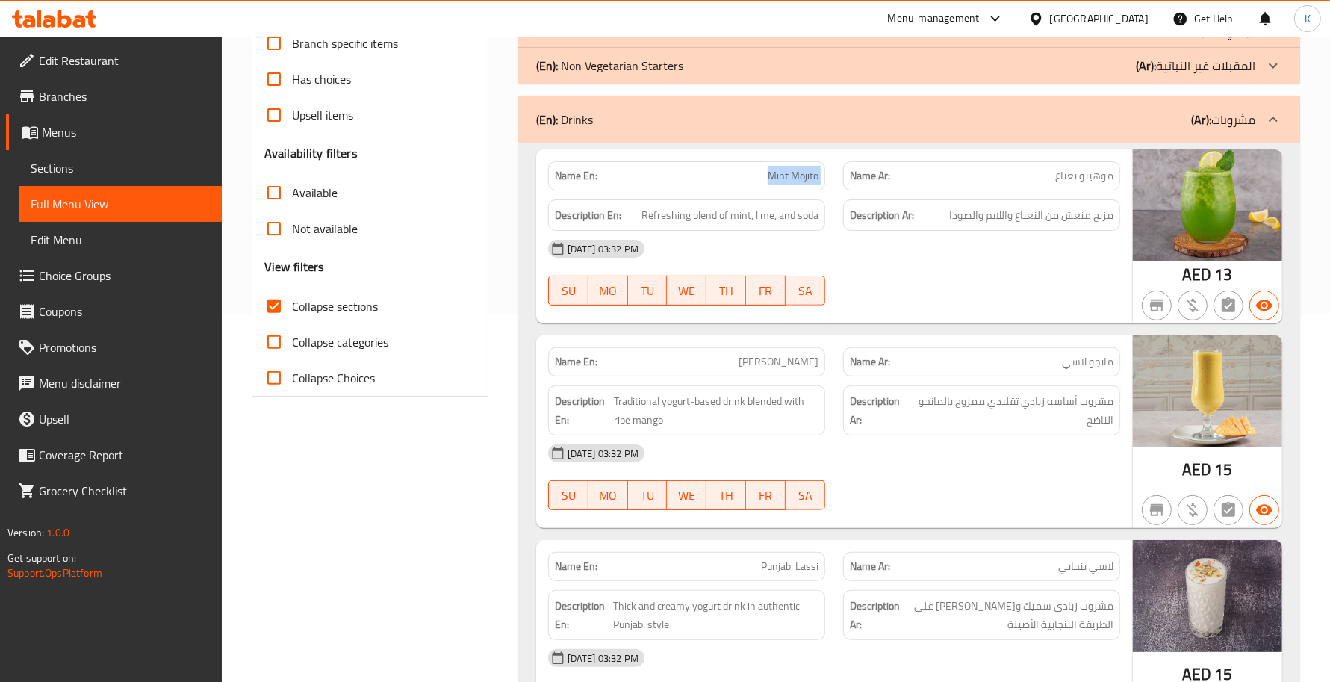
scroll to position [435, 0]
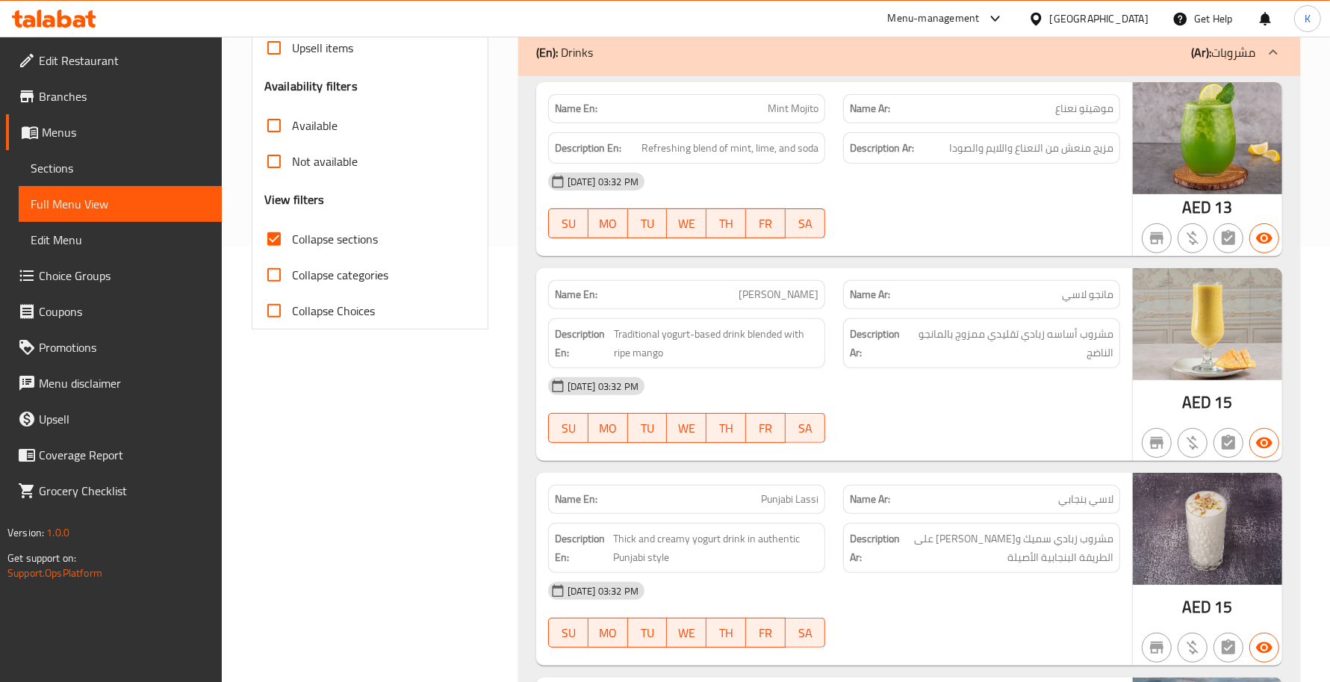
click at [808, 296] on span "Mango Lassi" at bounding box center [779, 295] width 80 height 16
copy span "Mango Lassi"
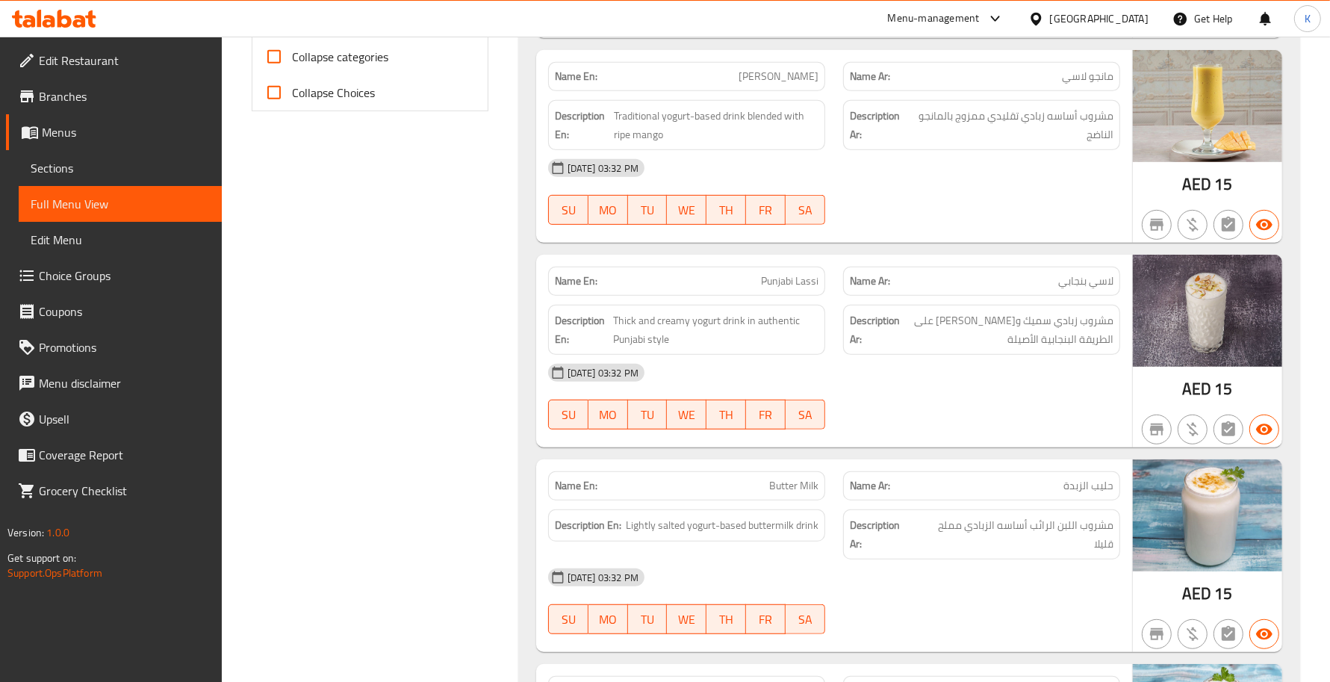
click at [760, 509] on div "Description En: Lightly salted yogurt-based buttermilk drink" at bounding box center [686, 534] width 295 height 68
click at [812, 484] on span "Butter Milk" at bounding box center [793, 486] width 49 height 16
copy span "Butter Milk"
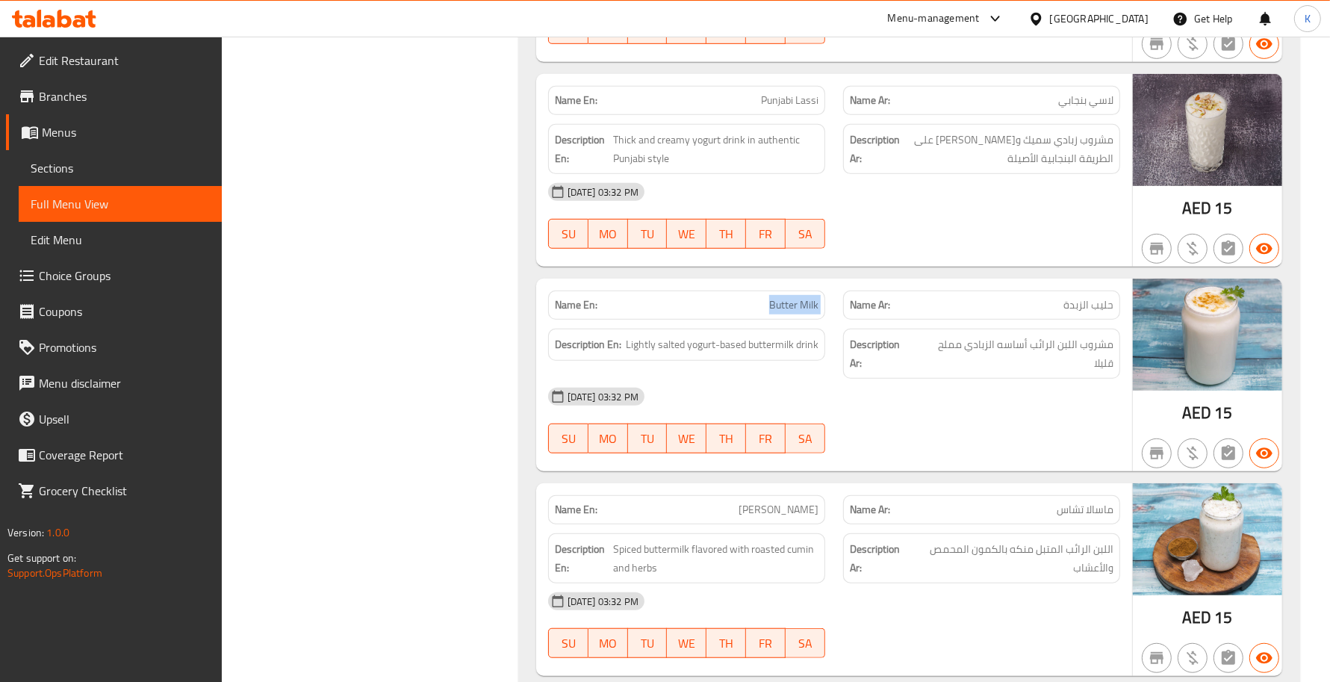
scroll to position [871, 0]
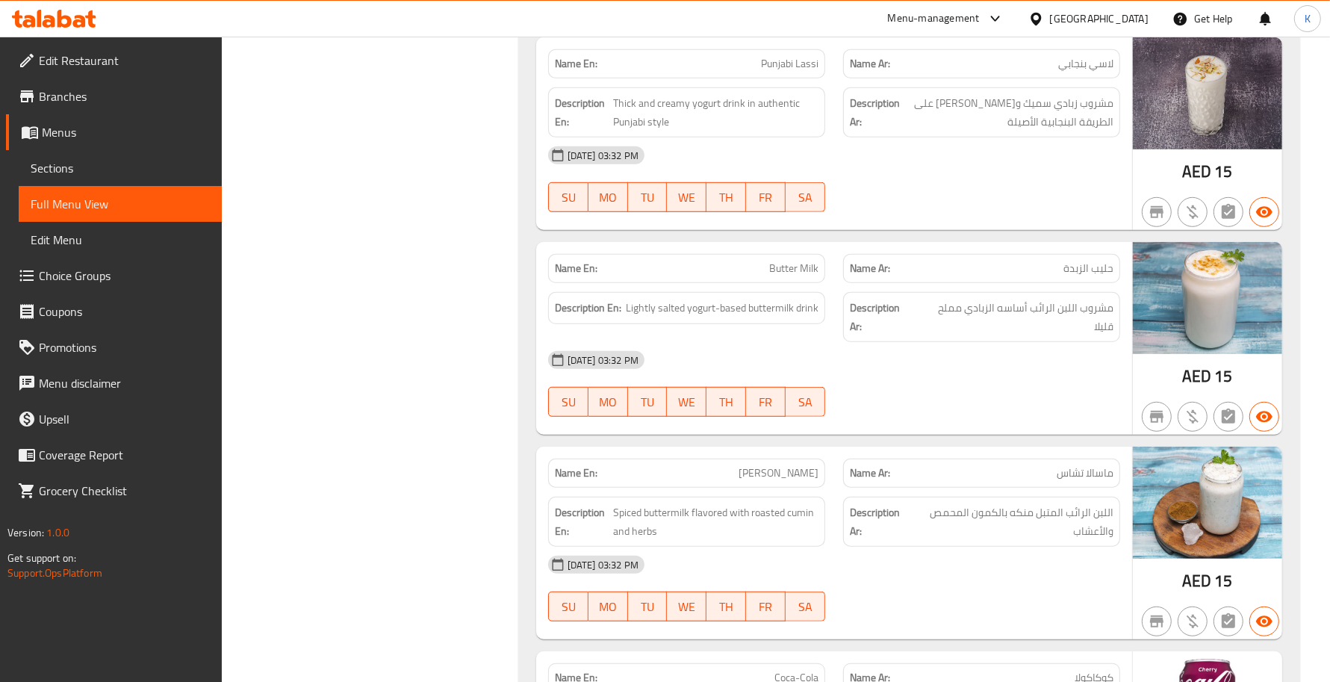
click at [782, 465] on span "Masala Chaas" at bounding box center [779, 473] width 80 height 16
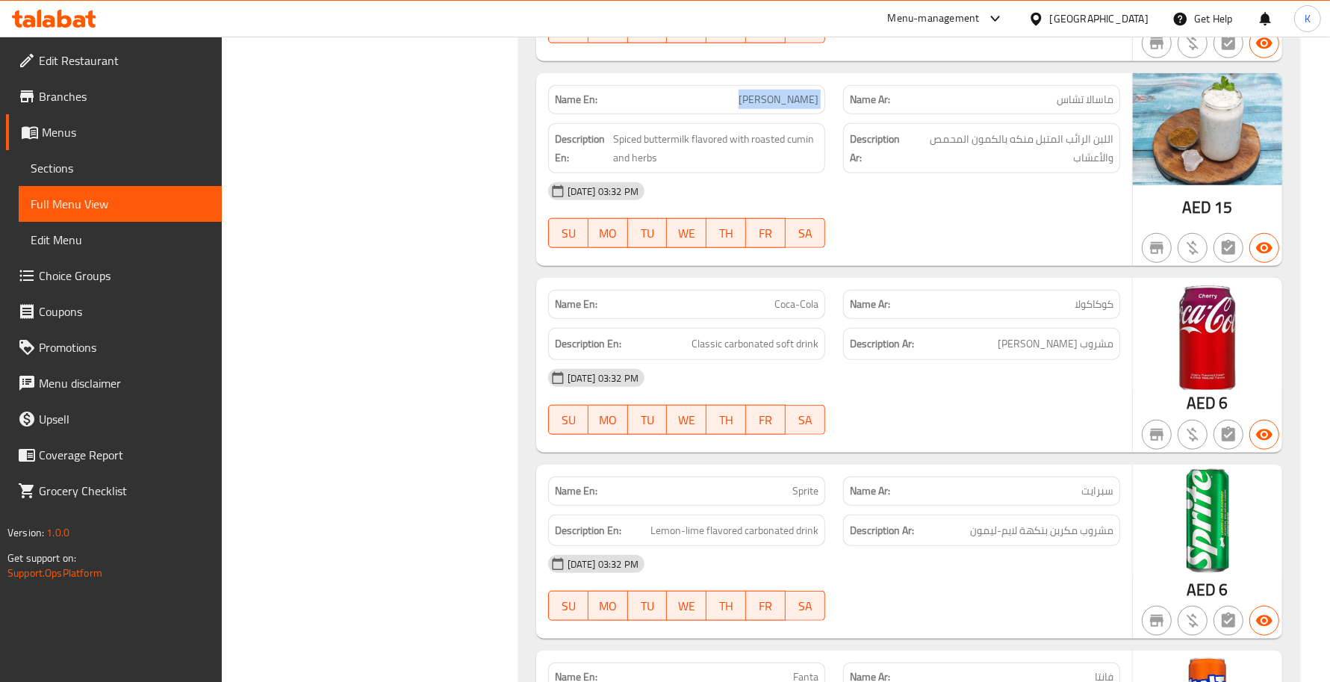
scroll to position [1307, 0]
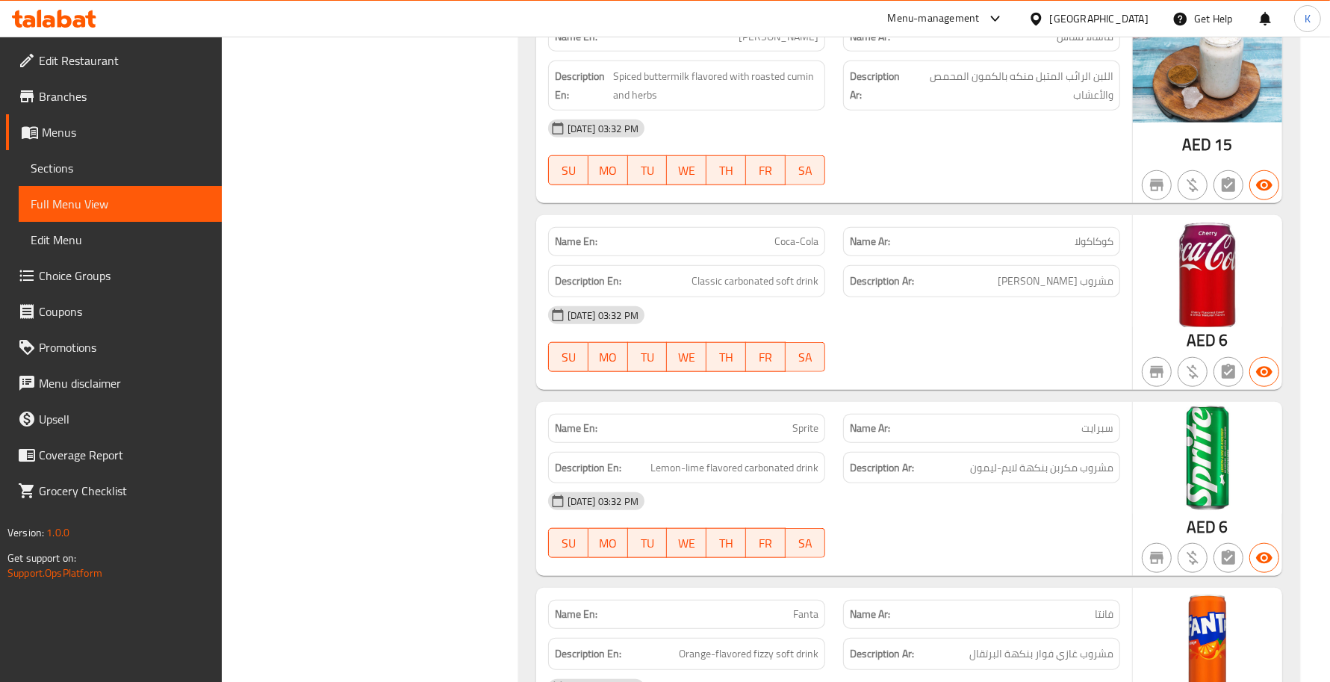
click at [785, 422] on p "Name En: Sprite" at bounding box center [687, 428] width 264 height 16
click at [784, 422] on p "Name En: Sprite" at bounding box center [687, 428] width 264 height 16
click at [785, 422] on p "Name En: Sprite" at bounding box center [687, 428] width 264 height 16
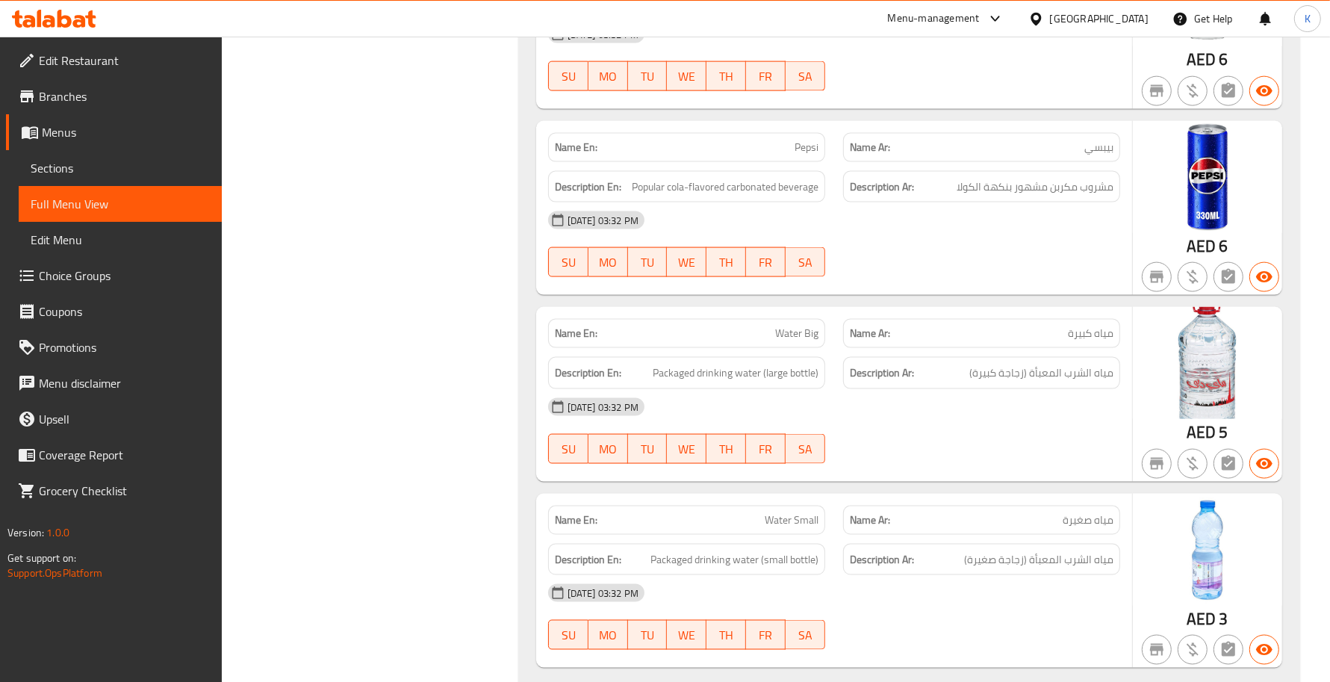
scroll to position [2042, 0]
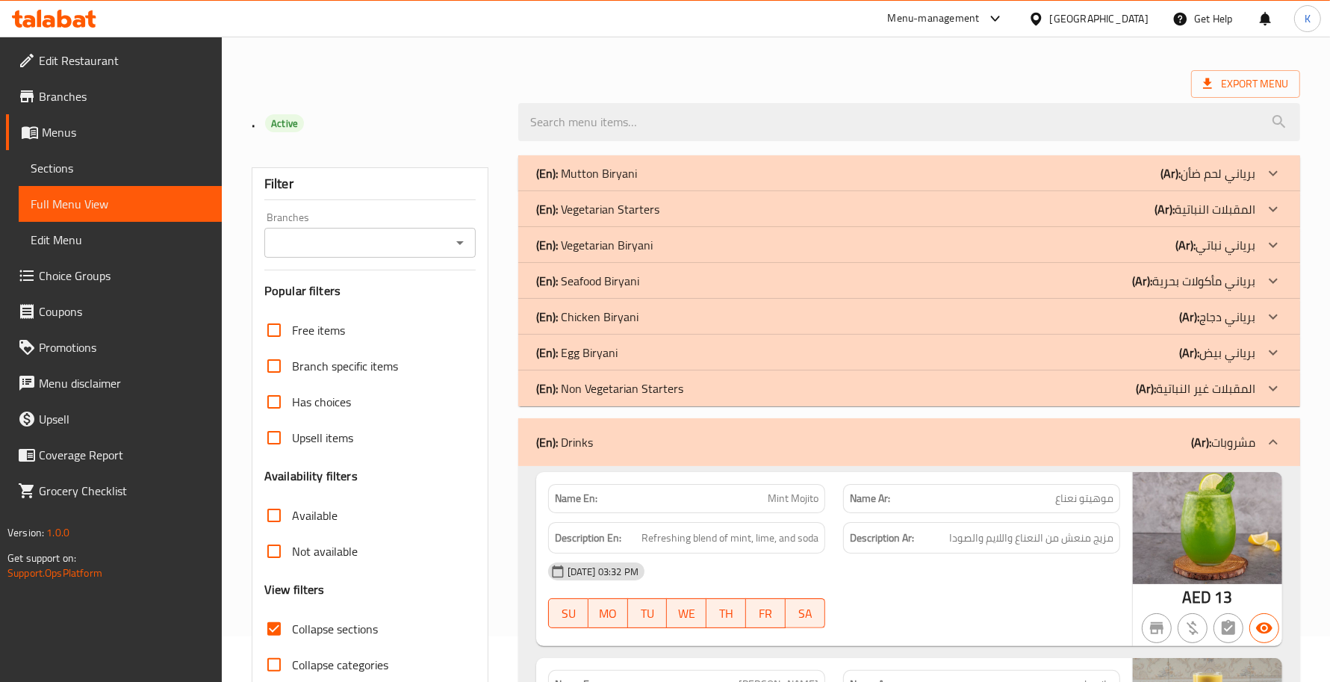
scroll to position [217, 0]
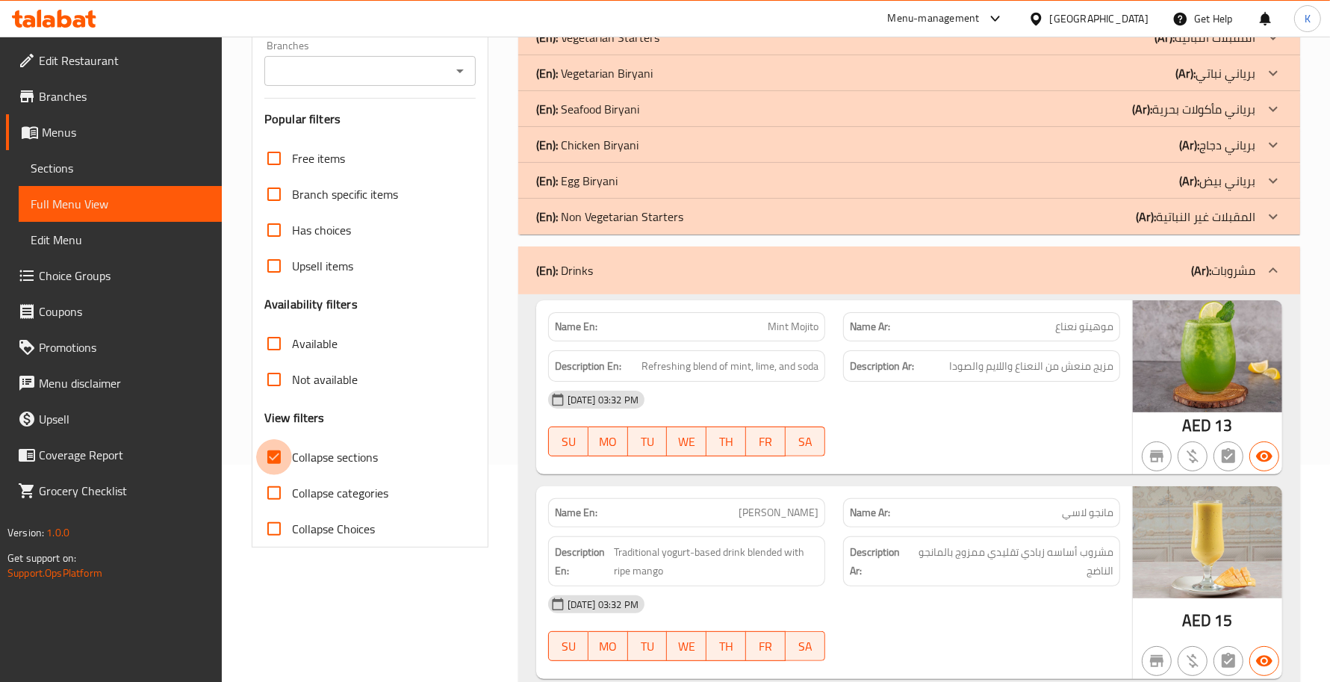
click at [280, 450] on input "Collapse sections" at bounding box center [274, 457] width 36 height 36
checkbox input "false"
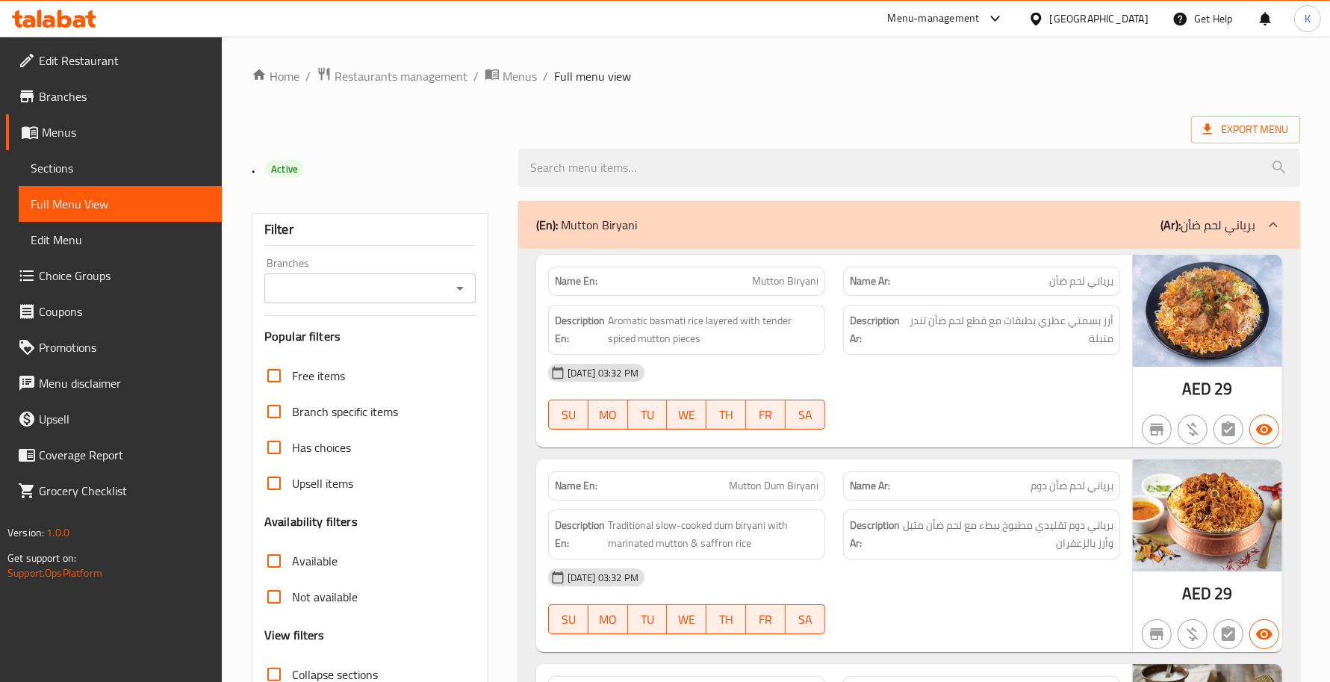
drag, startPoint x: 82, startPoint y: 170, endPoint x: 213, endPoint y: 196, distance: 133.4
click at [82, 170] on span "Sections" at bounding box center [120, 168] width 179 height 18
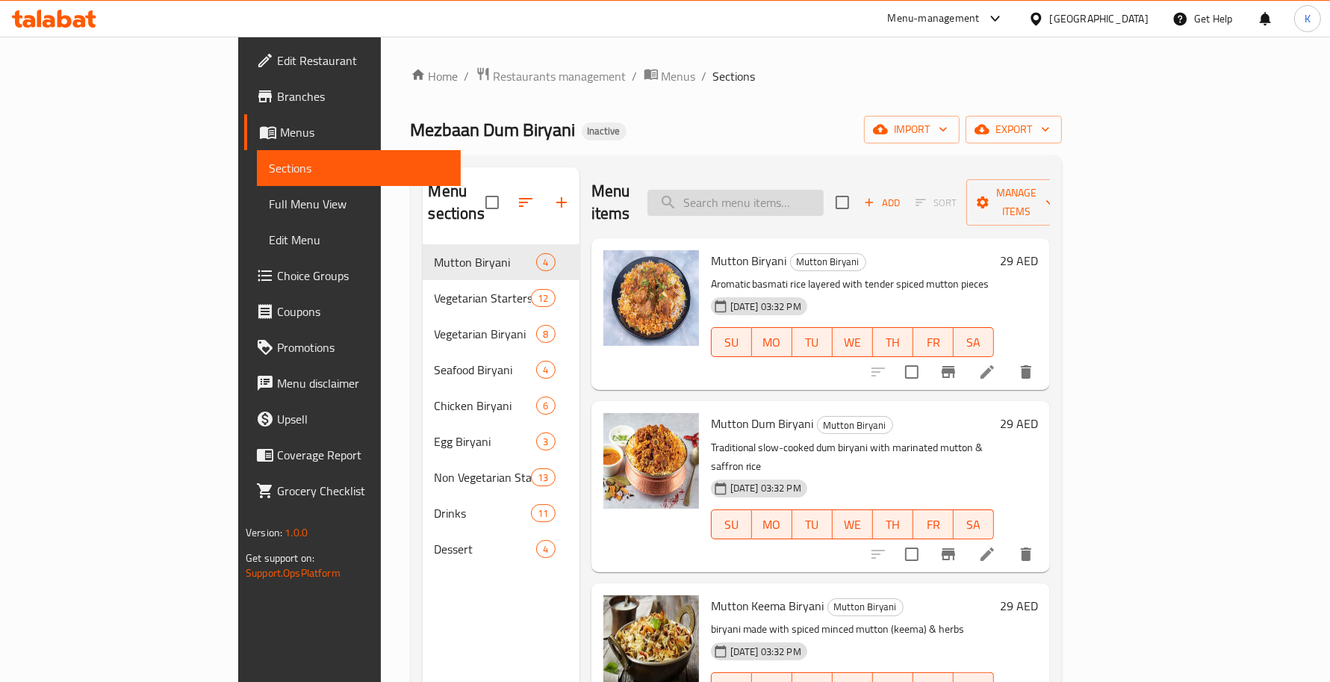
click at [810, 190] on input "search" at bounding box center [735, 203] width 176 height 26
paste input "Spiced corn patties shallow fried until golden, served with chutney"
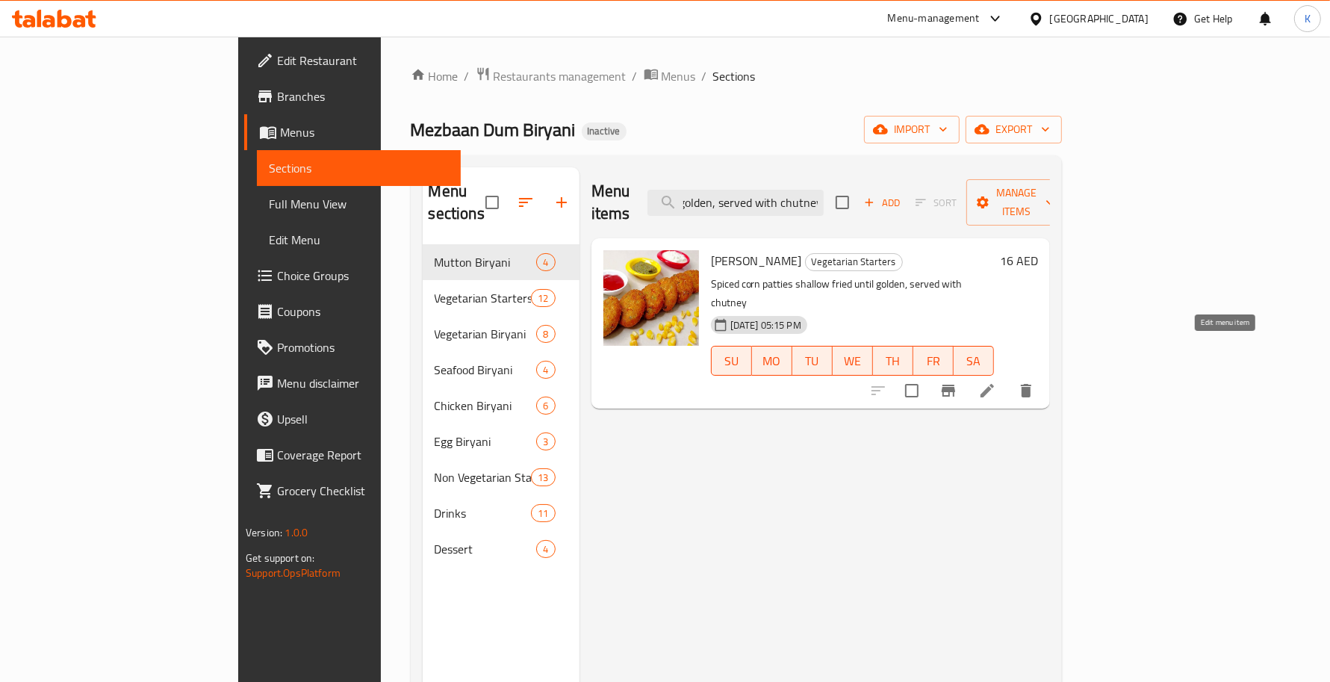
type input "Spiced corn patties shallow fried until golden, served with chutney"
click at [996, 382] on icon at bounding box center [987, 391] width 18 height 18
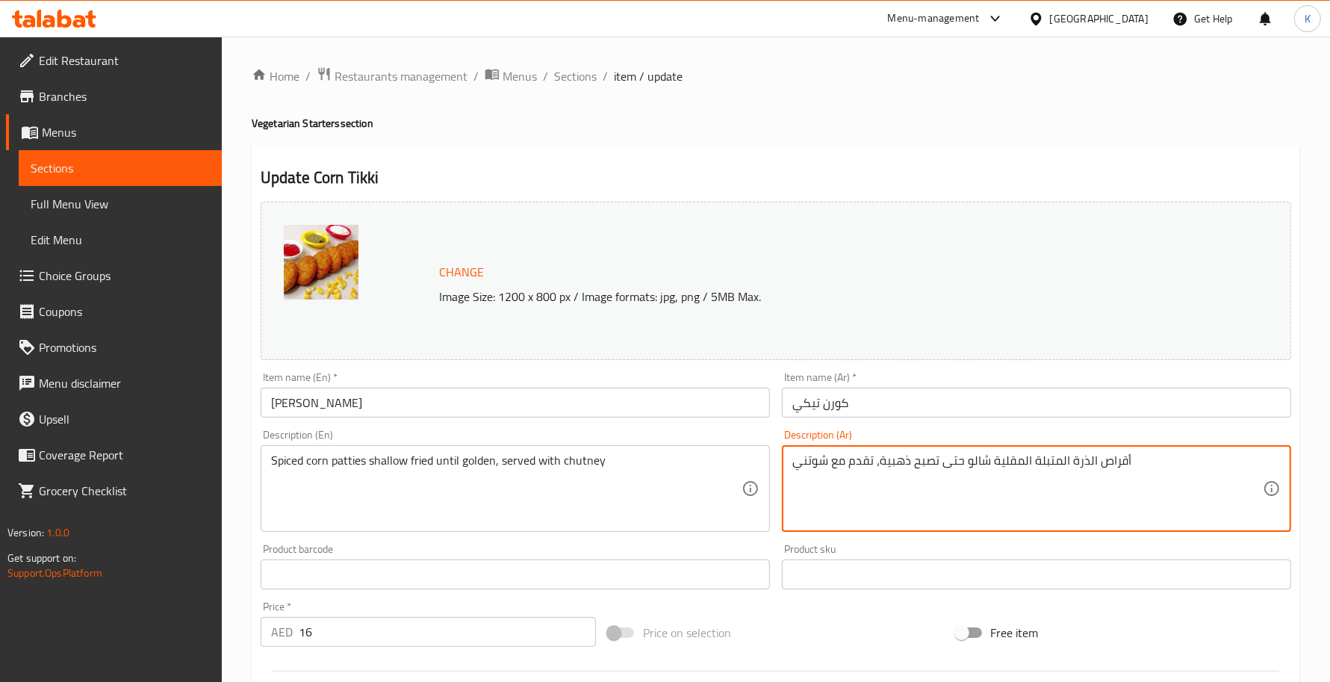
click at [973, 463] on textarea "أقراص الذرة المتبلة المقلية شالو حتى تصبح ذهبية، تقدم مع شوتني" at bounding box center [1027, 488] width 470 height 71
click at [993, 464] on textarea "أقراص الذرة المتبلة المقلية سطحيًا حتى تصبح ذهبية، تقدم مع شوتني" at bounding box center [1027, 488] width 470 height 71
type textarea "أقراص الذرة المتبلة المقلية بزيت قليل حتى تصبح ذهبية، تقدم مع شوتني"
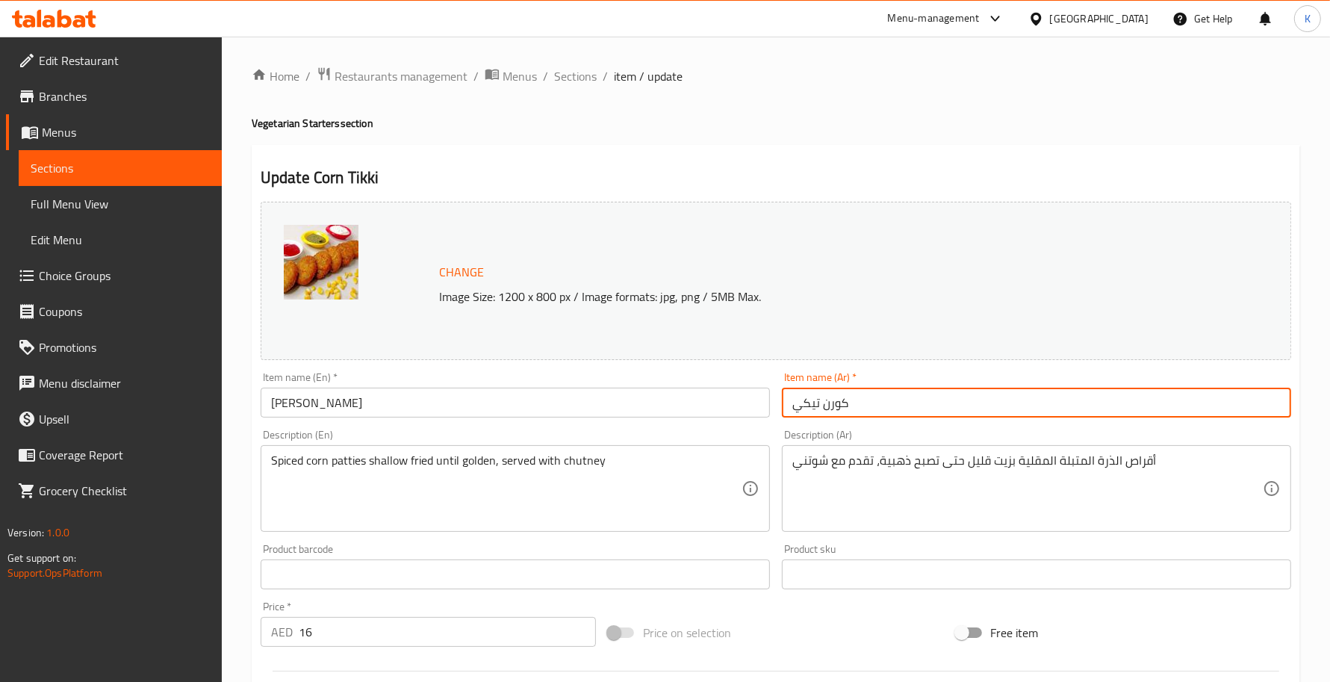
click at [829, 397] on input "كورن تيكي" at bounding box center [1036, 403] width 509 height 30
type input "ذرة تيكي"
click at [576, 77] on span "Sections" at bounding box center [575, 76] width 43 height 18
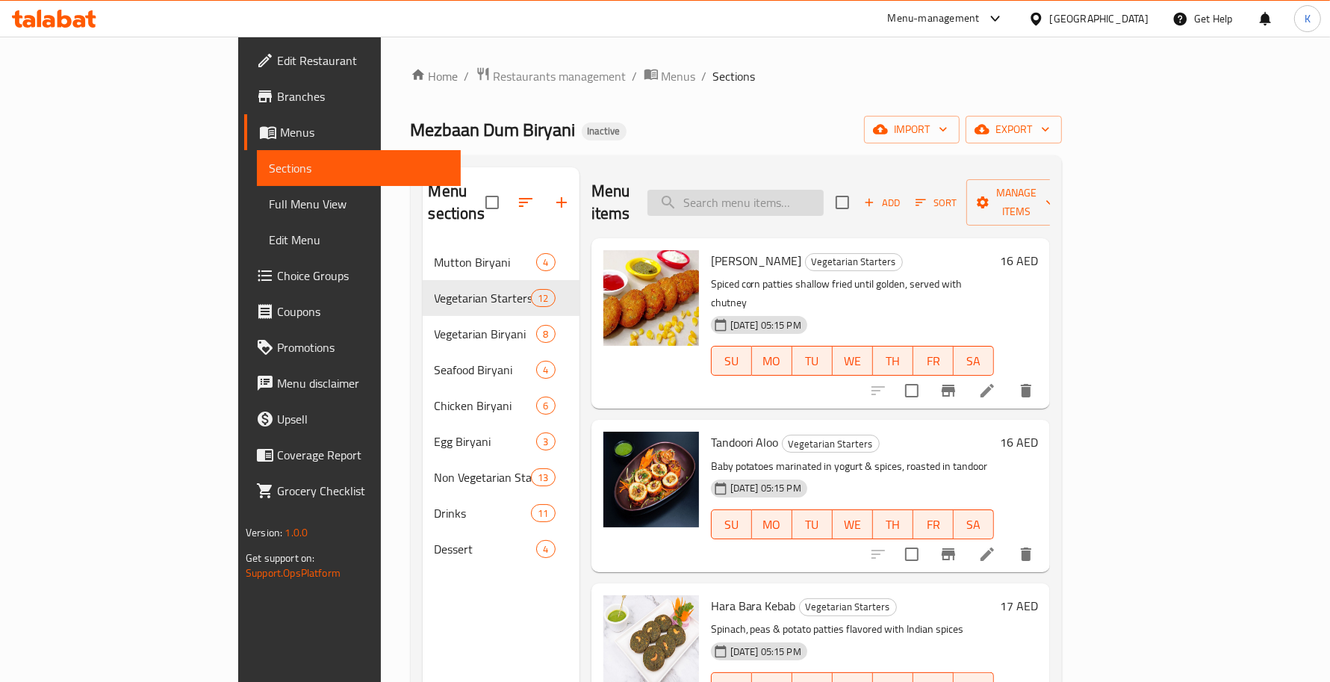
click at [807, 196] on input "search" at bounding box center [735, 203] width 176 height 26
paste input "MUTTON GULATI"
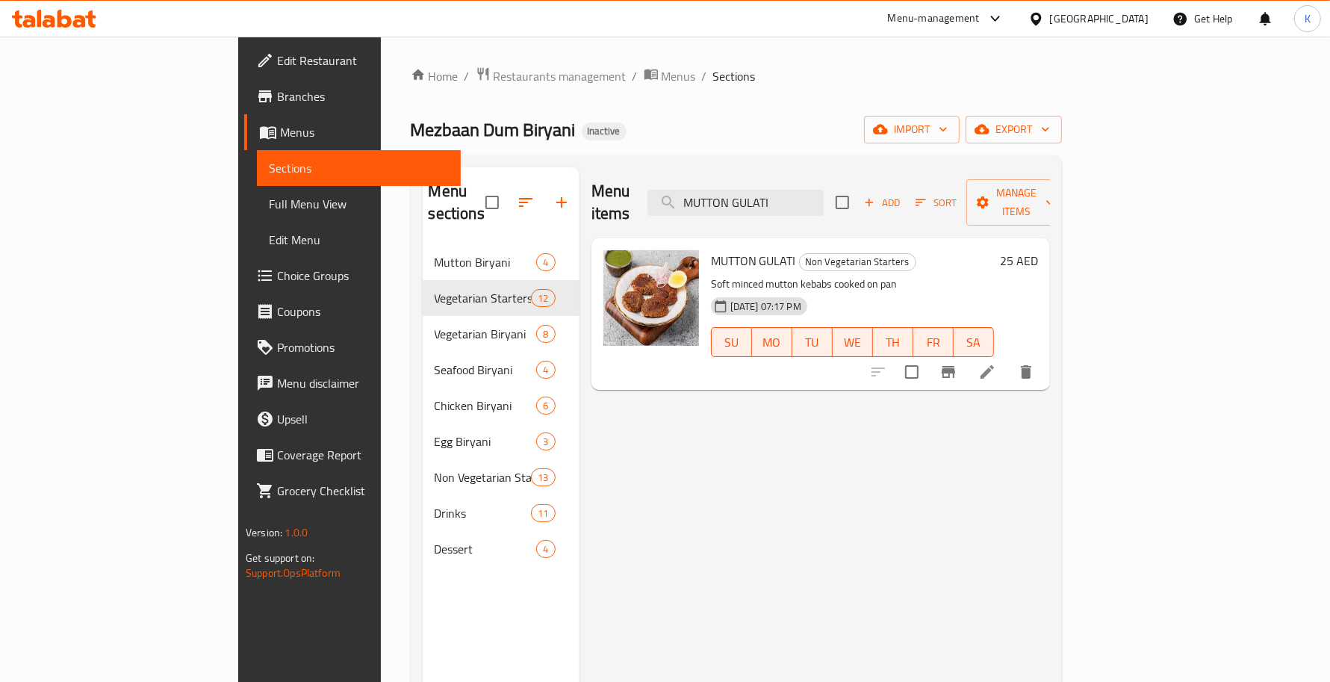
type input "MUTTON GULATI"
click at [1008, 361] on li at bounding box center [987, 371] width 42 height 27
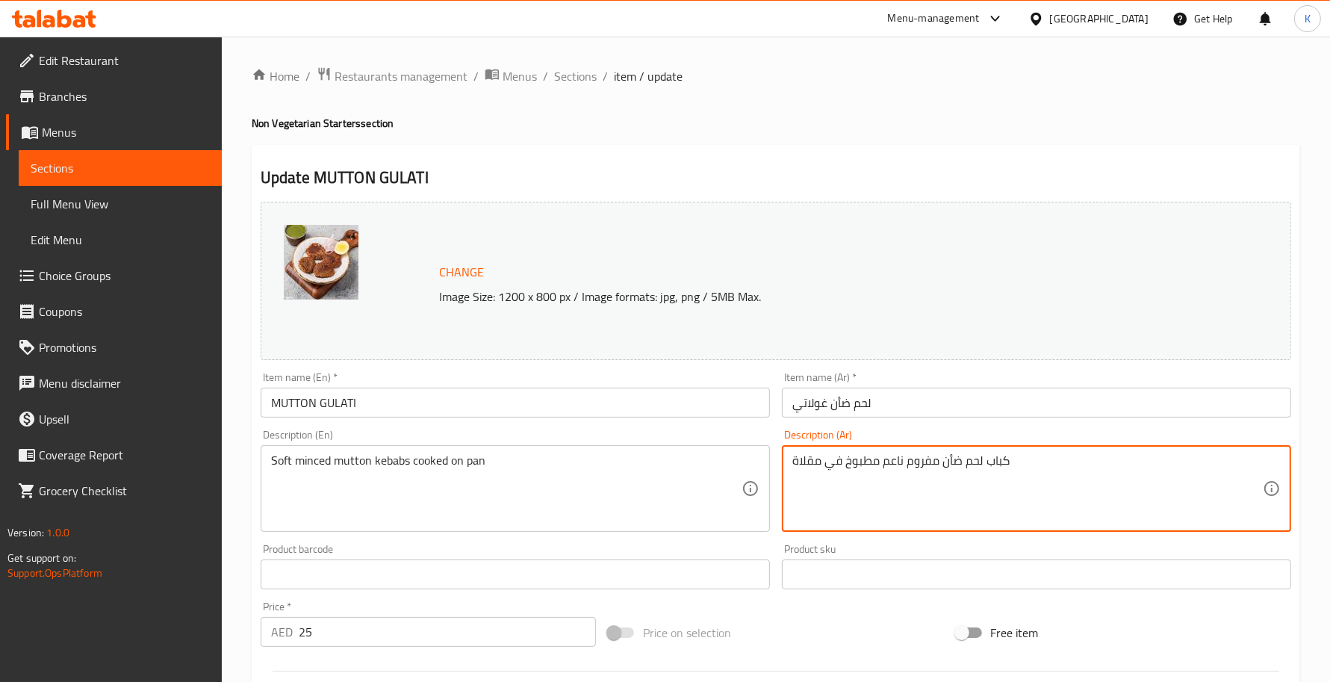
click at [906, 467] on textarea "كباب لحم ضأن مفروم ناعم مطبوخ في مقلاة" at bounding box center [1027, 488] width 470 height 71
click at [892, 460] on textarea "كباب لحم ضأن مفروم ناعم مطبوخ في مقلاة" at bounding box center [1027, 488] width 470 height 71
type textarea "كباب لحم ضأن مفروم وطري مطبوخ في مقلاة"
click at [576, 400] on input "MUTTON GULATI" at bounding box center [515, 403] width 509 height 30
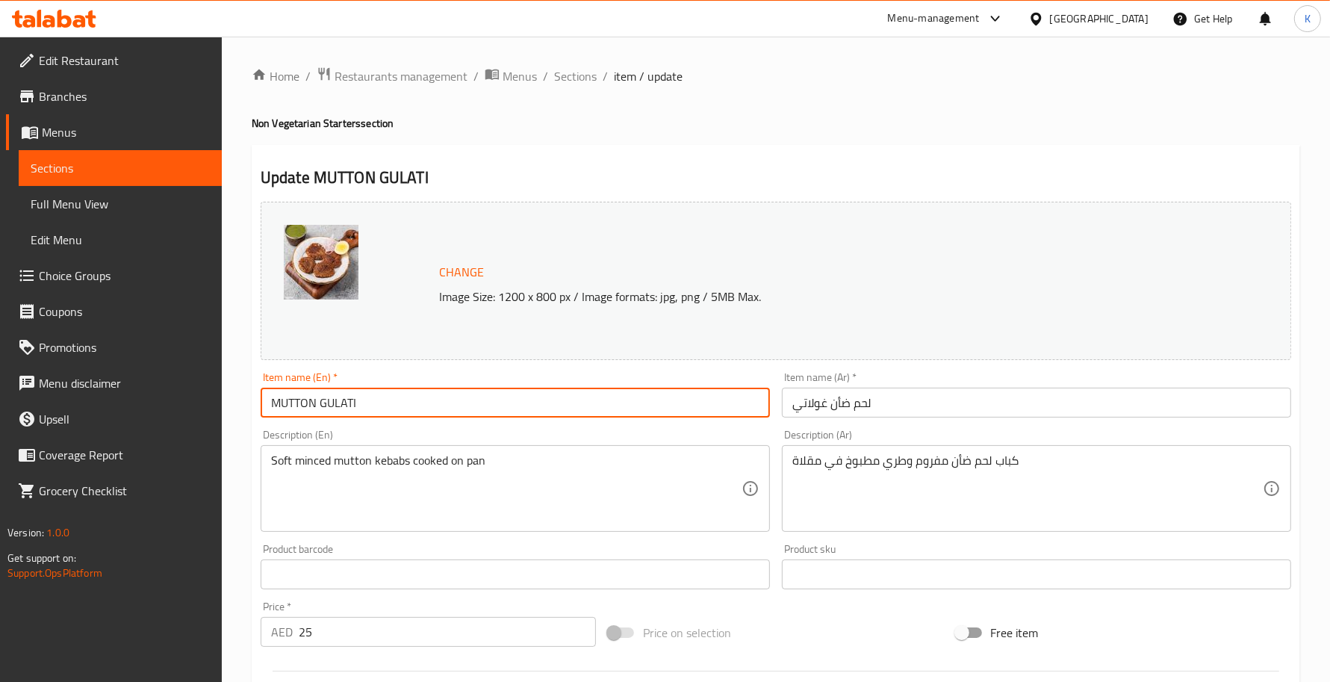
click at [560, 60] on div "Home / Restaurants management / Menus / Sections / item / update Non Vegetarian…" at bounding box center [776, 557] width 1108 height 1040
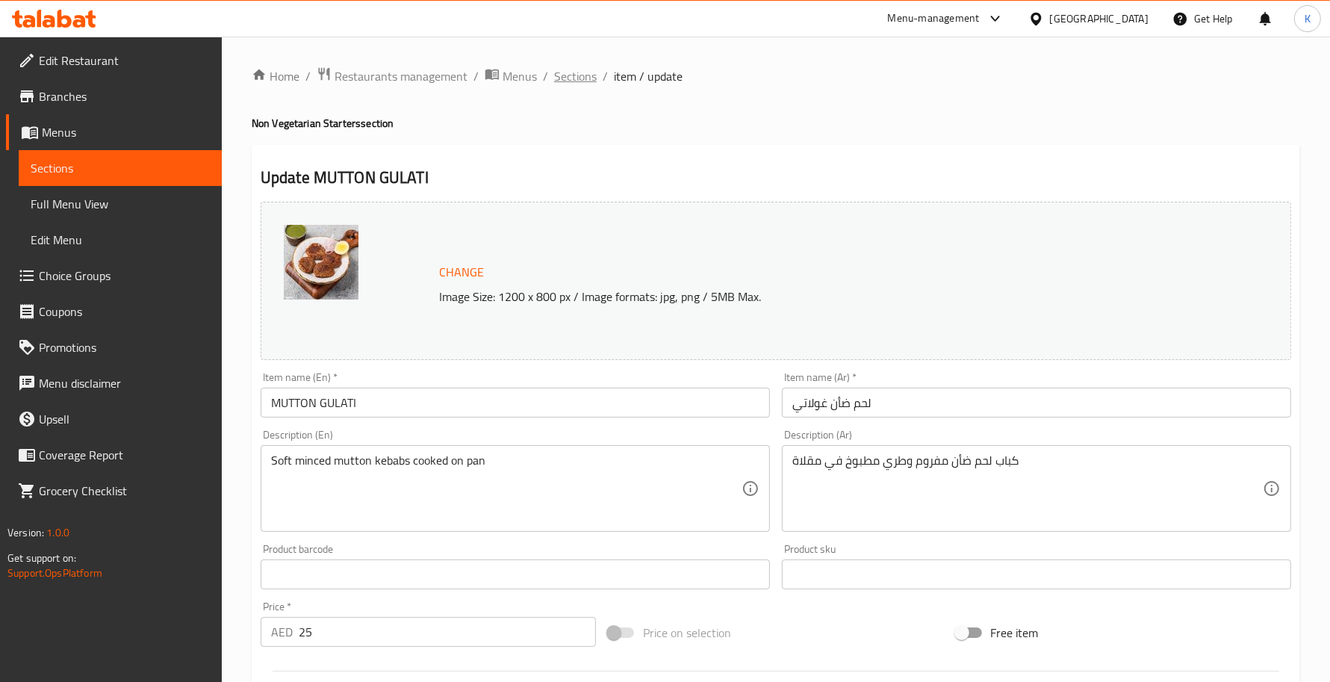
click at [568, 72] on span "Sections" at bounding box center [575, 76] width 43 height 18
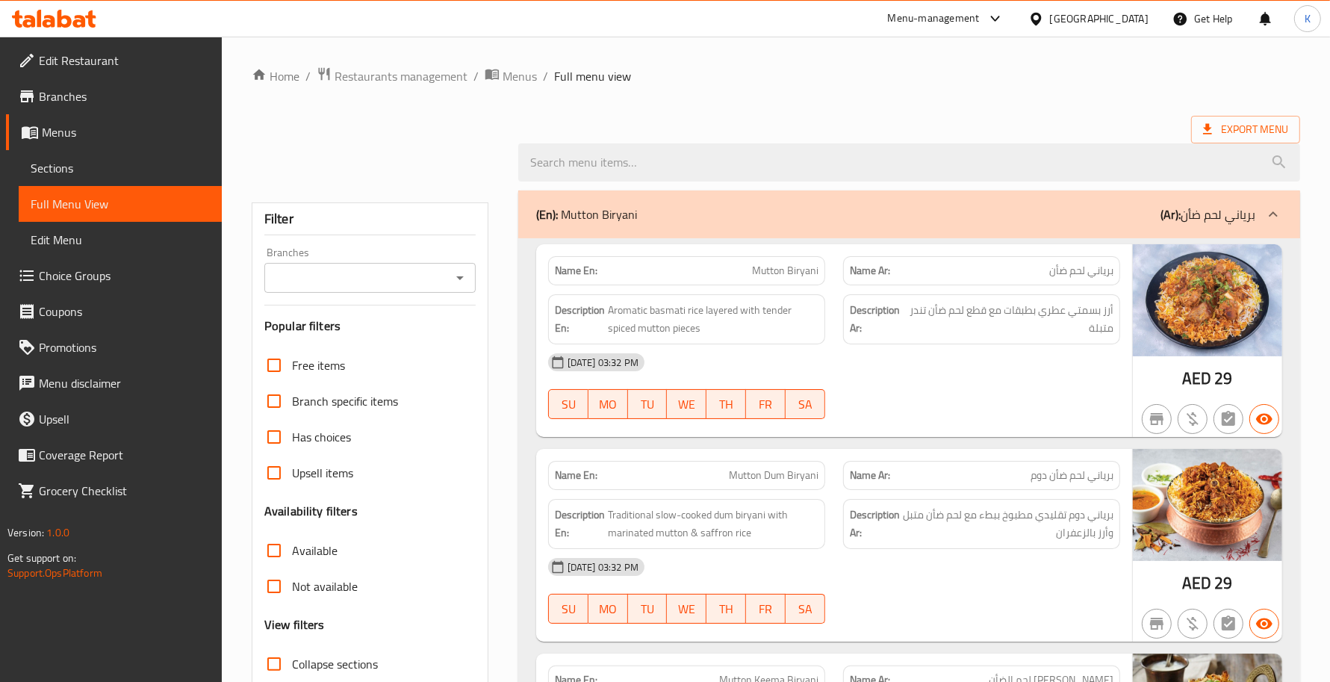
drag, startPoint x: 149, startPoint y: 163, endPoint x: 168, endPoint y: 172, distance: 20.7
click at [148, 163] on span "Sections" at bounding box center [120, 168] width 179 height 18
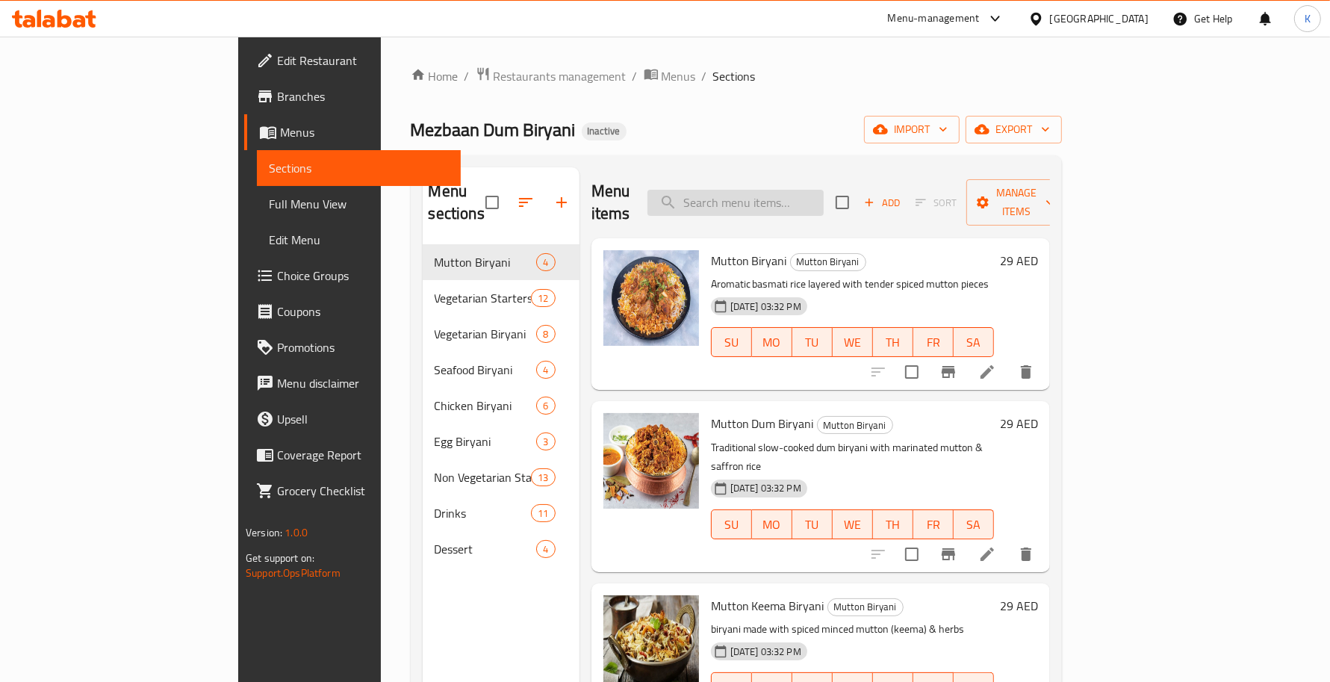
click at [789, 192] on input "search" at bounding box center [735, 203] width 176 height 26
paste input "Mango Lassi"
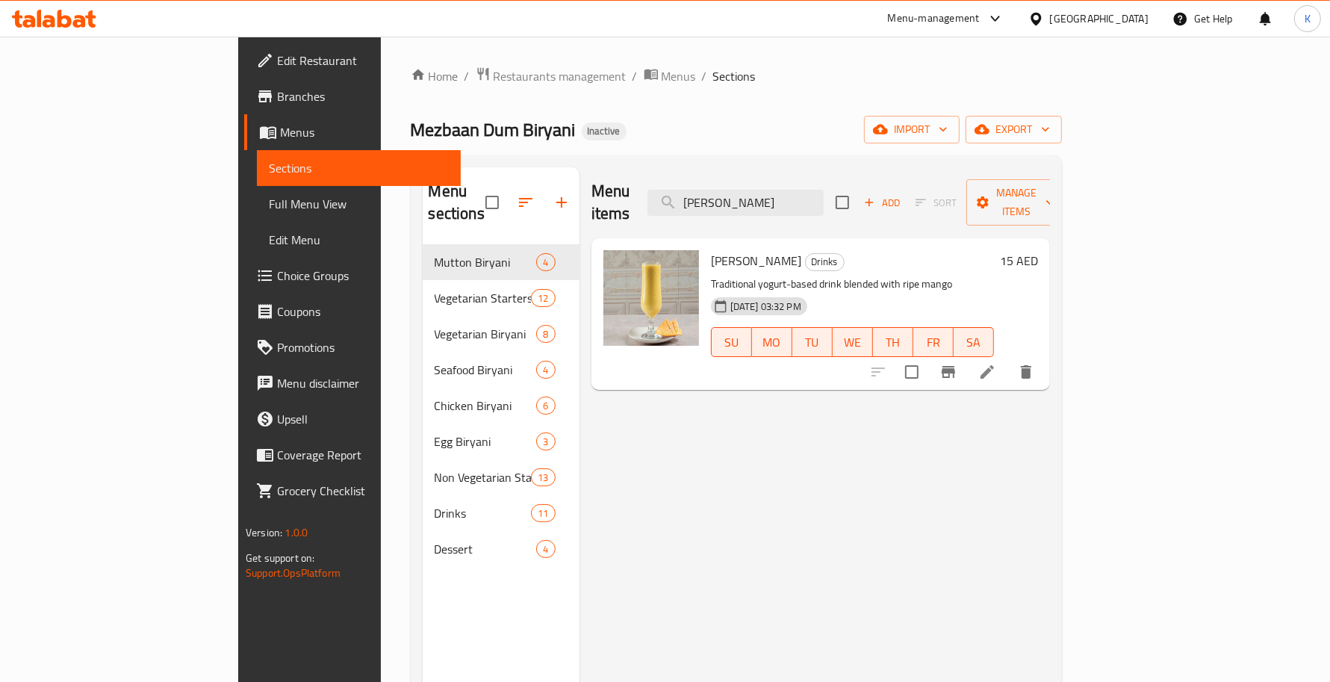
type input "Mango Lassi"
click at [996, 363] on icon at bounding box center [987, 372] width 18 height 18
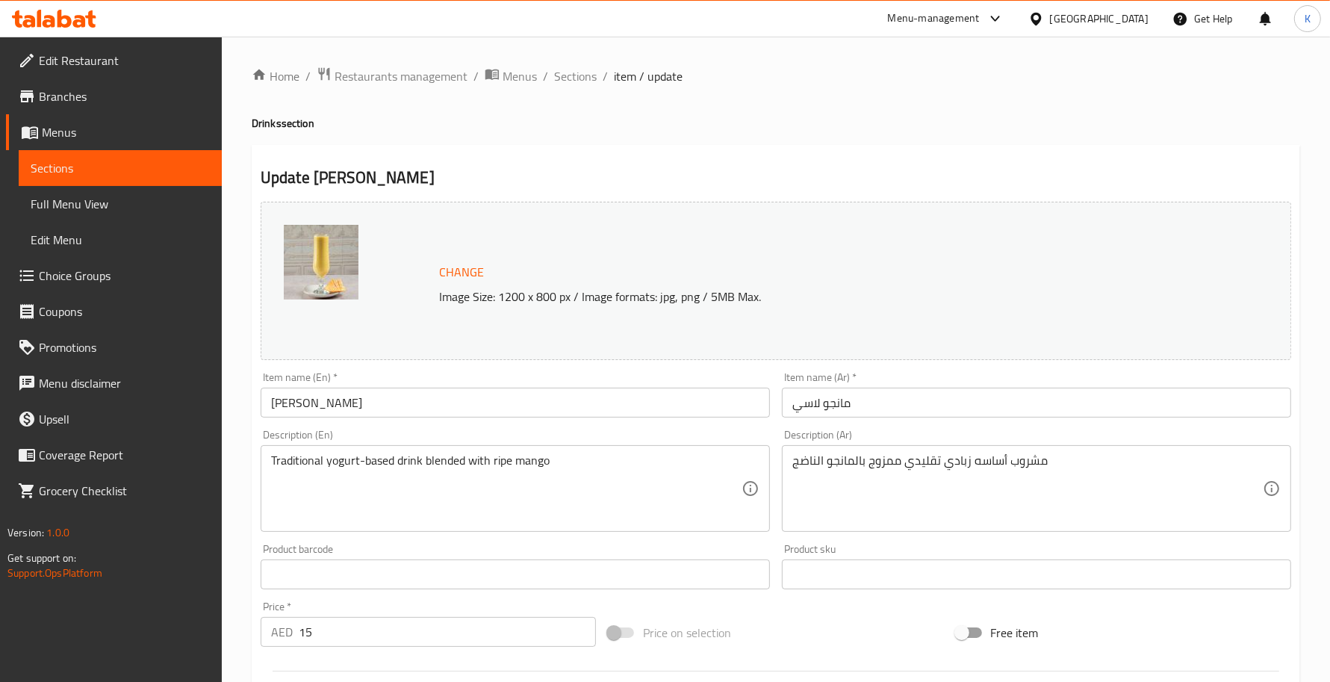
click at [948, 407] on input "مانجو لاسي" at bounding box center [1036, 403] width 509 height 30
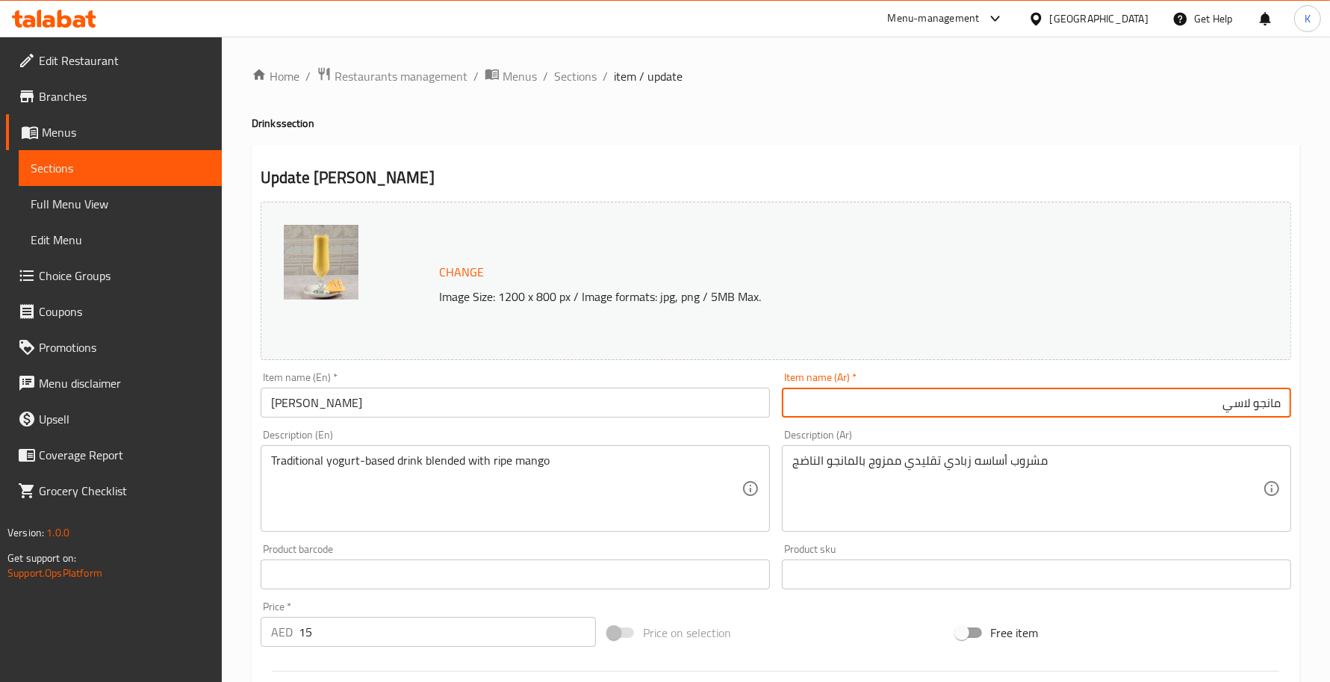
click at [1266, 397] on input "مانجو لاسي" at bounding box center [1036, 403] width 509 height 30
click at [1217, 397] on input "لاسي" at bounding box center [1036, 403] width 509 height 30
paste input "مانجو"
type input "لاسي مانجو"
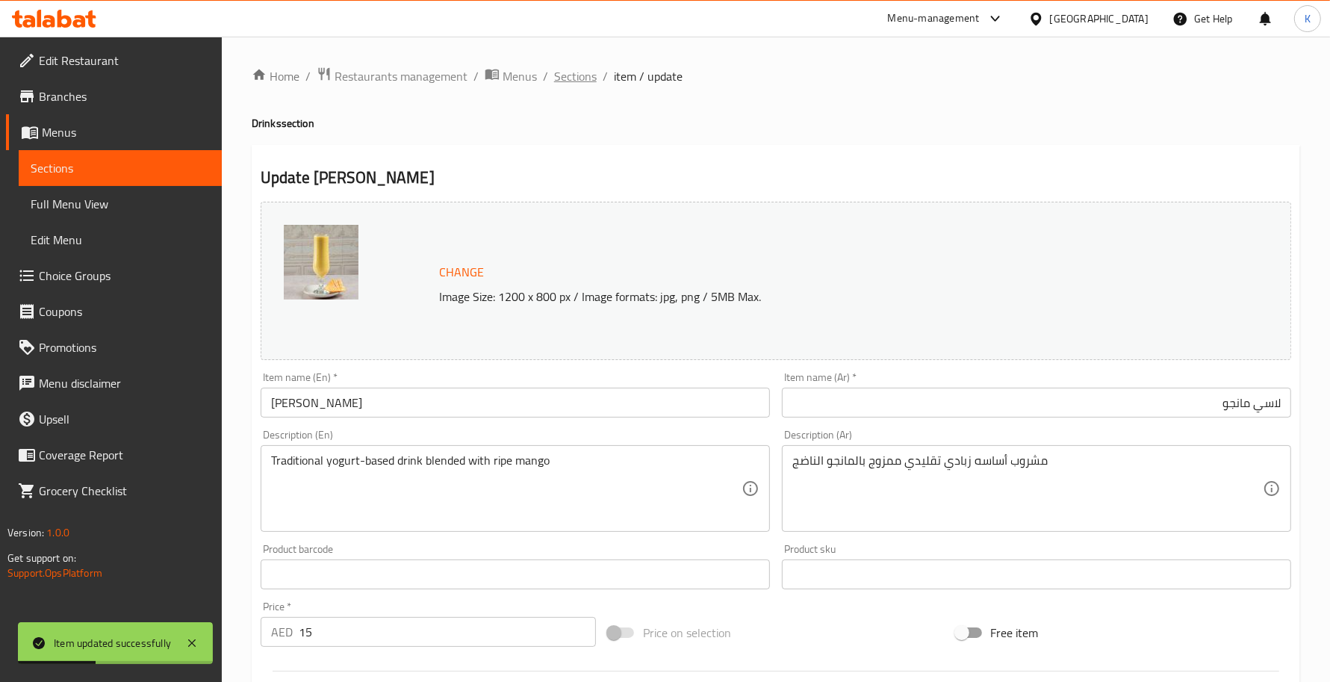
click at [560, 68] on span "Sections" at bounding box center [575, 76] width 43 height 18
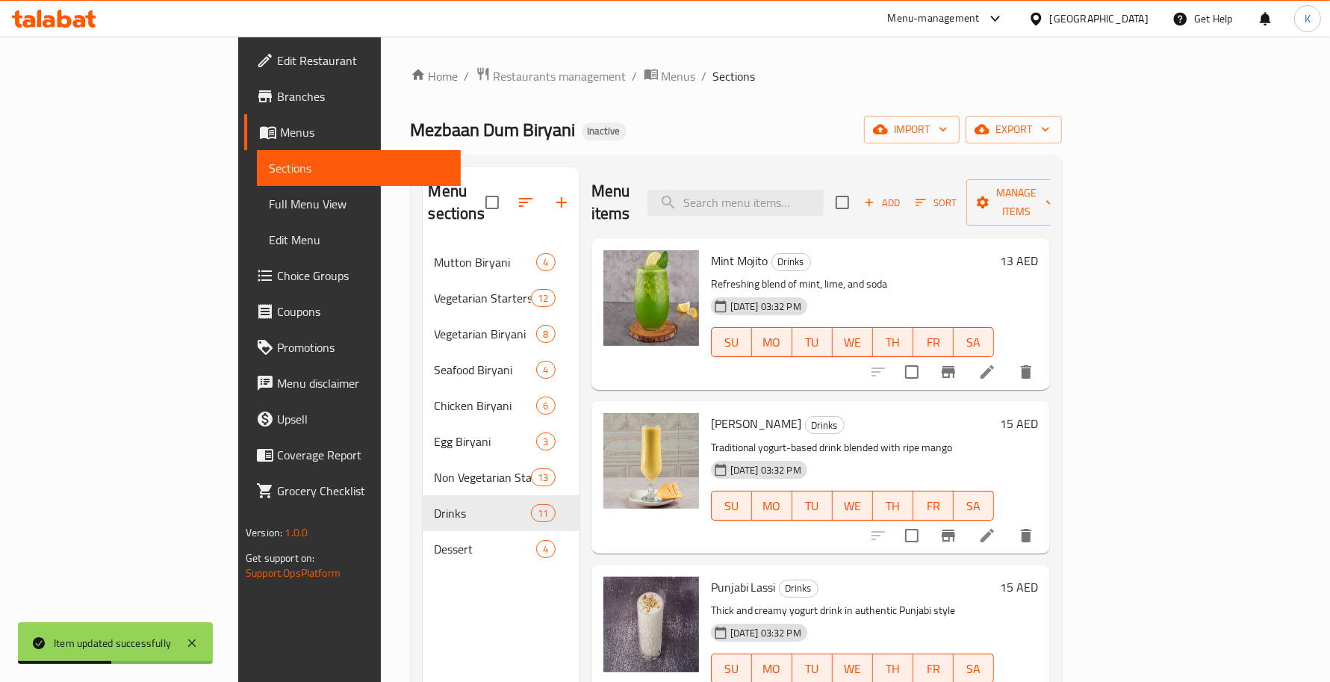
click at [842, 211] on div "Menu items Add Sort Manage items" at bounding box center [820, 202] width 458 height 71
click at [824, 202] on input "search" at bounding box center [735, 203] width 176 height 26
paste input "Butter Milk"
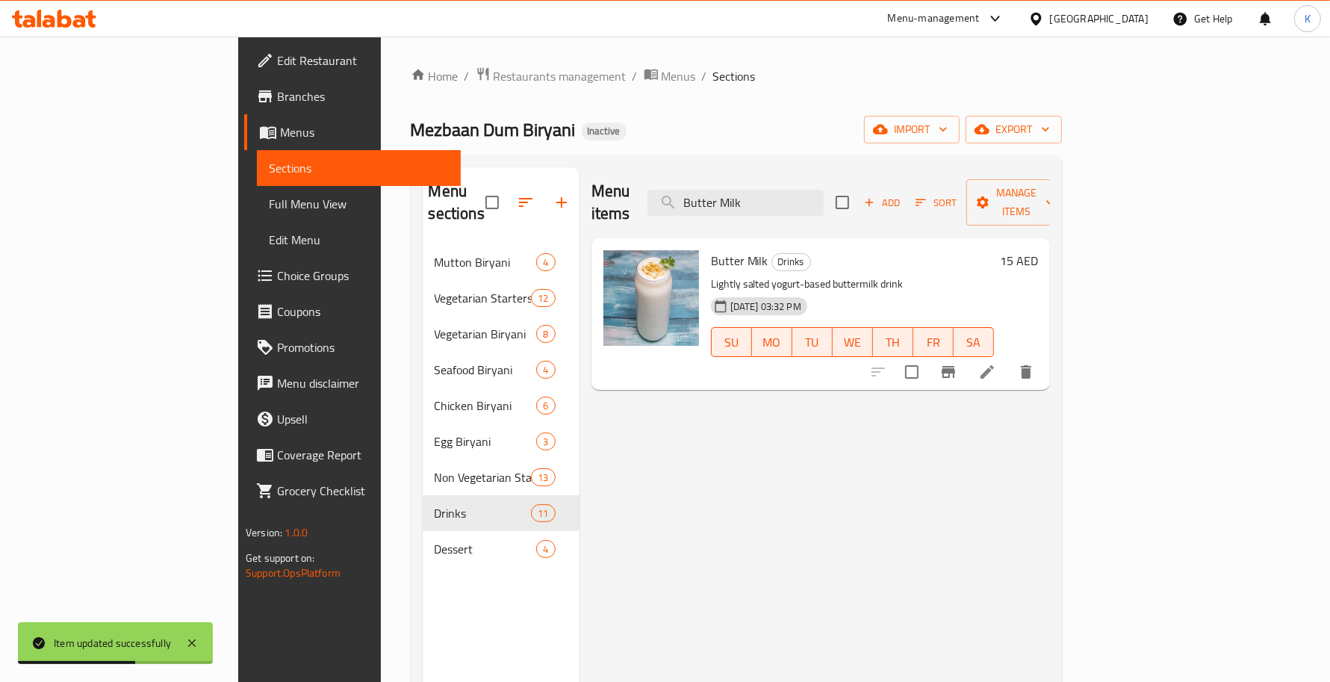
type input "Butter Milk"
click at [996, 363] on icon at bounding box center [987, 372] width 18 height 18
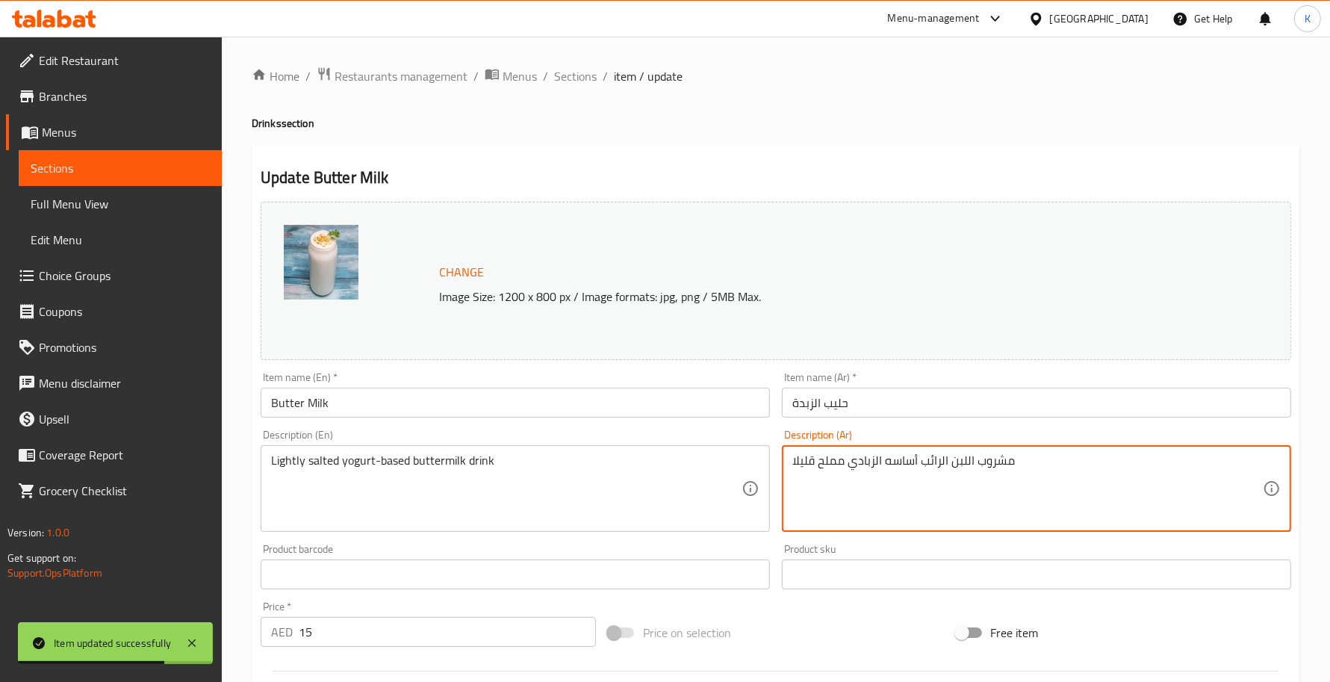
click at [964, 456] on textarea "مشروب اللبن الرائب أساسه الزبادي مملح قليلا" at bounding box center [1027, 488] width 470 height 71
click at [927, 453] on textarea "مشروب مخيض اللبن الرائب أساسه الزبادي مملح قليلا" at bounding box center [1027, 488] width 470 height 71
type textarea "مشروب مخيض اللبن أساسه الزبادي مملح قليلا"
click at [729, 419] on div "Item name (En)   * Butter Milk Item name (En) *" at bounding box center [515, 394] width 521 height 57
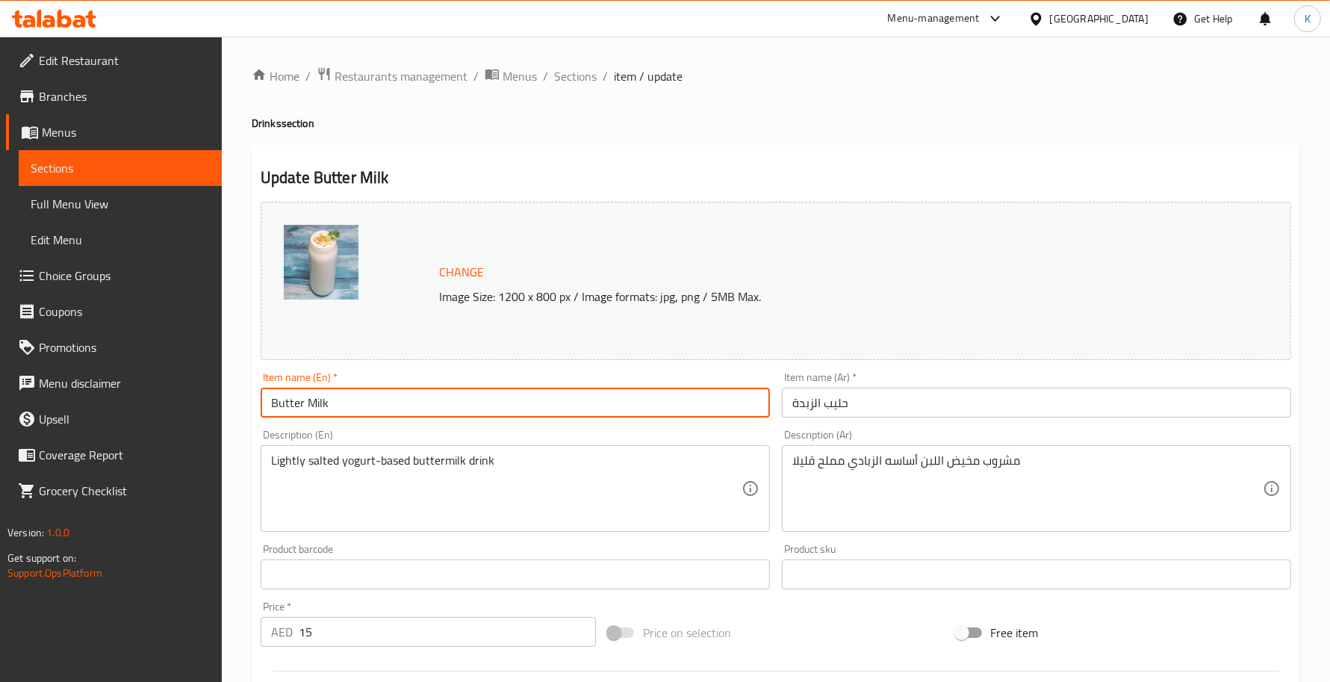
click at [721, 411] on input "Butter Milk" at bounding box center [515, 403] width 509 height 30
click at [580, 83] on span "Sections" at bounding box center [575, 76] width 43 height 18
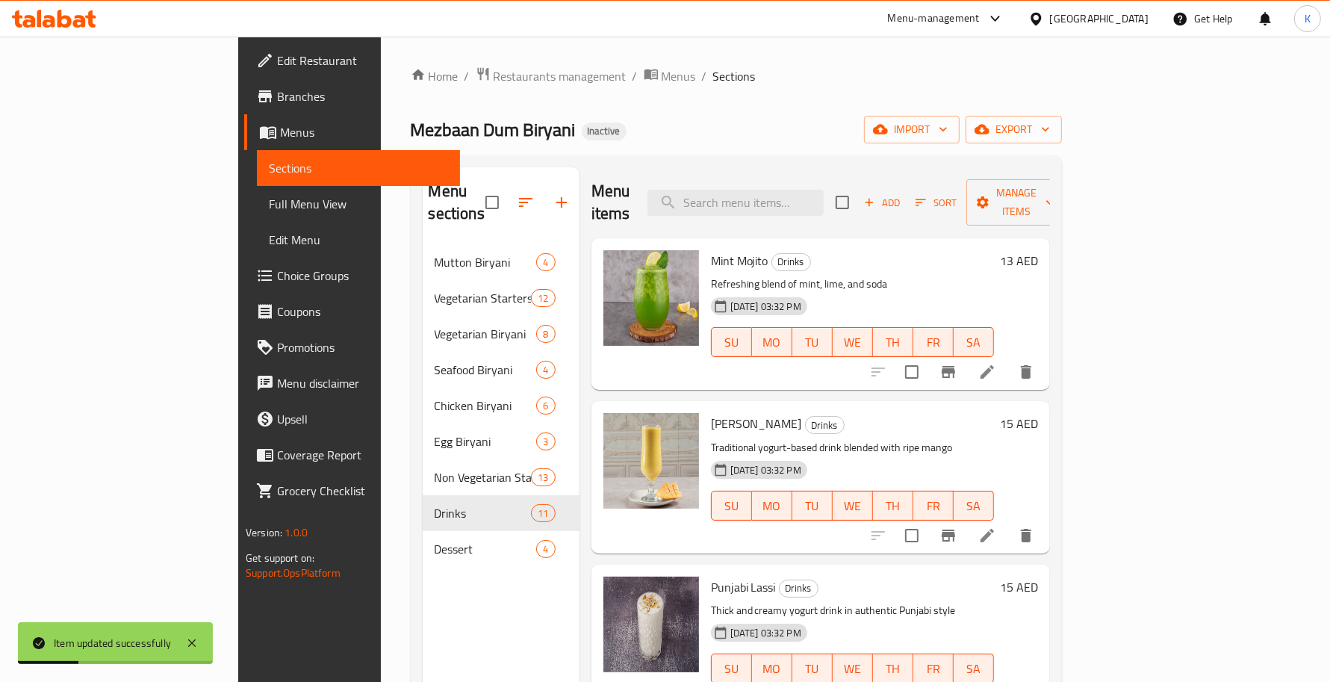
scroll to position [382, 0]
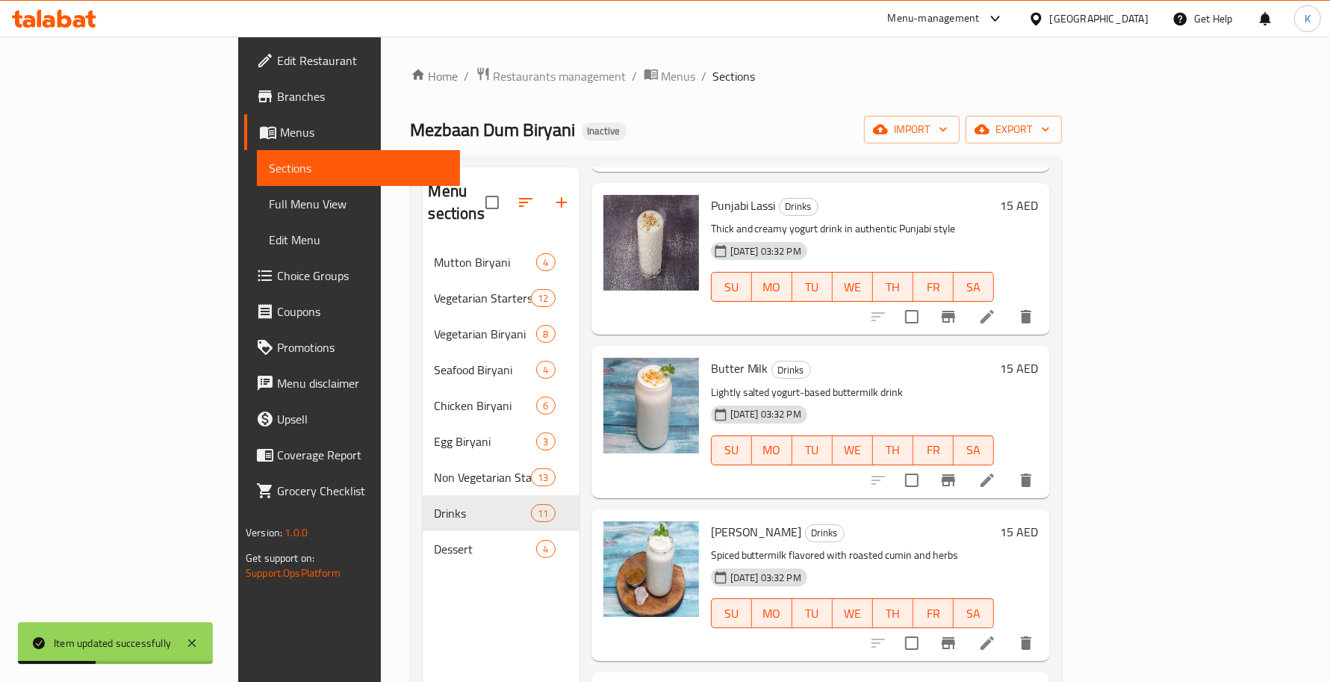
click at [996, 634] on icon at bounding box center [987, 643] width 18 height 18
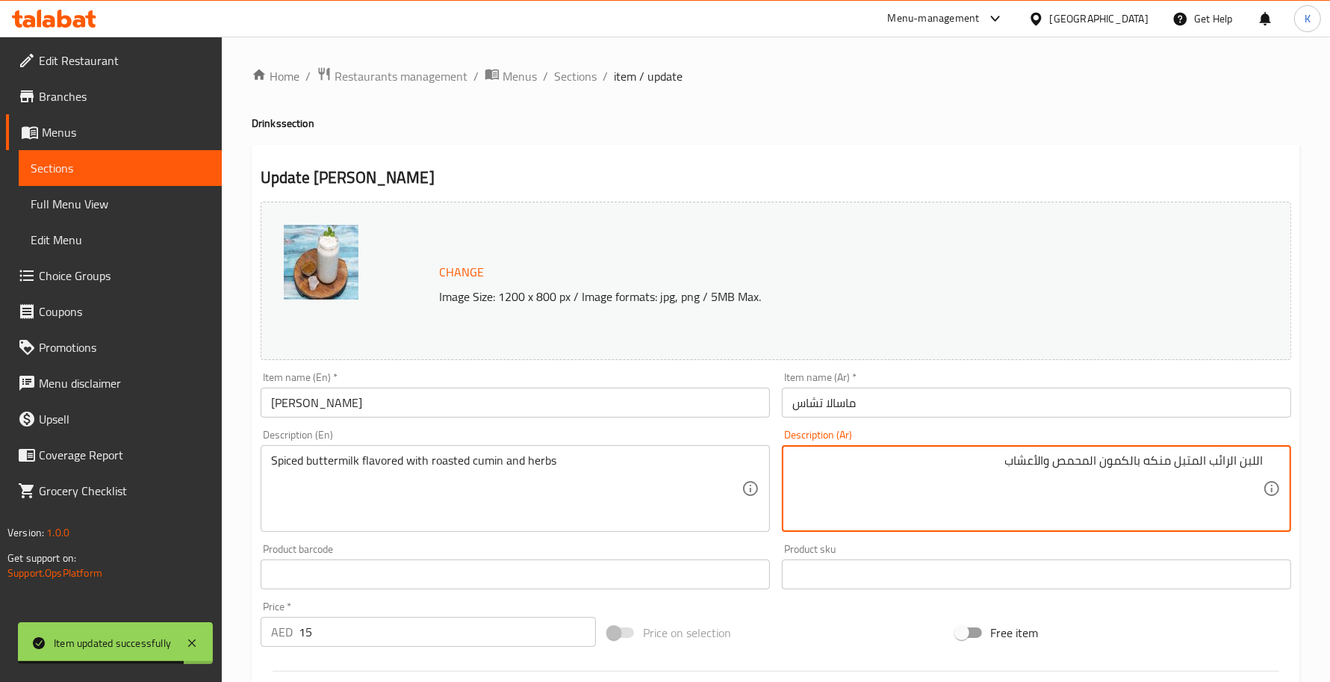
drag, startPoint x: 1208, startPoint y: 465, endPoint x: 1343, endPoint y: 438, distance: 137.2
click at [1313, 464] on div "Home / Restaurants management / Menus / Sections / item / update Drinks section…" at bounding box center [776, 557] width 1108 height 1040
type textarea "مخيض اللبن المتبل منكه بالكمون المحمص والأعشاب"
drag, startPoint x: 643, startPoint y: 407, endPoint x: 643, endPoint y: 397, distance: 10.5
click at [643, 407] on input "Masala Chaas" at bounding box center [515, 403] width 509 height 30
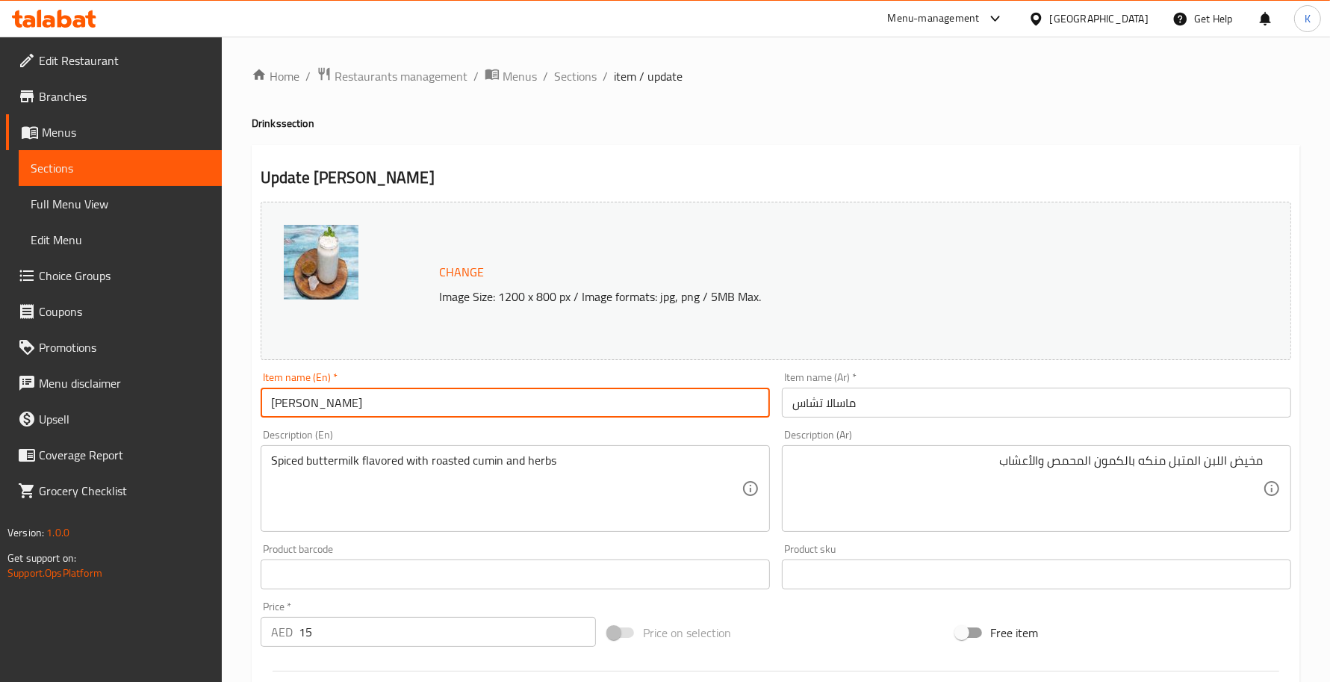
click at [556, 81] on span "Sections" at bounding box center [575, 76] width 43 height 18
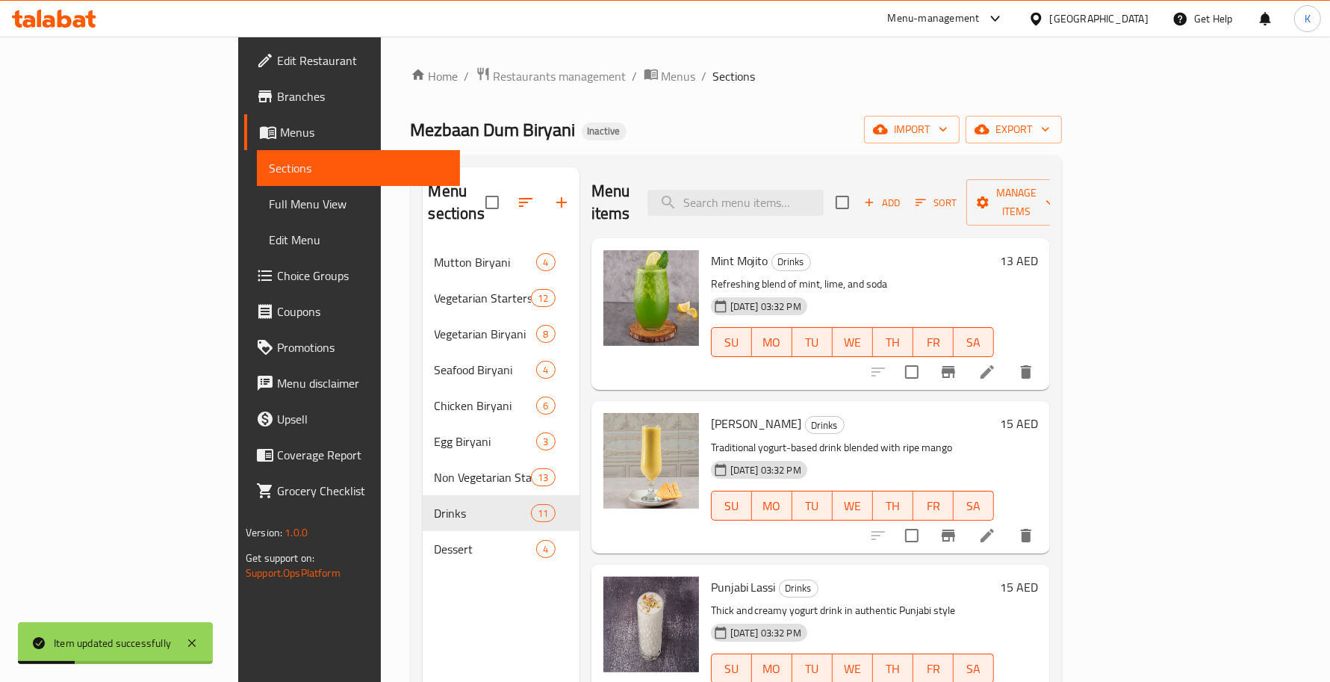
scroll to position [707, 0]
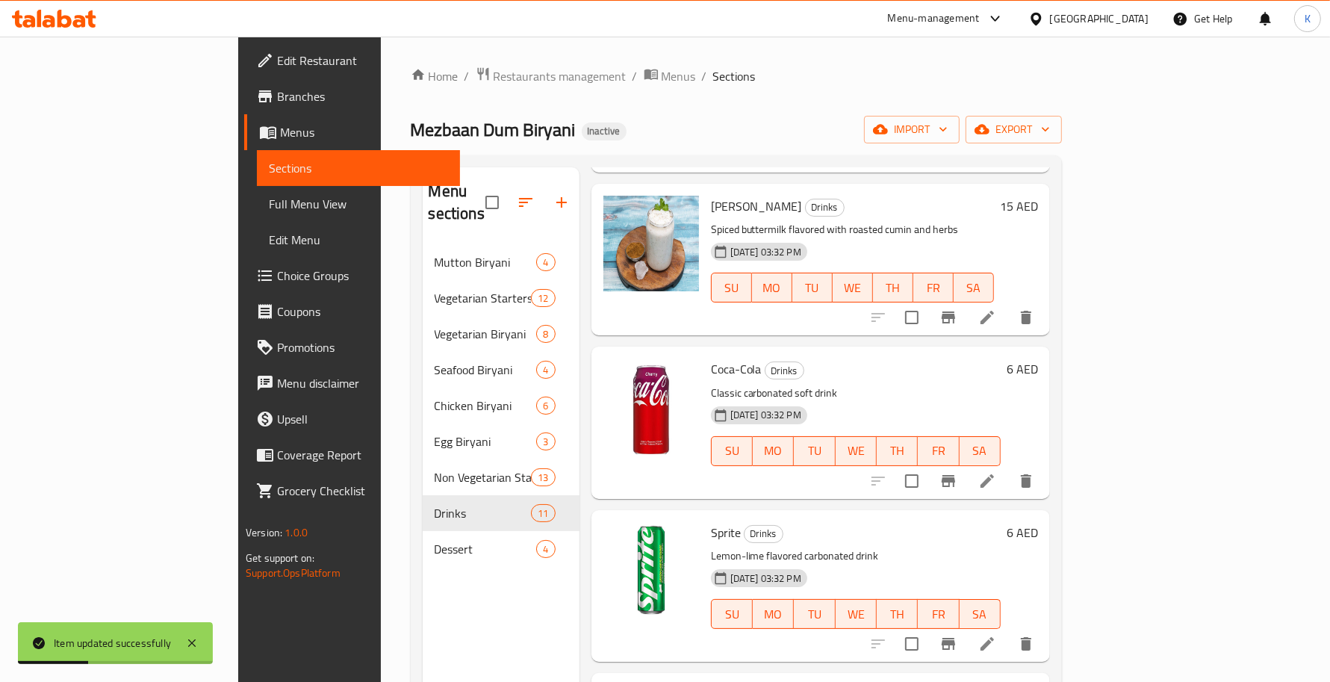
click at [1008, 630] on li at bounding box center [987, 643] width 42 height 27
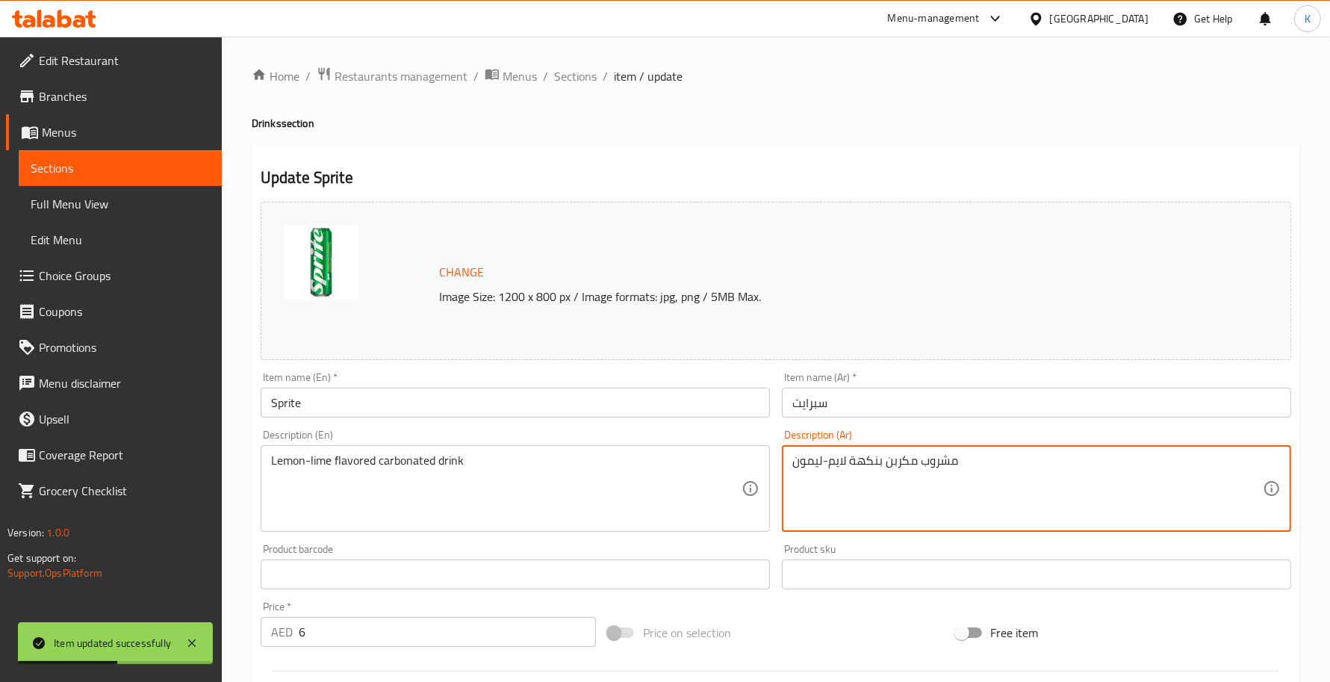
click at [845, 461] on textarea "مشروب مكربن بنكهة لايم-ليمون" at bounding box center [1027, 488] width 470 height 71
click at [641, 417] on input "Sprite" at bounding box center [515, 403] width 509 height 30
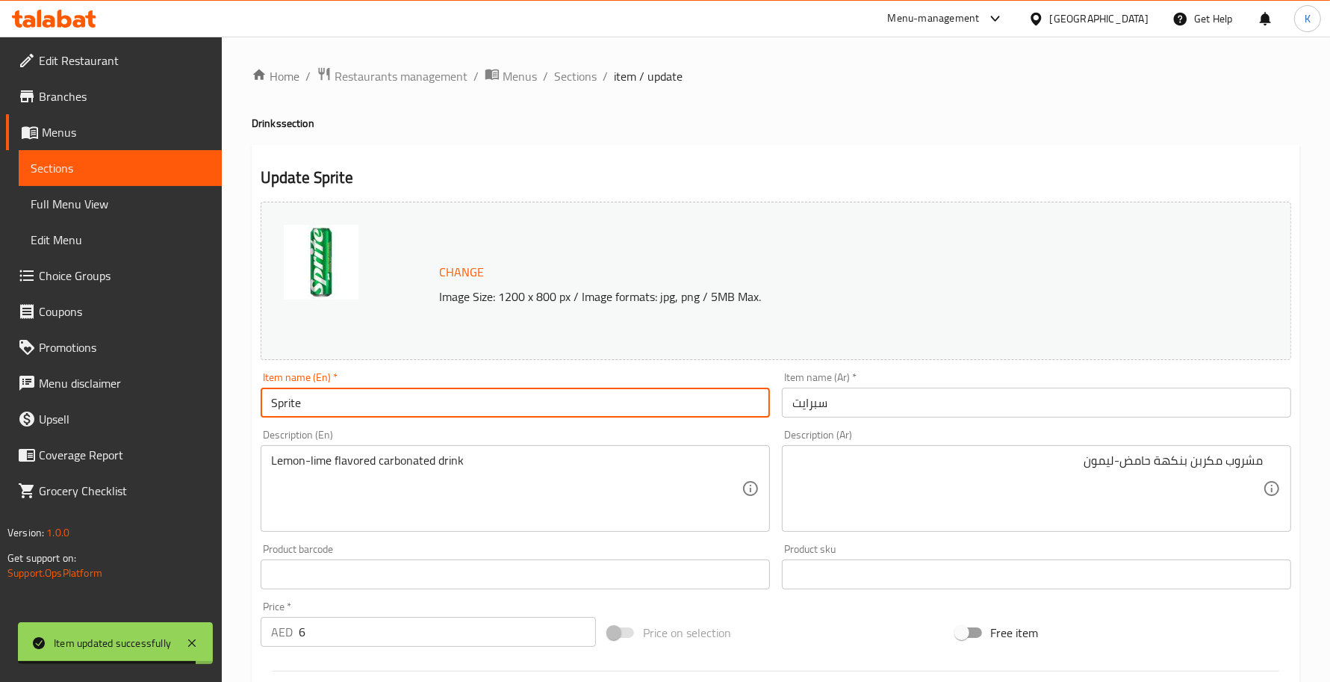
click at [1144, 449] on div "مشروب مكربن بنكهة حامض-ليمون Description (Ar)" at bounding box center [1036, 488] width 509 height 87
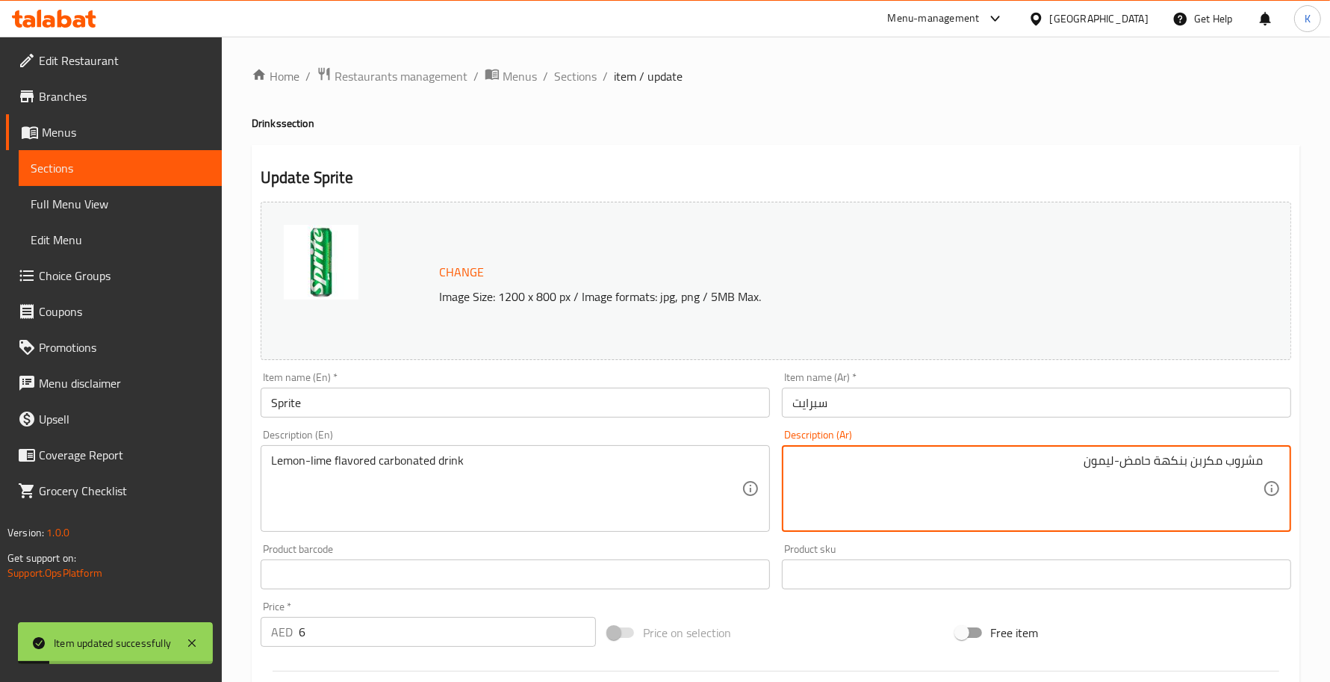
click at [1151, 453] on div "مشروب مكربن بنكهة حامض-ليمون Description (Ar)" at bounding box center [1036, 488] width 509 height 87
click at [1155, 458] on textarea "مشروب مكربن بنكهة حامض-ليمون" at bounding box center [1027, 488] width 470 height 71
type textarea "مشروب مكربن بنكهة الليمون- الحامض"
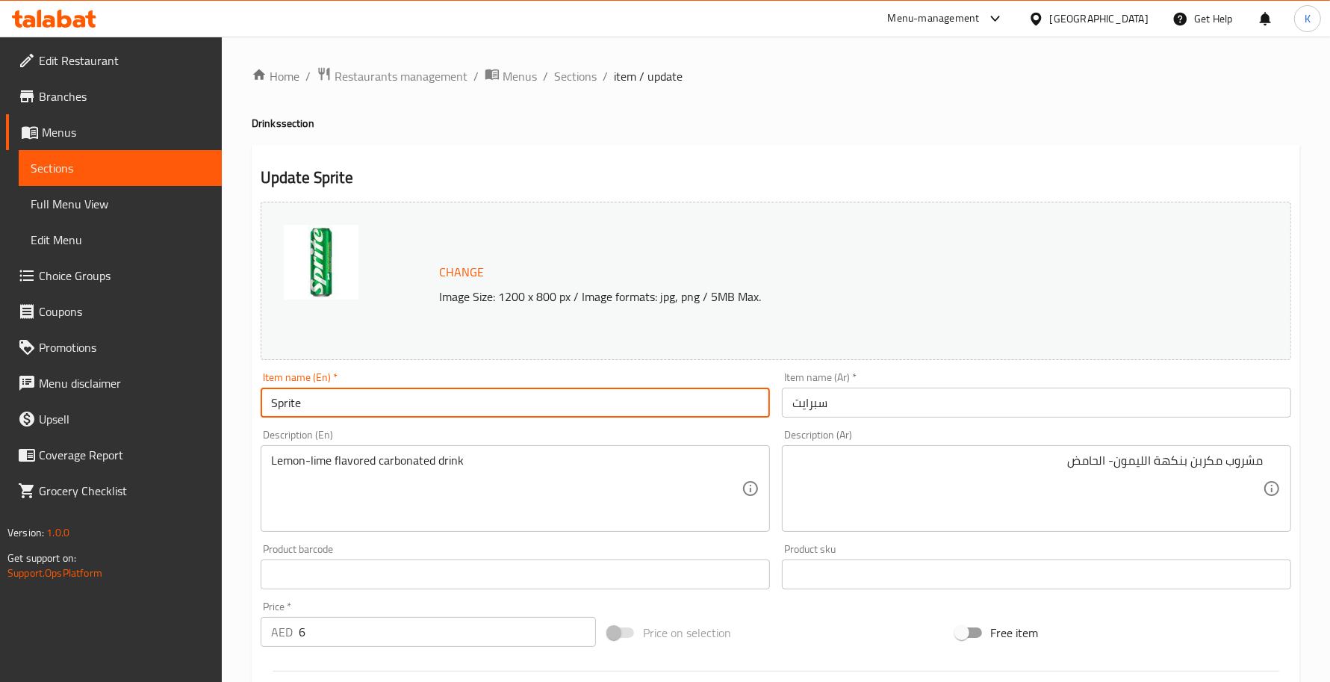
click at [438, 404] on input "Sprite" at bounding box center [515, 403] width 509 height 30
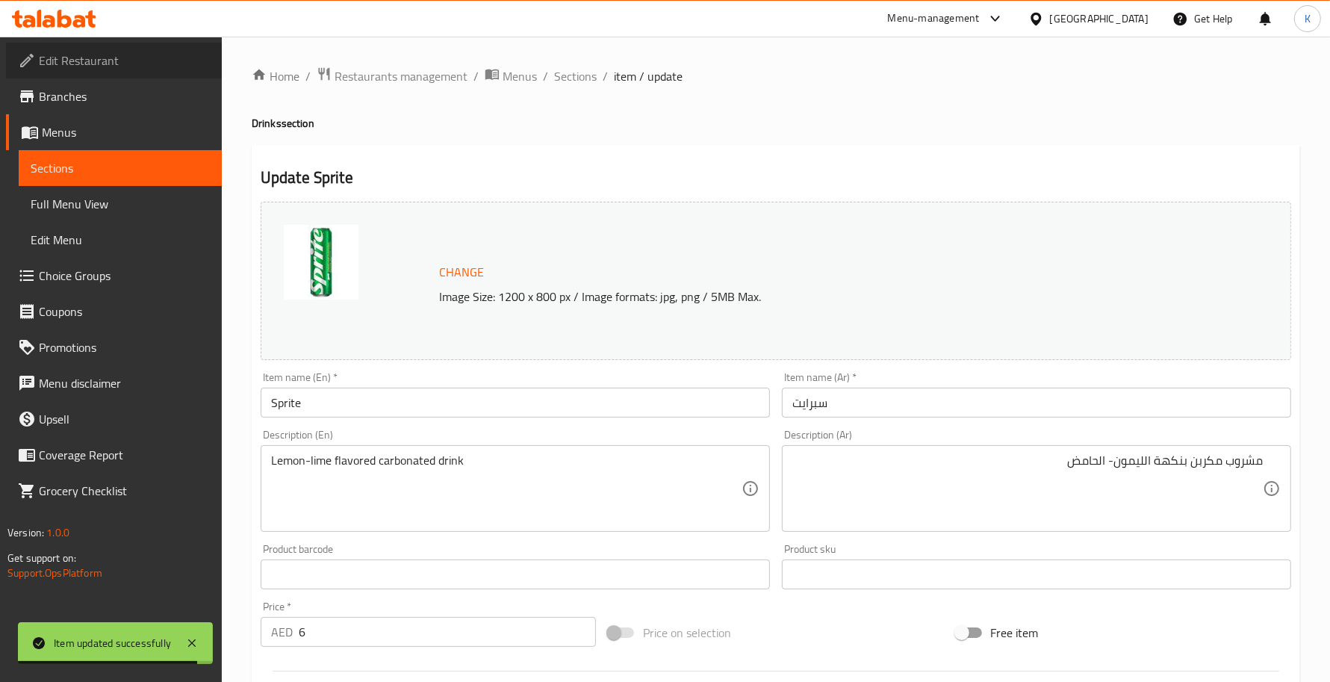
click at [142, 69] on link "Edit Restaurant" at bounding box center [114, 61] width 216 height 36
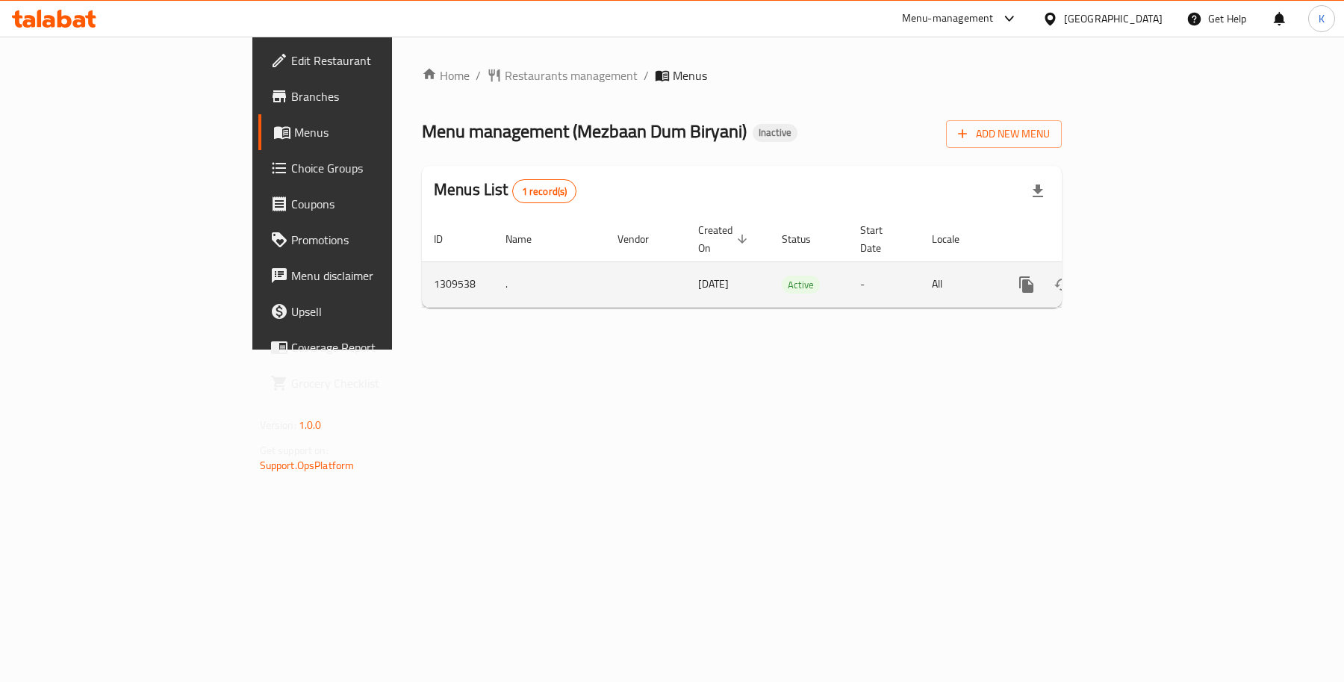
click at [1152, 284] on link "enhanced table" at bounding box center [1134, 285] width 36 height 36
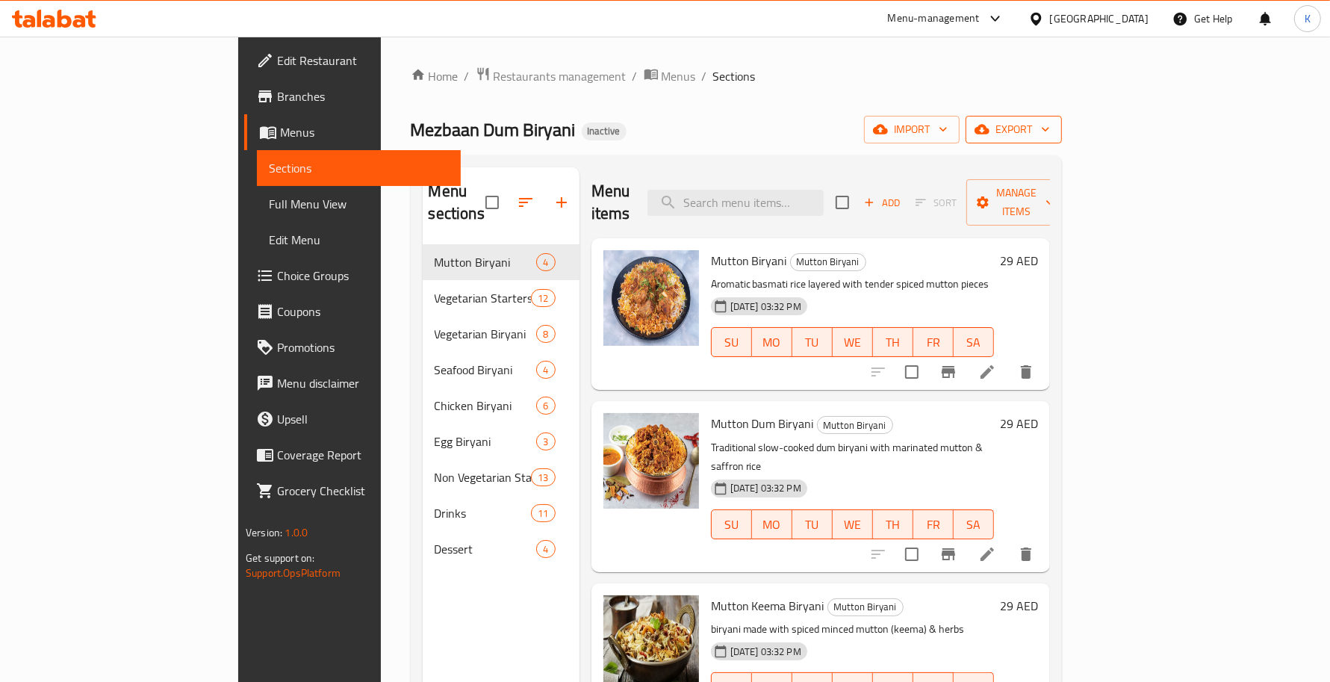
click at [1050, 131] on span "export" at bounding box center [1013, 129] width 72 height 19
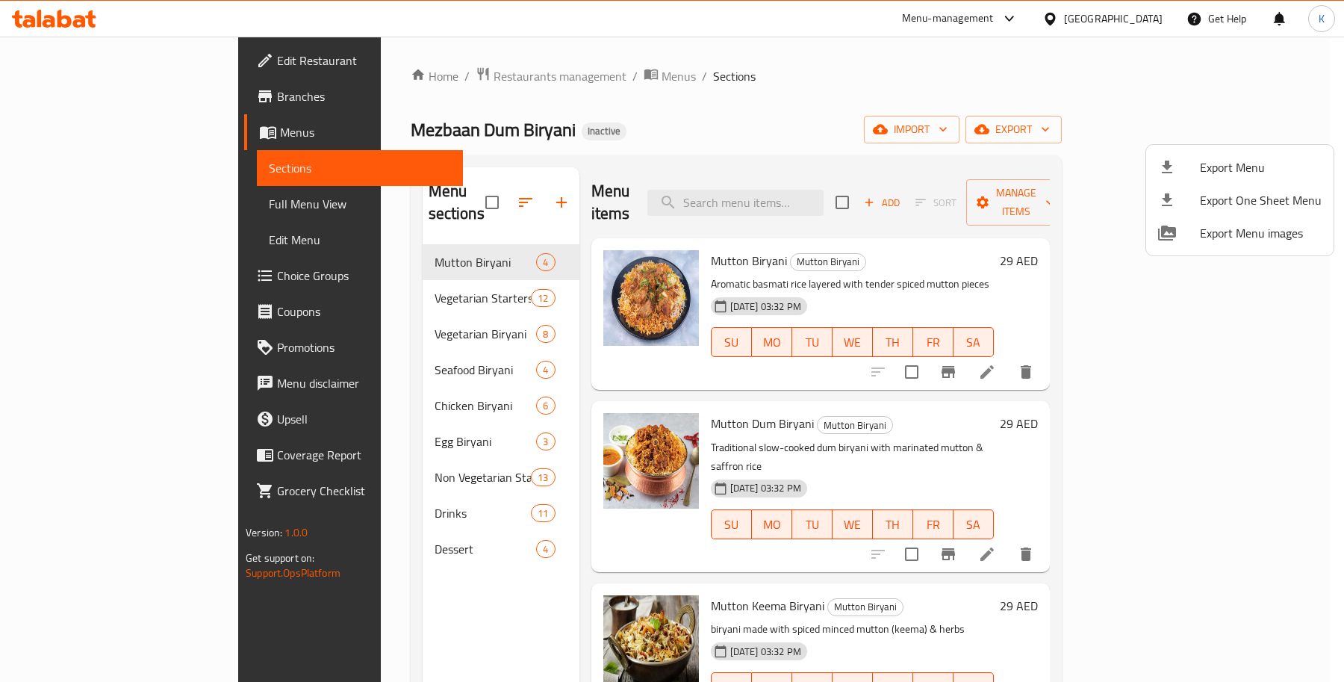
click at [1129, 114] on div at bounding box center [672, 341] width 1344 height 682
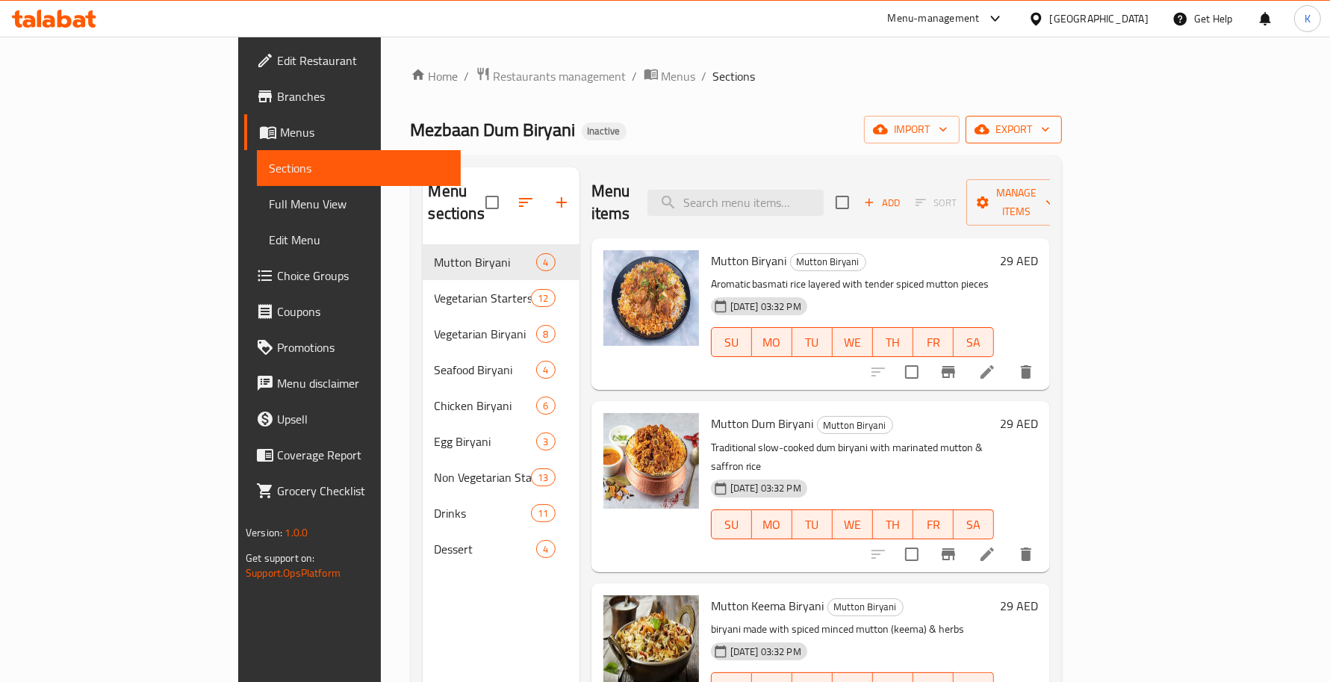
click at [1050, 120] on span "export" at bounding box center [1013, 129] width 72 height 19
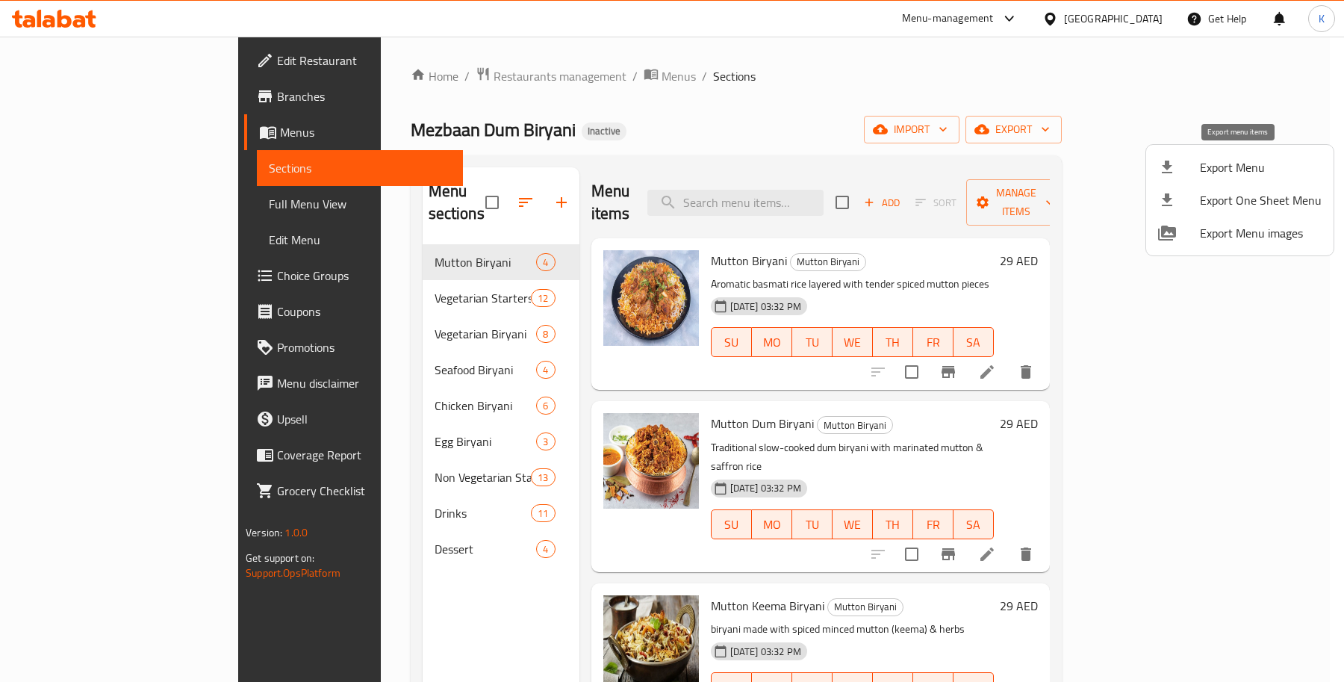
click at [1244, 165] on span "Export Menu" at bounding box center [1261, 167] width 122 height 18
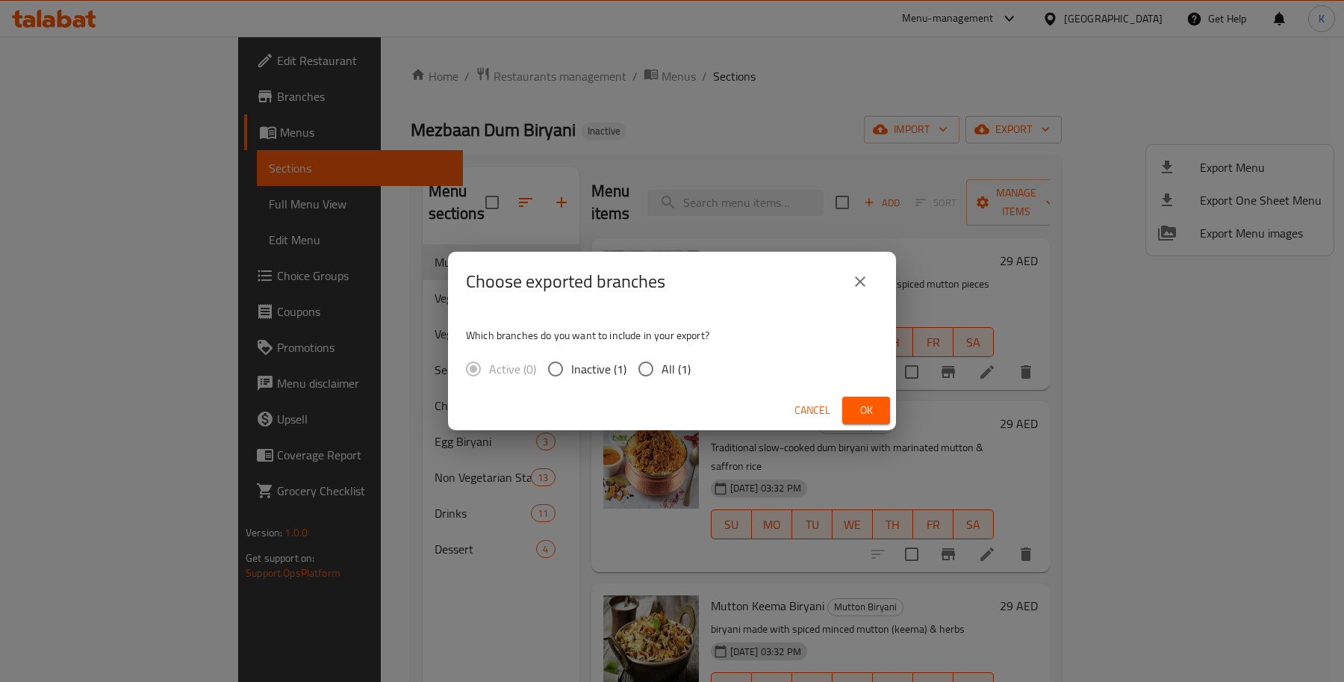
click at [680, 361] on span "All (1)" at bounding box center [676, 369] width 29 height 18
click at [662, 361] on input "All (1)" at bounding box center [645, 368] width 31 height 31
radio input "true"
click at [844, 402] on button "Ok" at bounding box center [866, 411] width 48 height 28
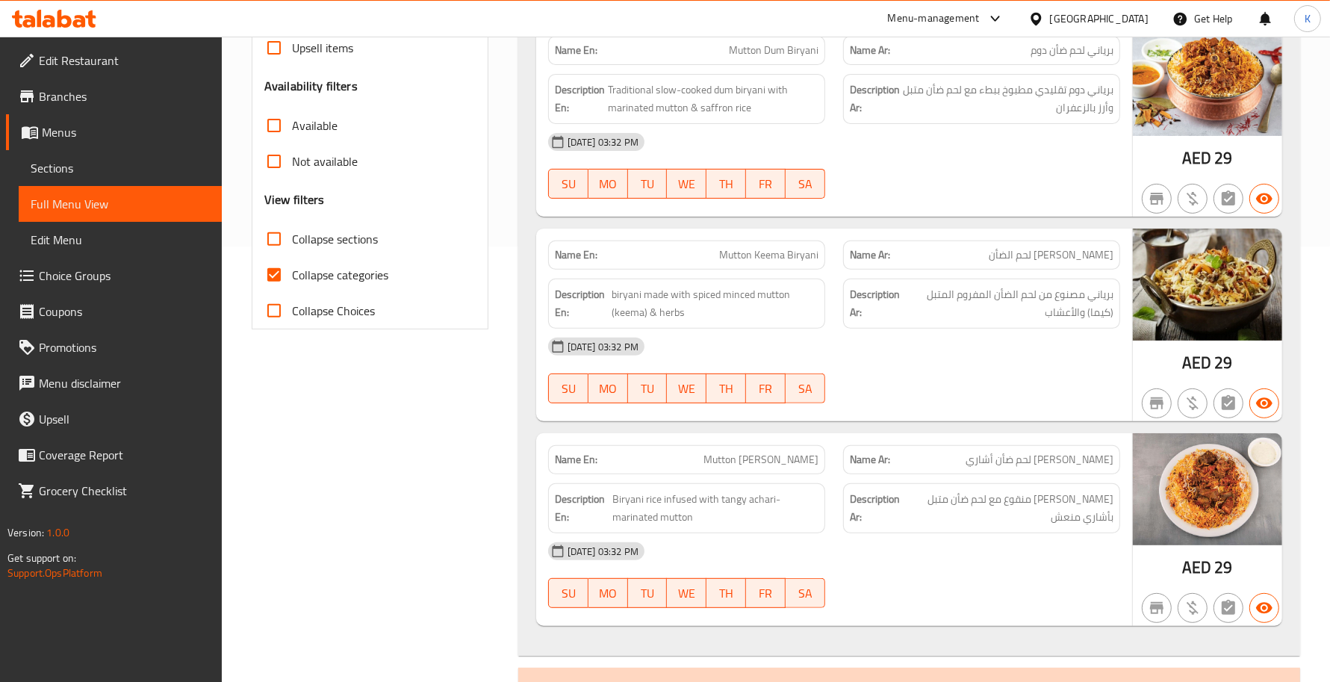
drag, startPoint x: 274, startPoint y: 267, endPoint x: 382, endPoint y: 311, distance: 116.9
click at [274, 267] on input "Collapse categories" at bounding box center [274, 275] width 36 height 36
checkbox input "false"
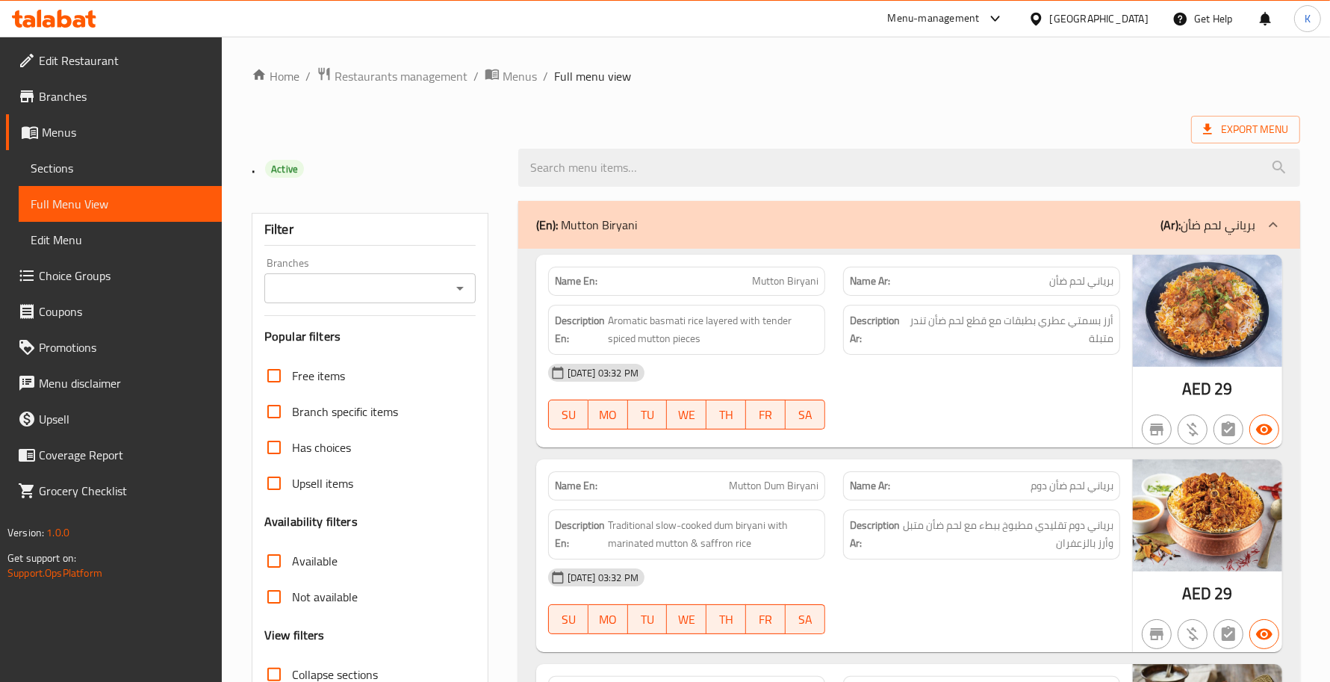
drag, startPoint x: 773, startPoint y: 370, endPoint x: 784, endPoint y: 364, distance: 12.4
click at [773, 370] on div "[DATE] 03:32 PM" at bounding box center [834, 373] width 590 height 36
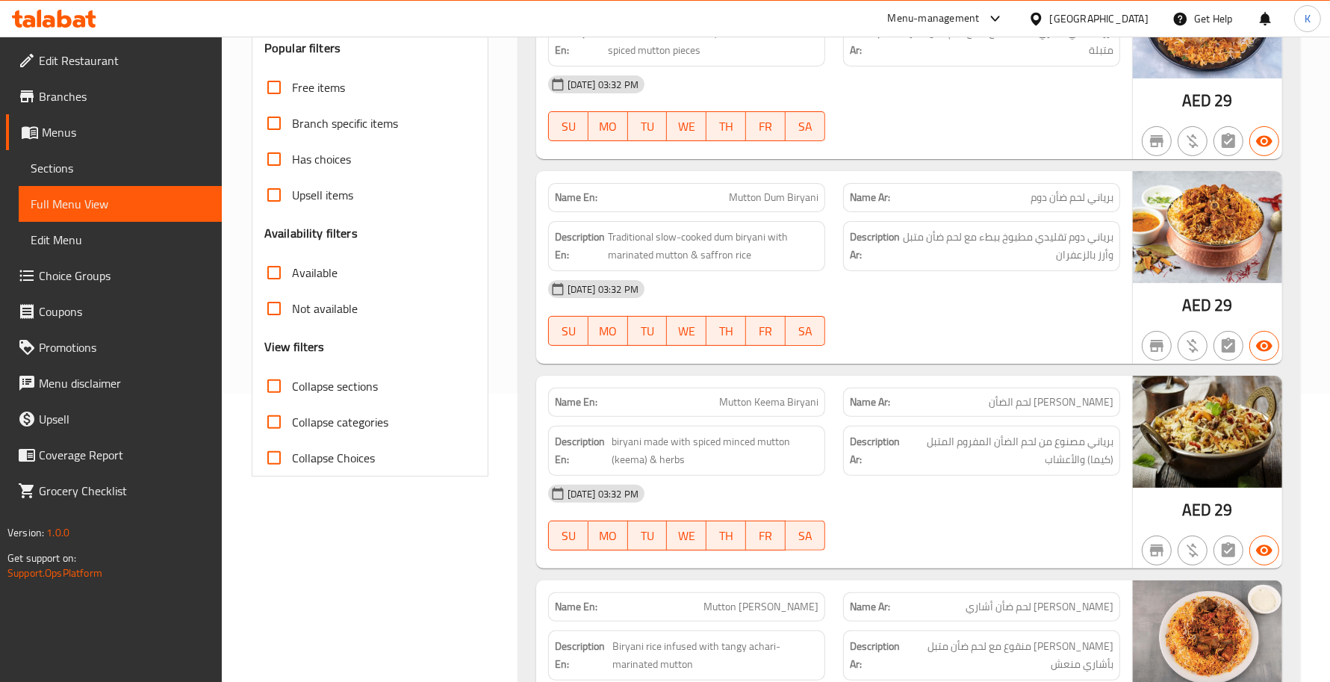
scroll to position [217, 0]
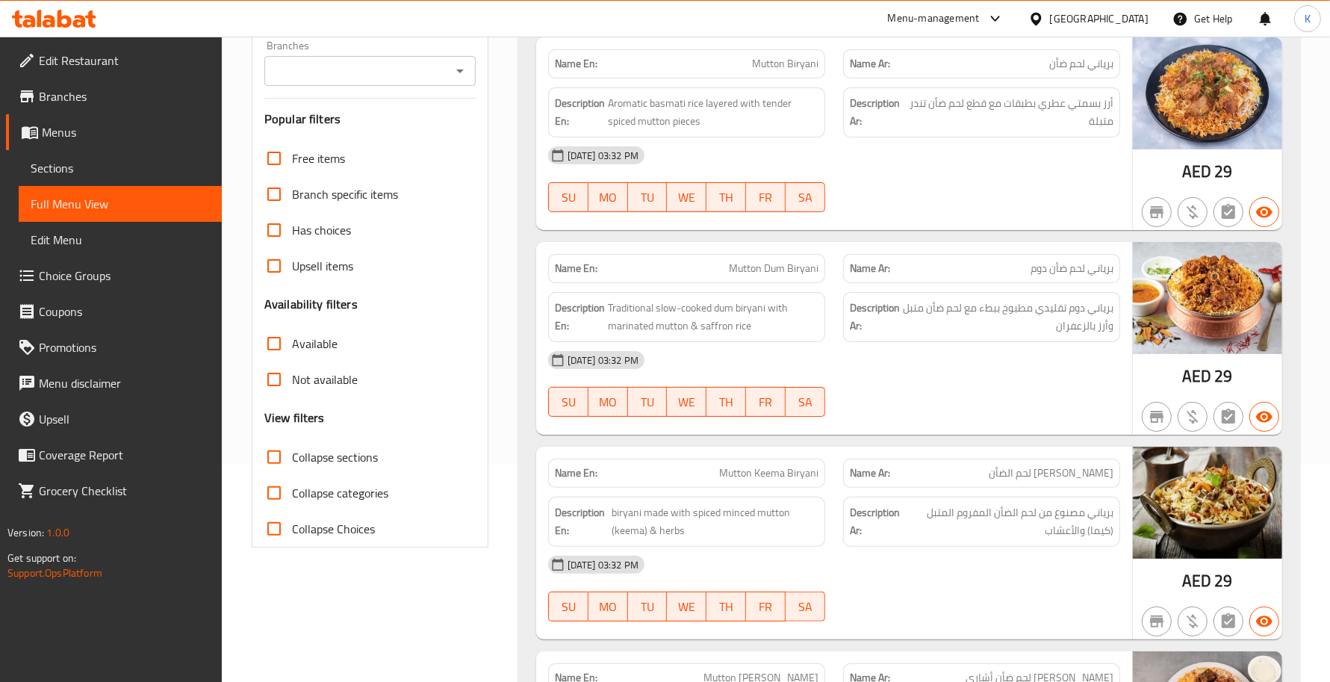
click at [322, 453] on span "Collapse sections" at bounding box center [335, 457] width 86 height 18
click at [292, 453] on input "Collapse sections" at bounding box center [274, 457] width 36 height 36
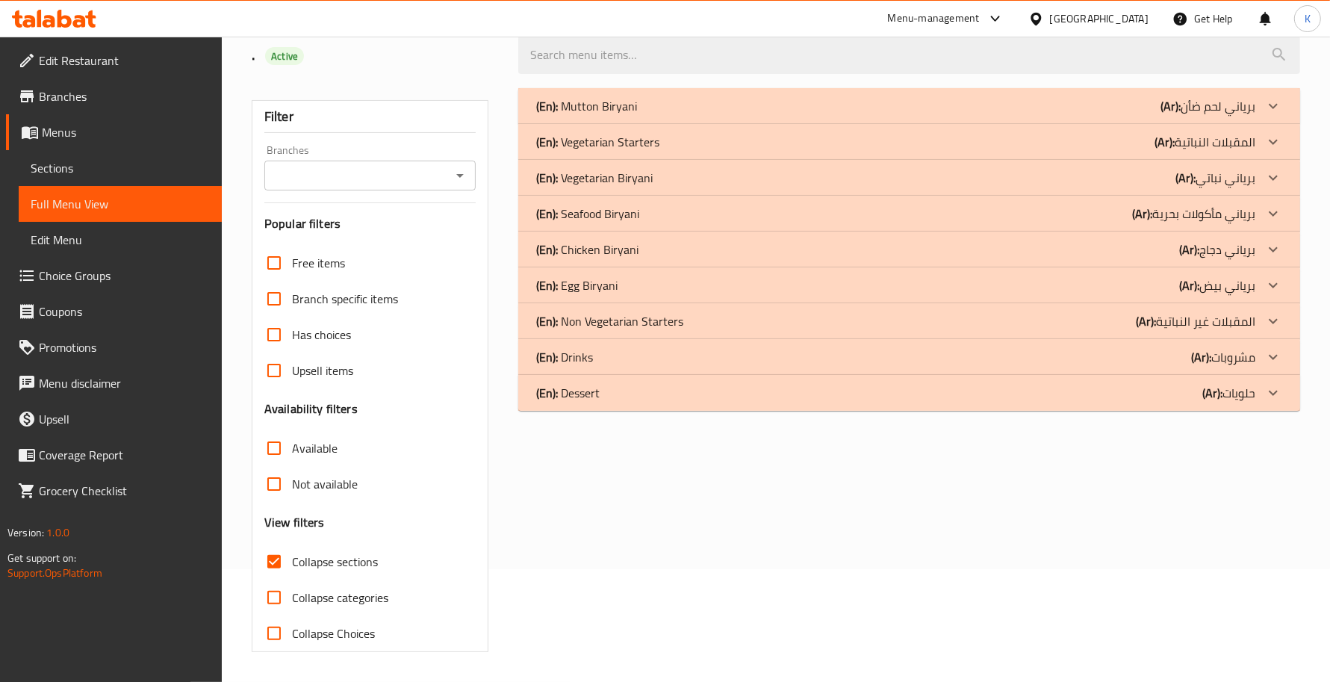
scroll to position [113, 0]
drag, startPoint x: 687, startPoint y: 497, endPoint x: 553, endPoint y: 8, distance: 506.5
click at [684, 500] on div "(En): Mutton Biryani (Ar): برياني لحم ضأن Name En: Mutton Biryani Name Ar: بريا…" at bounding box center [909, 370] width 800 height 582
click at [301, 565] on span "Collapse sections" at bounding box center [335, 562] width 86 height 18
click at [292, 565] on input "Collapse sections" at bounding box center [274, 562] width 36 height 36
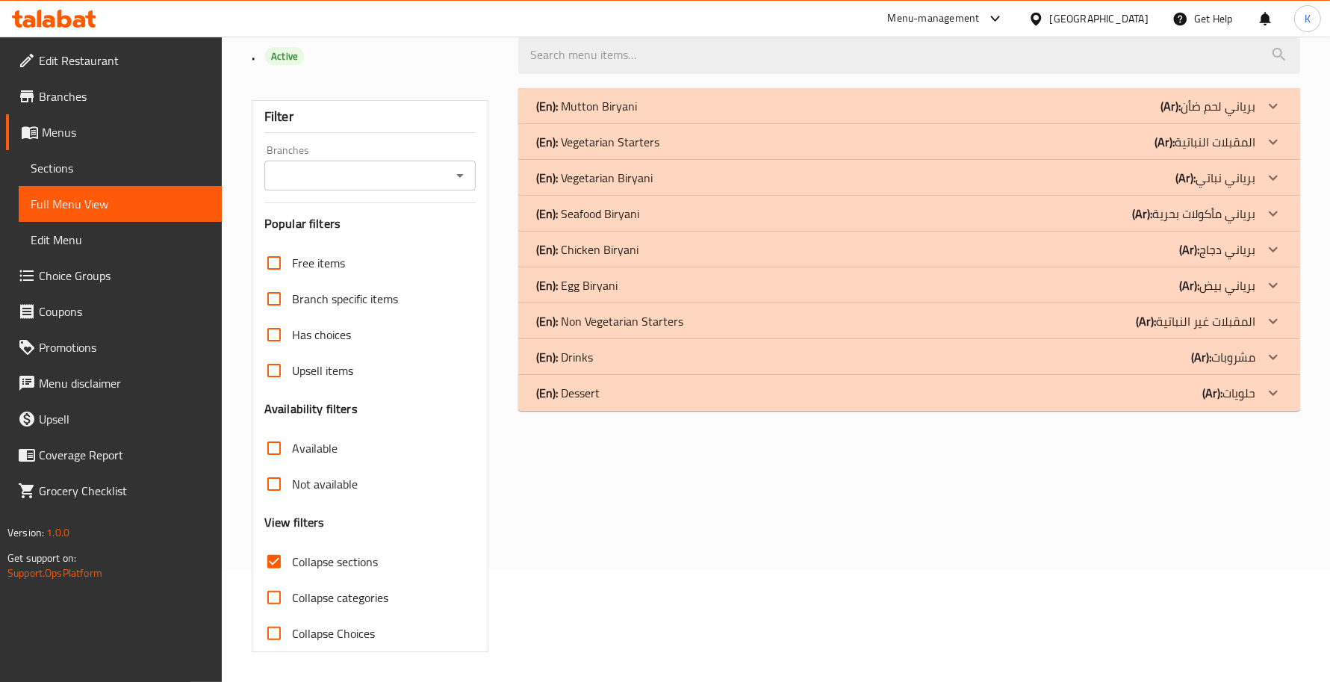
checkbox input "false"
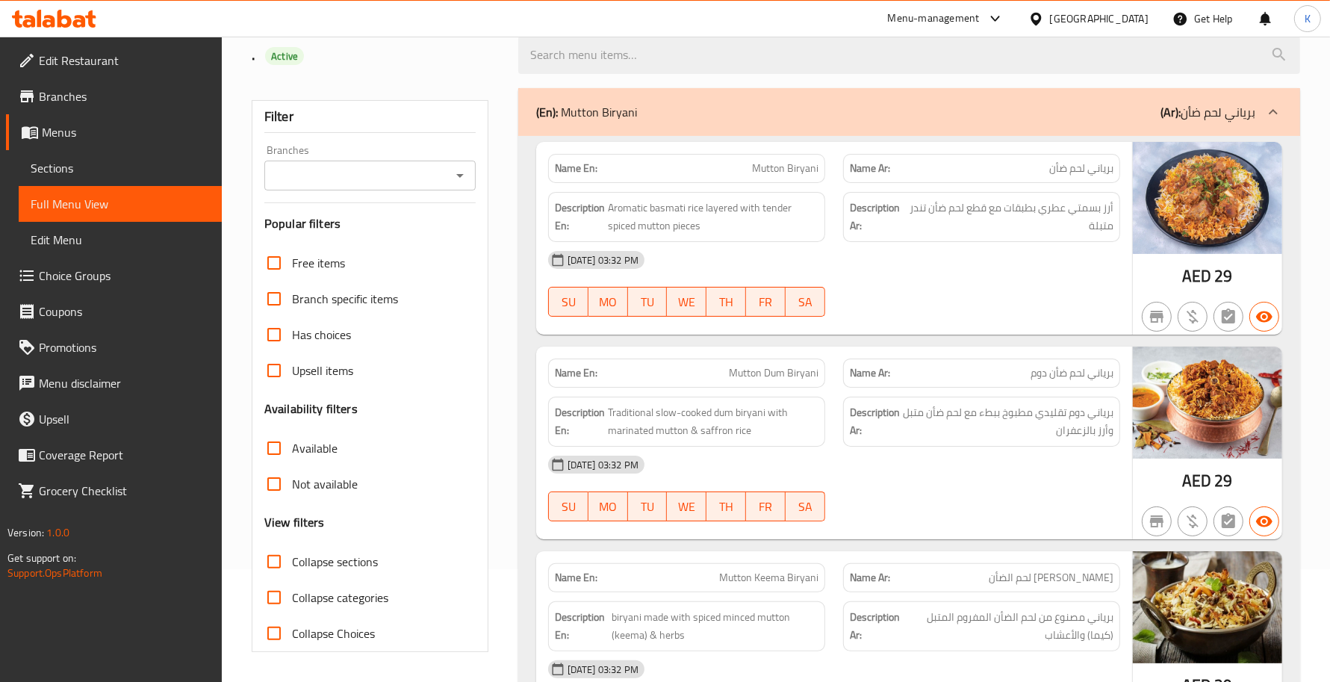
click at [810, 277] on div "[DATE] 03:32 PM" at bounding box center [834, 260] width 590 height 36
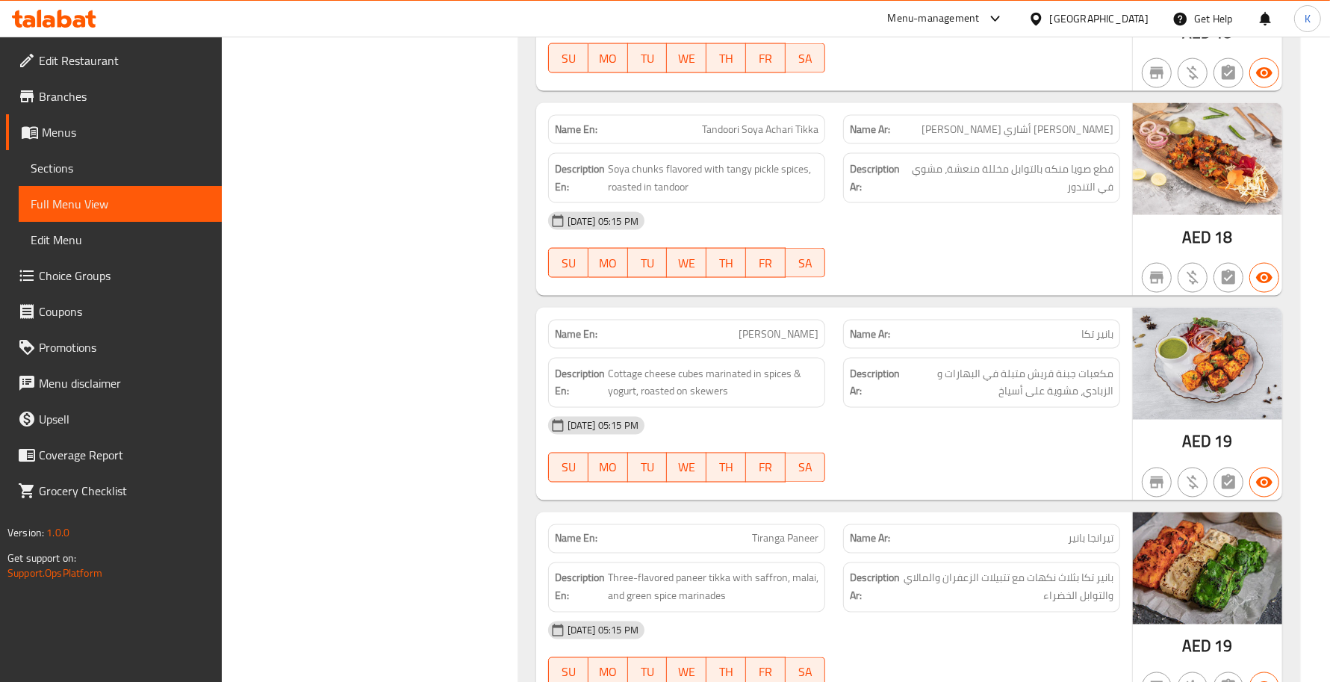
click at [1211, 322] on img at bounding box center [1207, 364] width 149 height 112
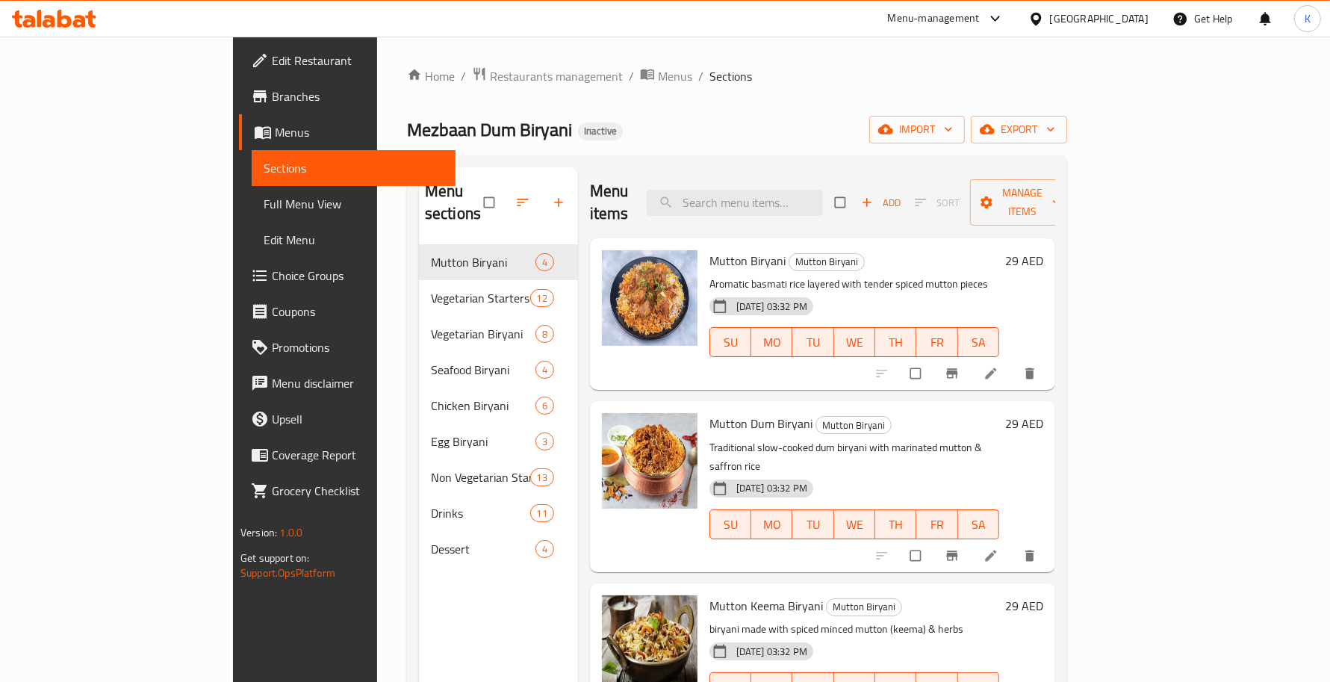
click at [239, 82] on link "Branches" at bounding box center [347, 96] width 216 height 36
